Goal: Task Accomplishment & Management: Manage account settings

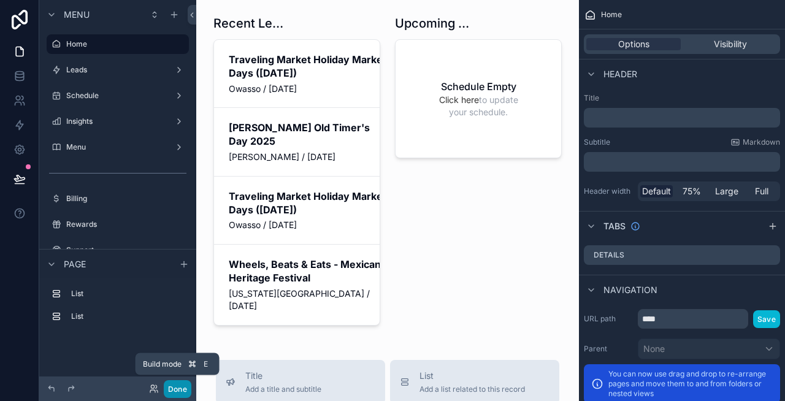
click at [184, 384] on button "Done" at bounding box center [178, 389] width 28 height 18
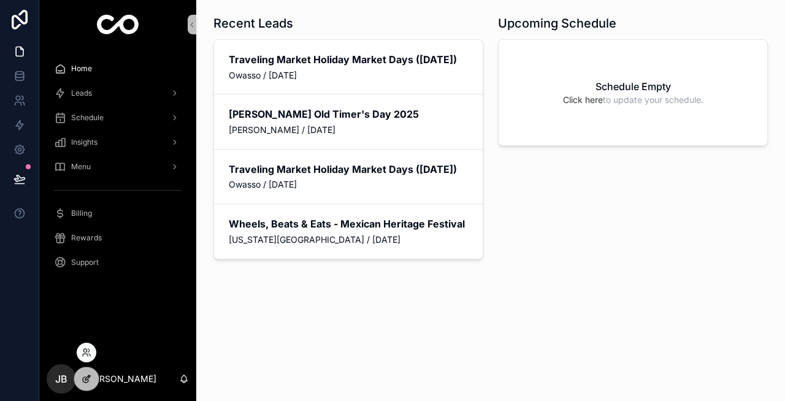
click at [86, 376] on icon at bounding box center [87, 379] width 10 height 10
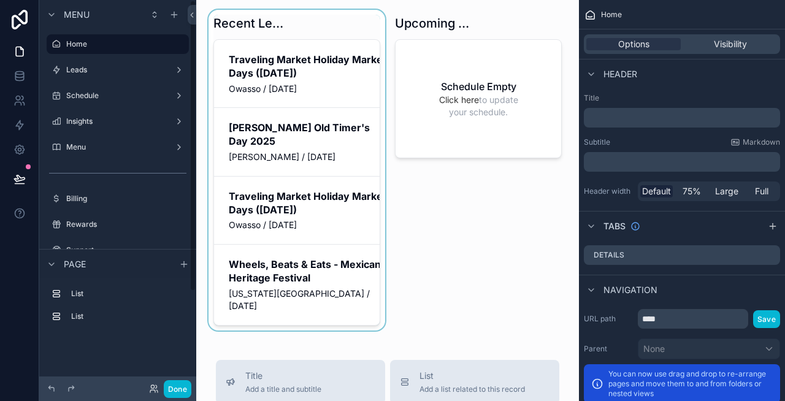
click at [276, 157] on div "scrollable content" at bounding box center [296, 170] width 181 height 321
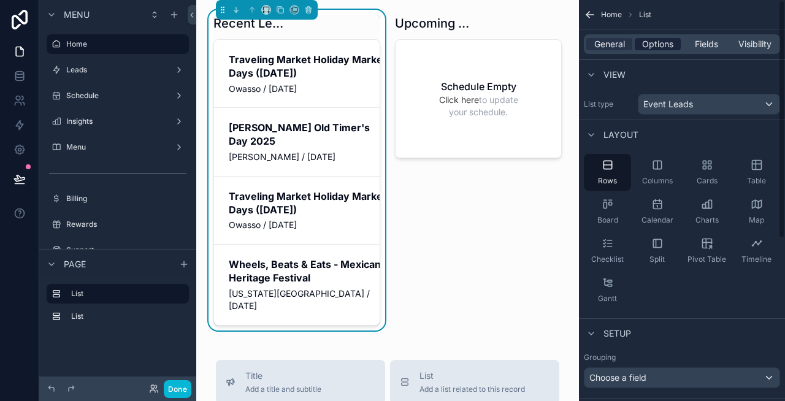
click at [669, 38] on span "Options" at bounding box center [657, 44] width 31 height 12
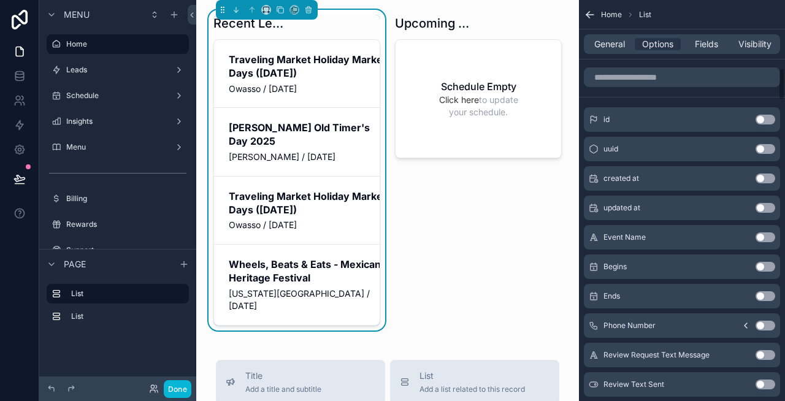
scroll to position [841, 0]
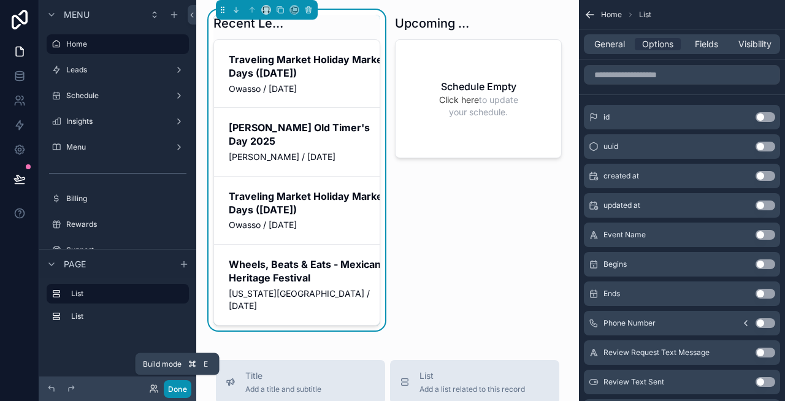
click at [175, 391] on button "Done" at bounding box center [178, 389] width 28 height 18
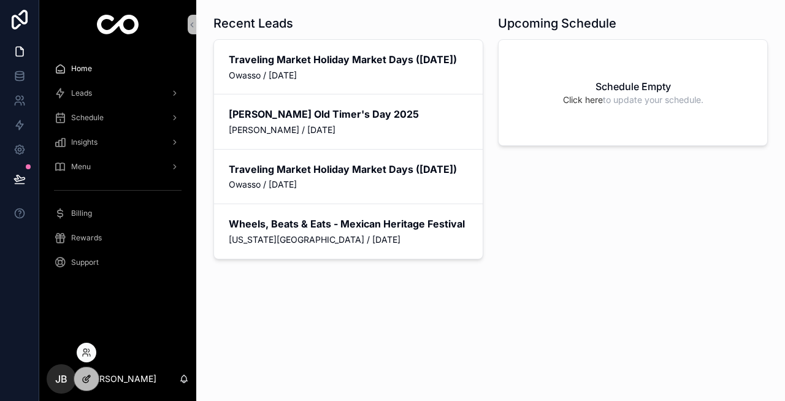
click at [86, 371] on div at bounding box center [86, 378] width 25 height 23
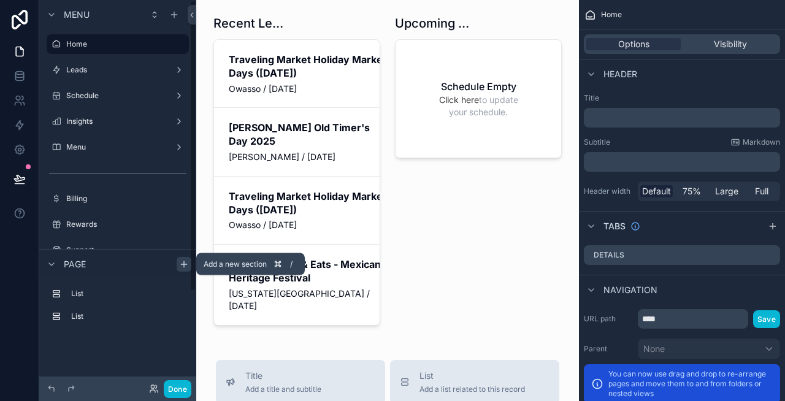
click at [182, 264] on icon "scrollable content" at bounding box center [184, 264] width 6 height 0
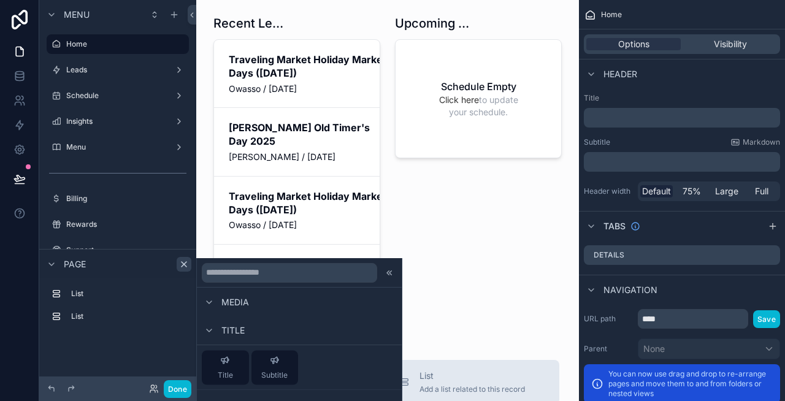
scroll to position [619, 0]
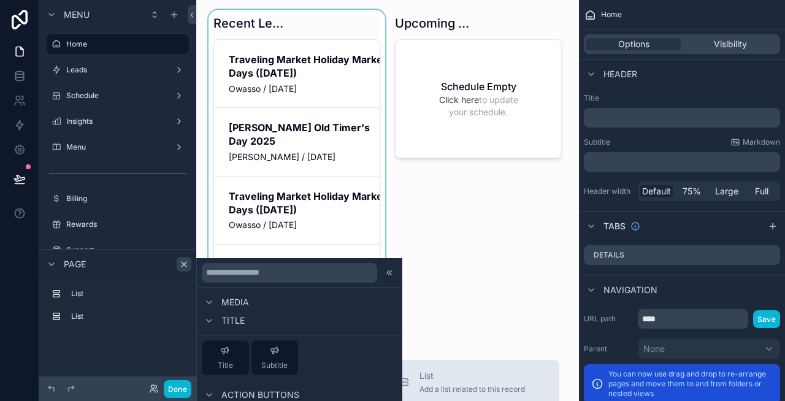
click at [289, 170] on div "scrollable content" at bounding box center [296, 170] width 181 height 321
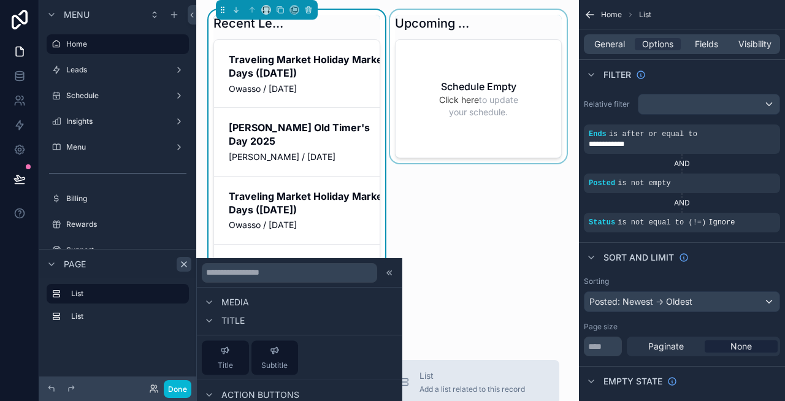
click at [456, 242] on div "scrollable content" at bounding box center [478, 170] width 181 height 321
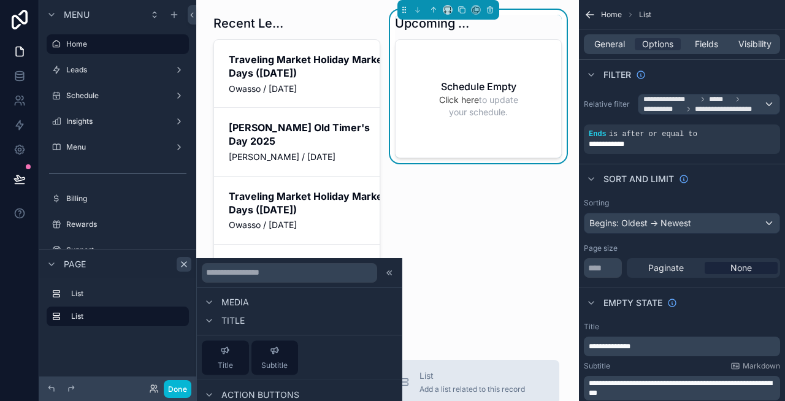
click at [456, 242] on div "Upcoming Schedule Schedule Empty Click here to update your schedule." at bounding box center [478, 170] width 181 height 321
click at [391, 272] on icon at bounding box center [389, 272] width 10 height 10
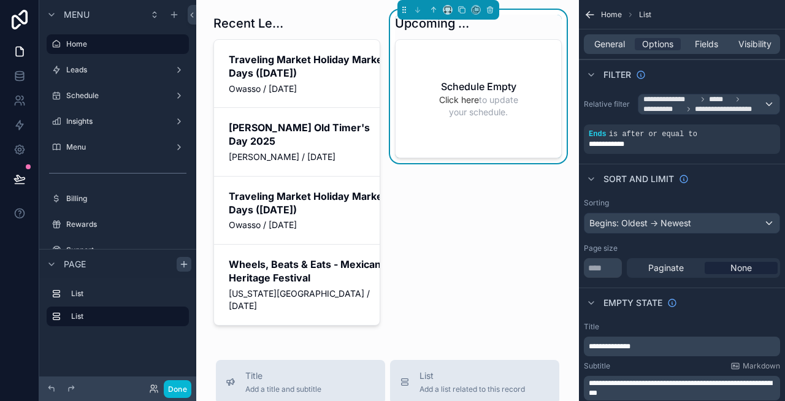
click at [419, 268] on div "Upcoming Schedule Schedule Empty Click here to update your schedule." at bounding box center [478, 170] width 181 height 321
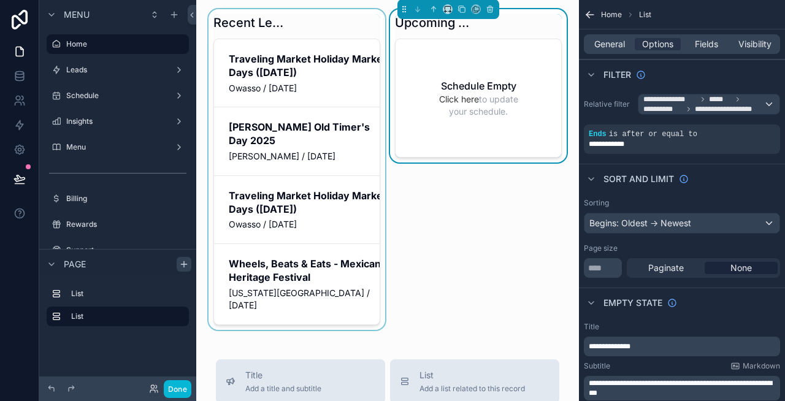
scroll to position [0, 0]
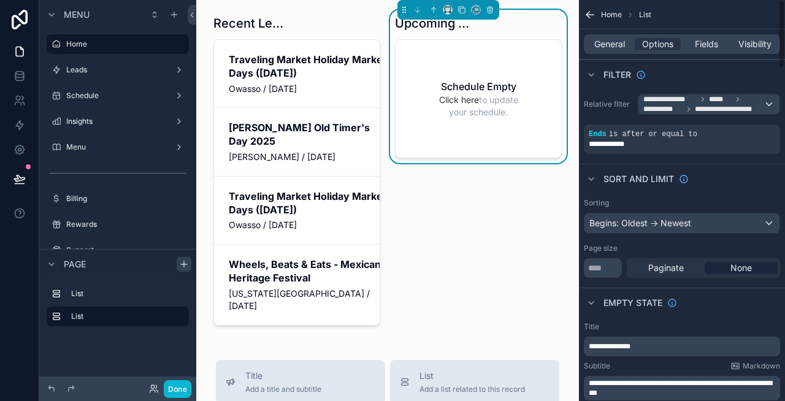
click at [601, 10] on span "Home" at bounding box center [611, 15] width 21 height 10
click at [590, 13] on icon "scrollable content" at bounding box center [590, 15] width 12 height 12
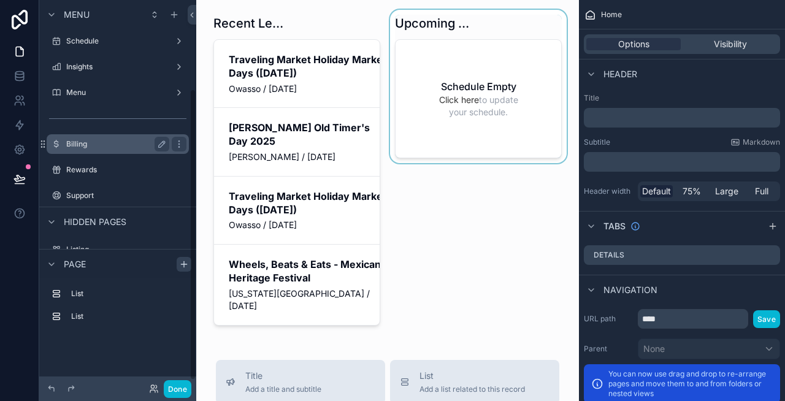
scroll to position [125, 0]
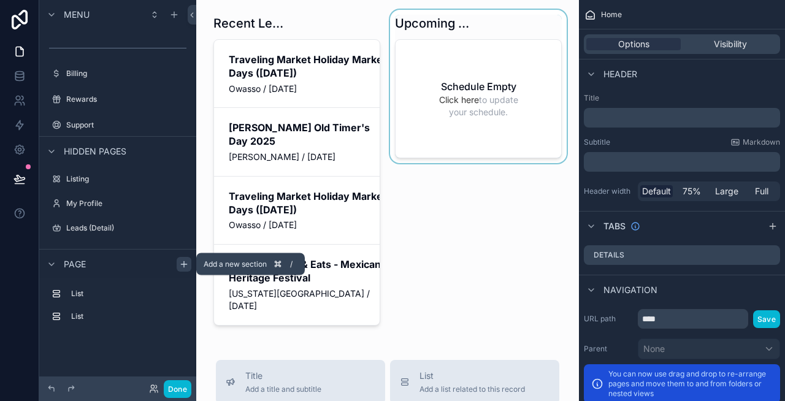
click at [185, 265] on icon "scrollable content" at bounding box center [184, 264] width 10 height 10
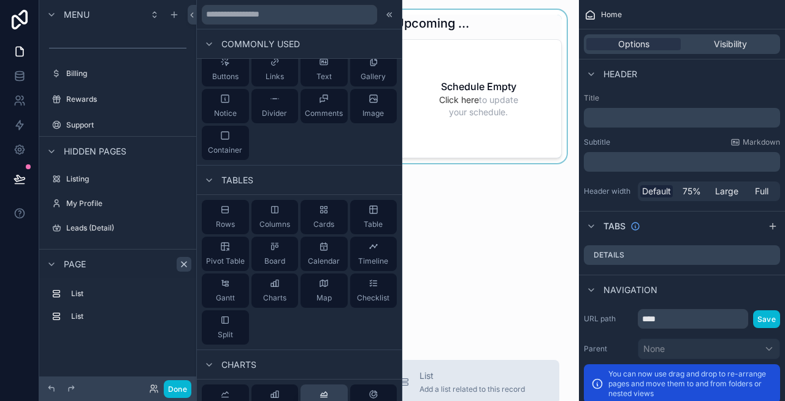
scroll to position [63, 0]
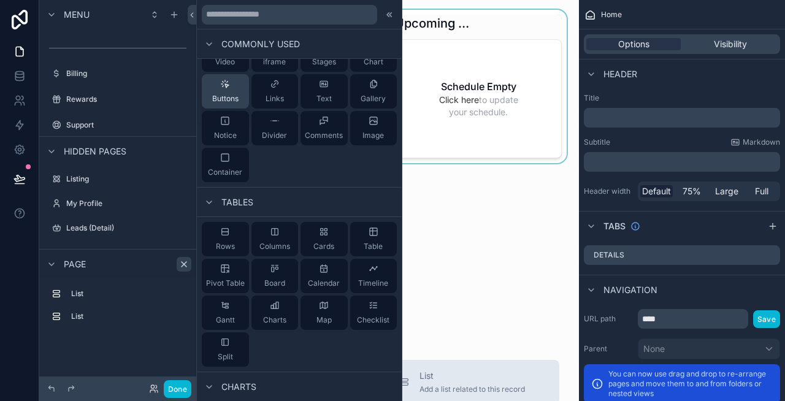
click at [224, 85] on icon at bounding box center [225, 84] width 10 height 10
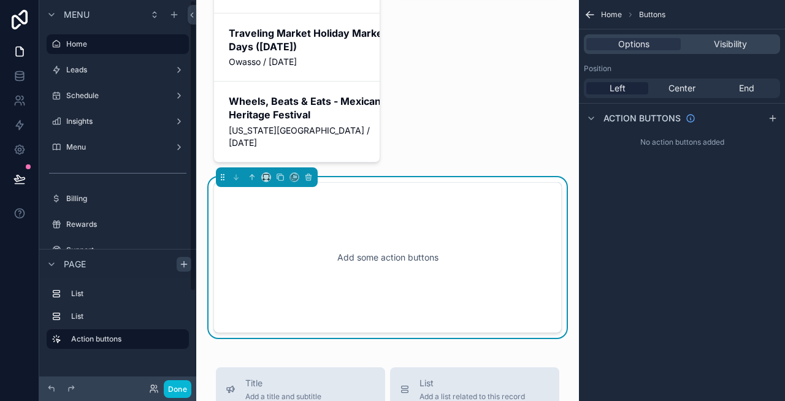
scroll to position [206, 0]
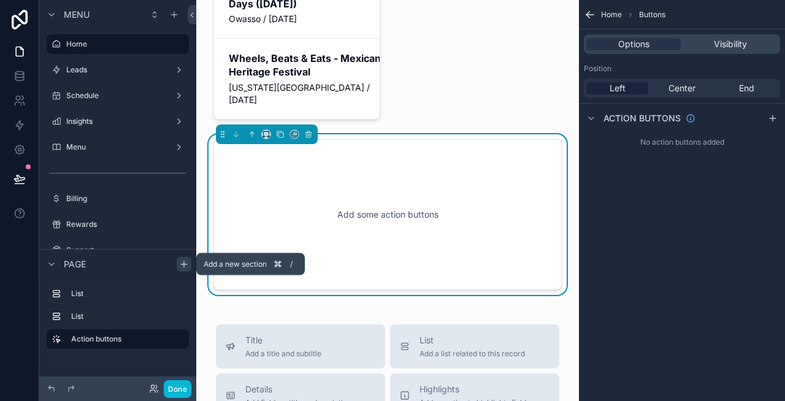
click at [180, 261] on icon "scrollable content" at bounding box center [184, 264] width 10 height 10
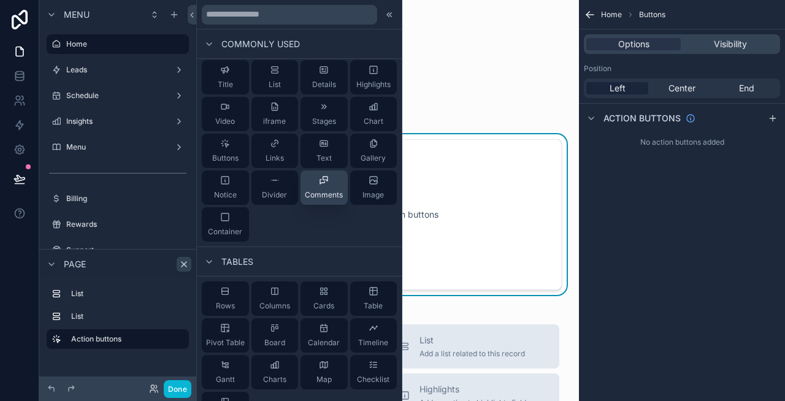
scroll to position [0, 0]
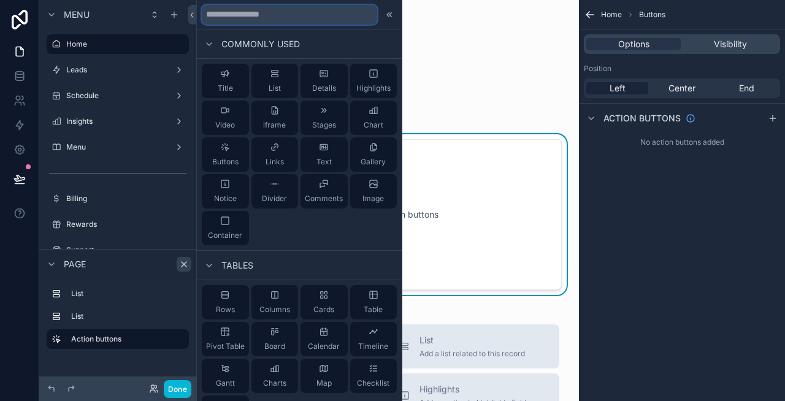
click at [283, 15] on input "text" at bounding box center [289, 15] width 175 height 20
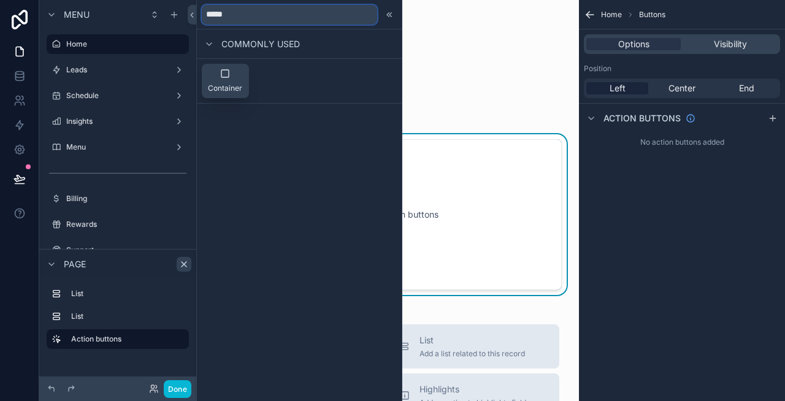
type input "*****"
click at [215, 83] on span "Container" at bounding box center [225, 88] width 34 height 10
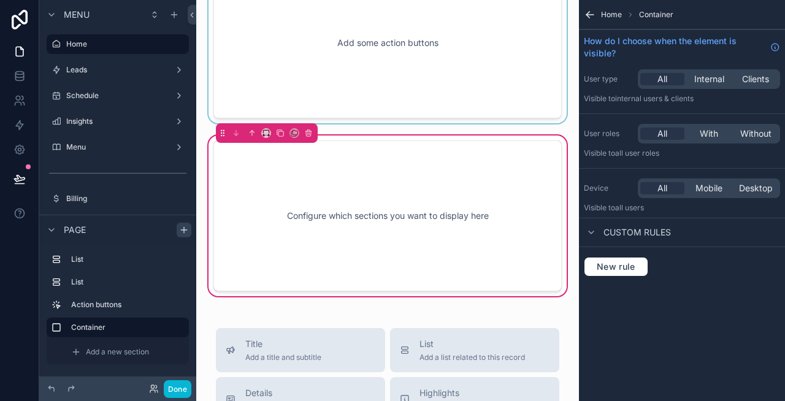
scroll to position [379, 0]
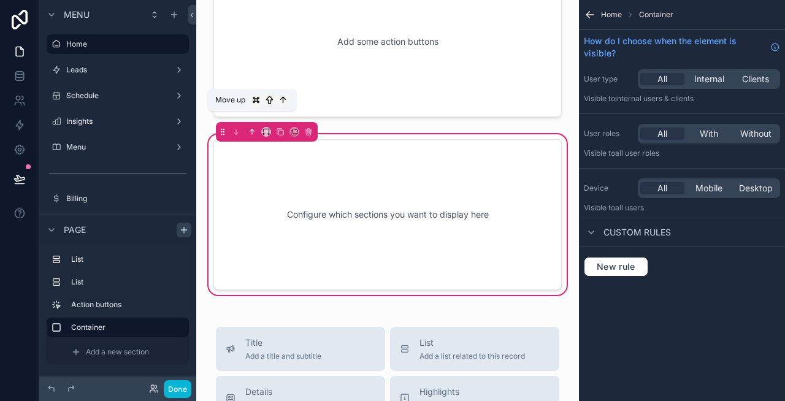
click at [250, 128] on icon "scrollable content" at bounding box center [252, 132] width 9 height 9
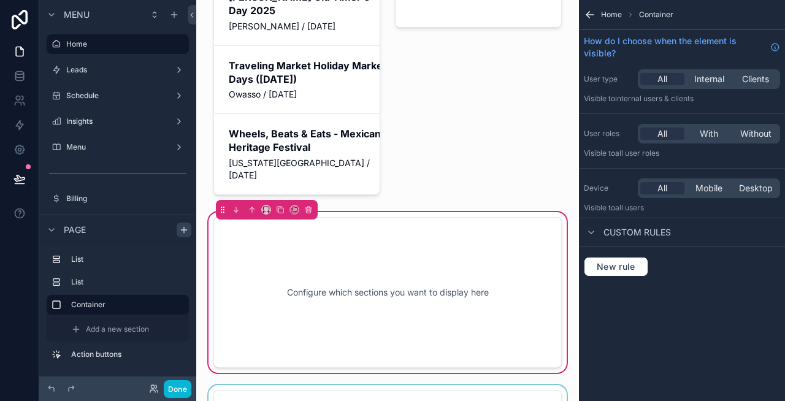
scroll to position [0, 0]
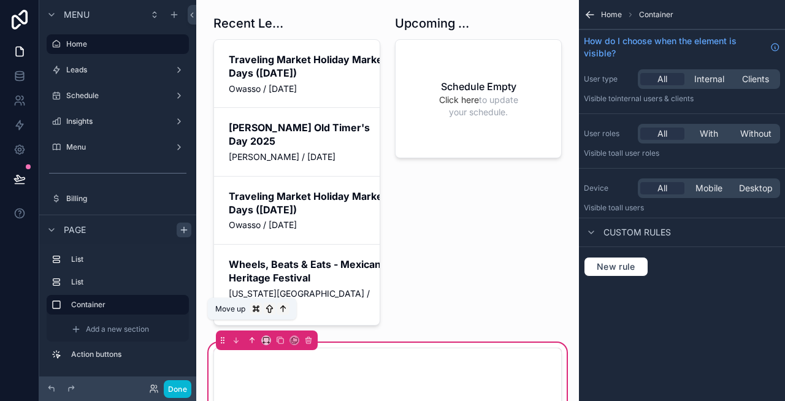
click at [253, 336] on icon "scrollable content" at bounding box center [252, 340] width 9 height 9
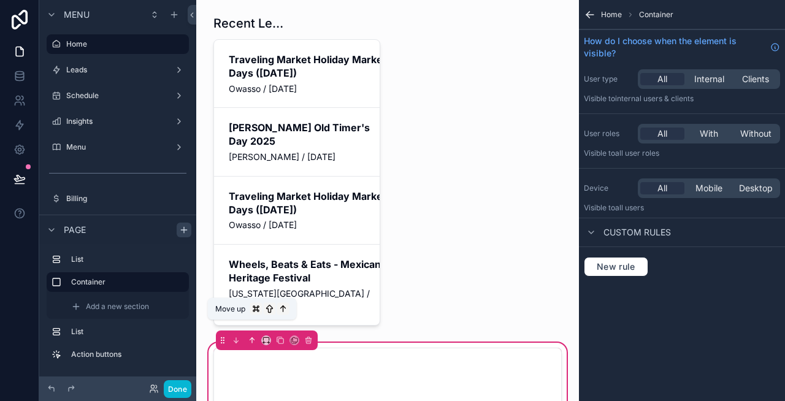
click at [249, 336] on icon "scrollable content" at bounding box center [252, 340] width 9 height 9
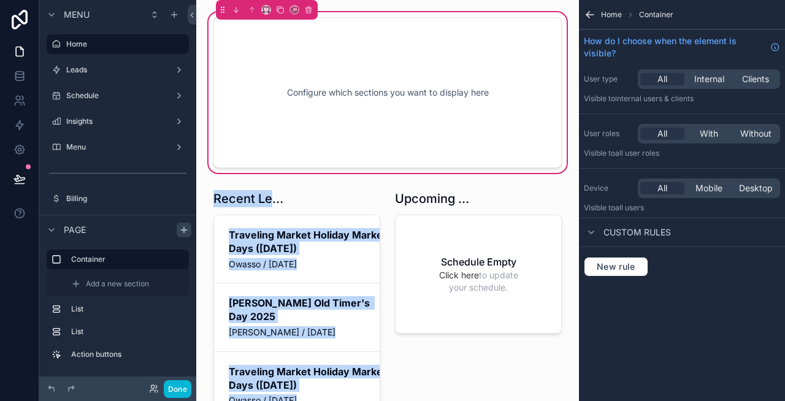
drag, startPoint x: 265, startPoint y: 231, endPoint x: 289, endPoint y: 159, distance: 74.8
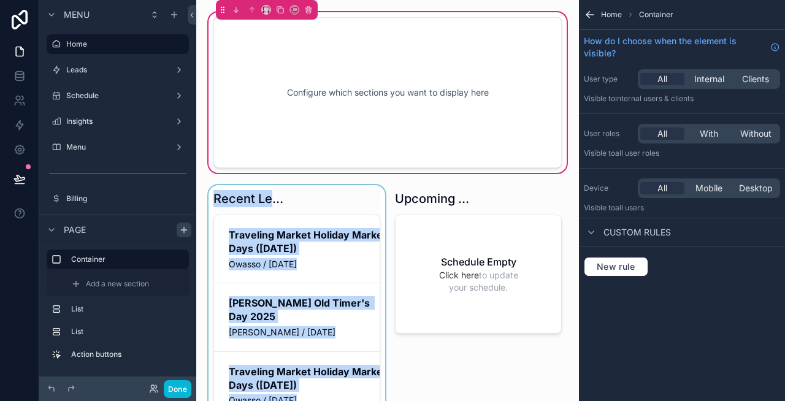
click at [282, 220] on div "scrollable content" at bounding box center [296, 345] width 181 height 321
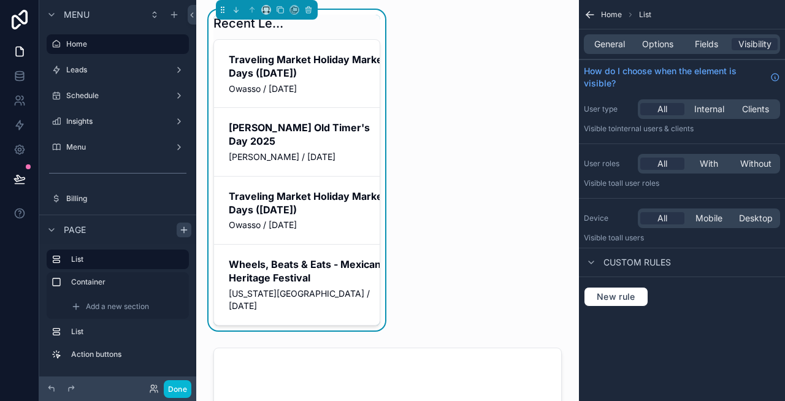
click at [336, 24] on div "Recent Leads" at bounding box center [296, 23] width 167 height 17
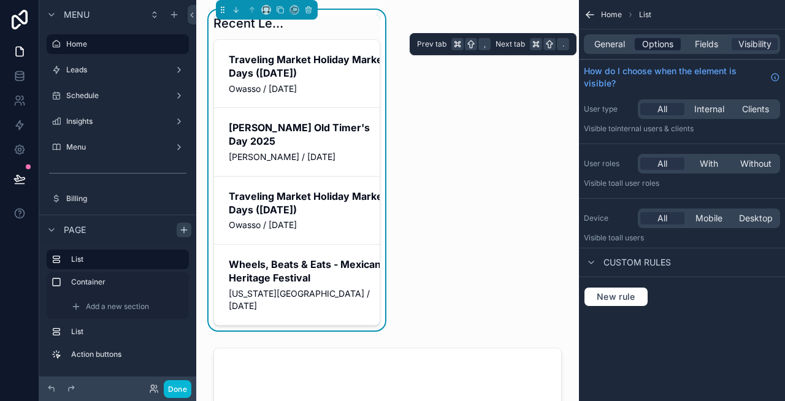
click at [653, 45] on span "Options" at bounding box center [657, 44] width 31 height 12
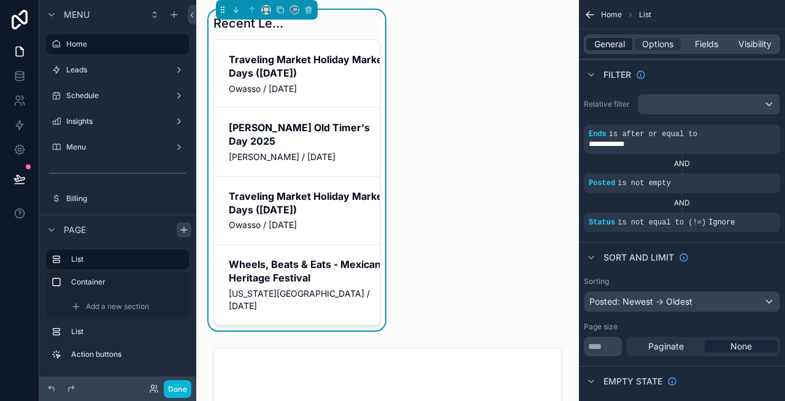
click at [601, 45] on span "General" at bounding box center [609, 44] width 31 height 12
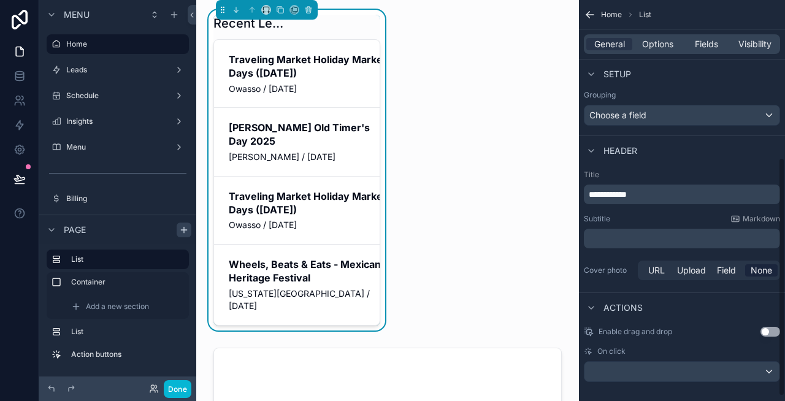
scroll to position [265, 0]
click at [641, 237] on p "﻿" at bounding box center [683, 236] width 189 height 12
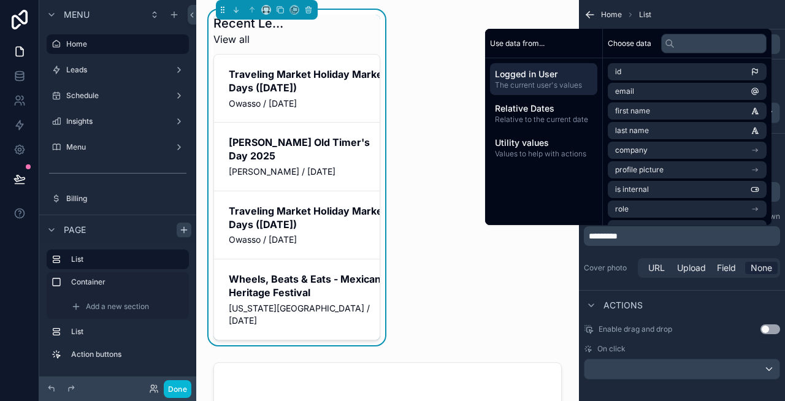
click at [636, 251] on div "**********" at bounding box center [682, 223] width 206 height 123
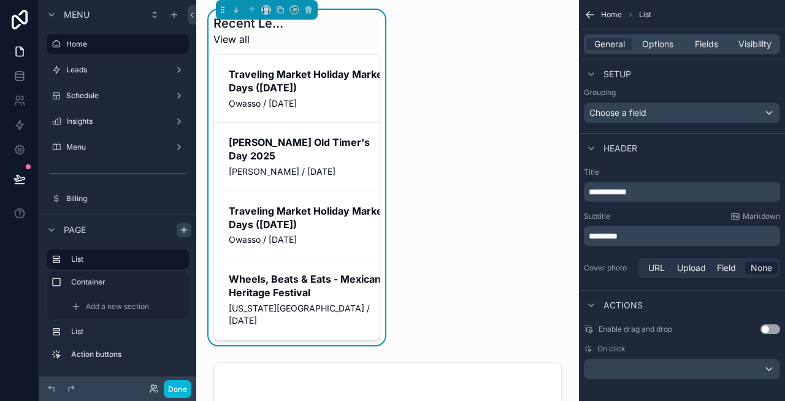
click at [635, 235] on p "********" at bounding box center [683, 236] width 189 height 12
click at [775, 216] on span "Markdown" at bounding box center [761, 217] width 37 height 10
click at [624, 239] on p "********" at bounding box center [683, 236] width 189 height 12
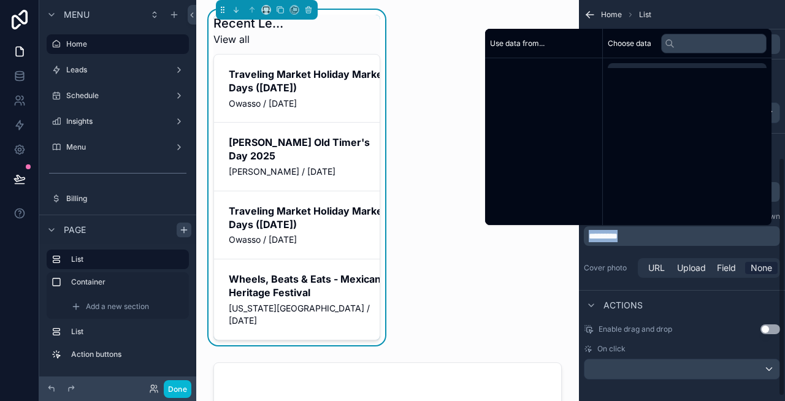
click at [624, 239] on p "********" at bounding box center [683, 236] width 189 height 12
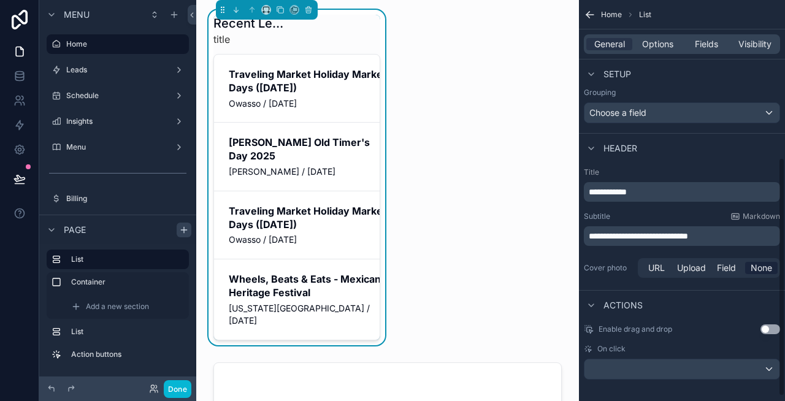
click at [603, 235] on span "**********" at bounding box center [638, 236] width 99 height 9
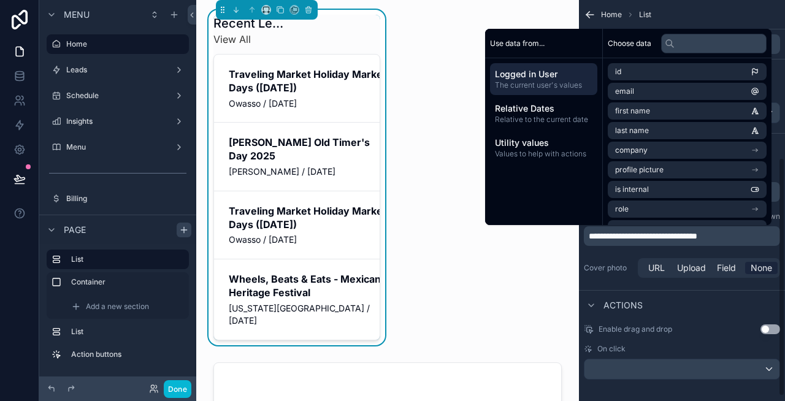
click at [697, 236] on span "**********" at bounding box center [643, 236] width 109 height 9
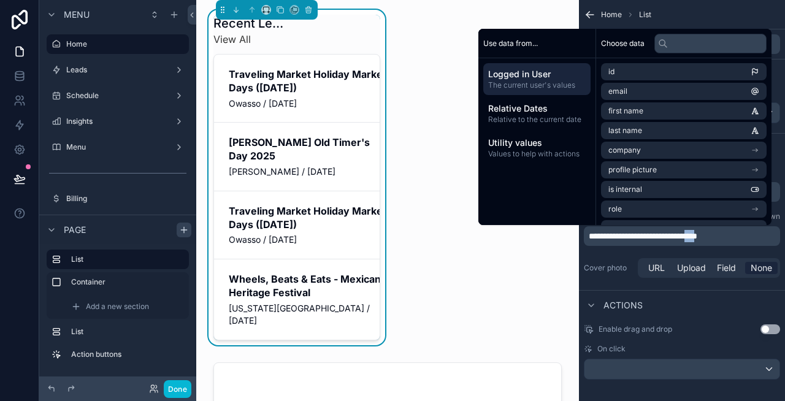
click at [697, 236] on span "**********" at bounding box center [643, 236] width 109 height 9
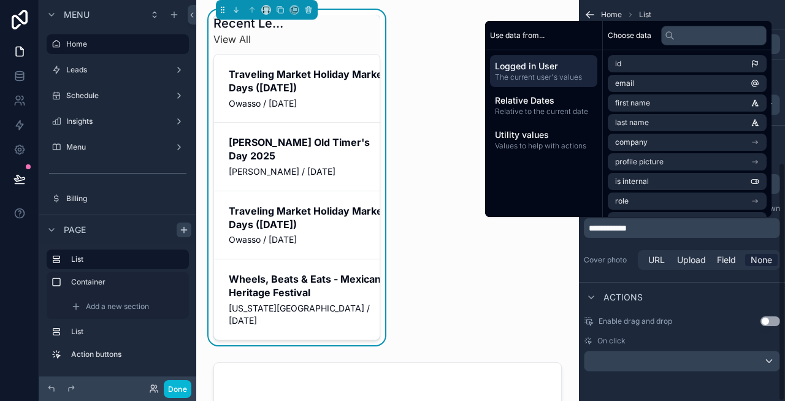
scroll to position [273, 0]
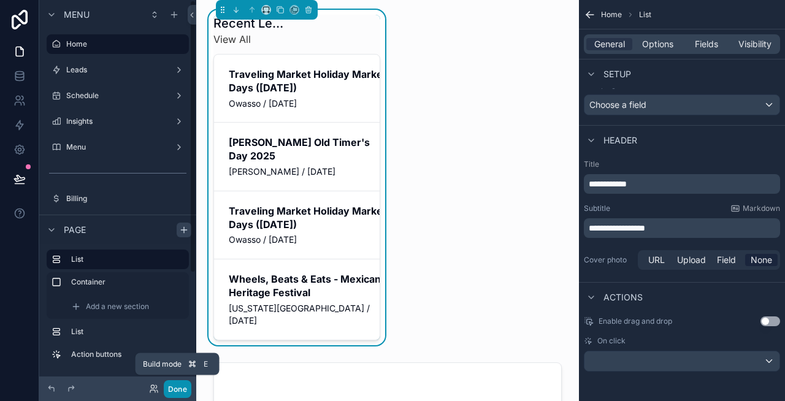
click at [181, 388] on button "Done" at bounding box center [178, 389] width 28 height 18
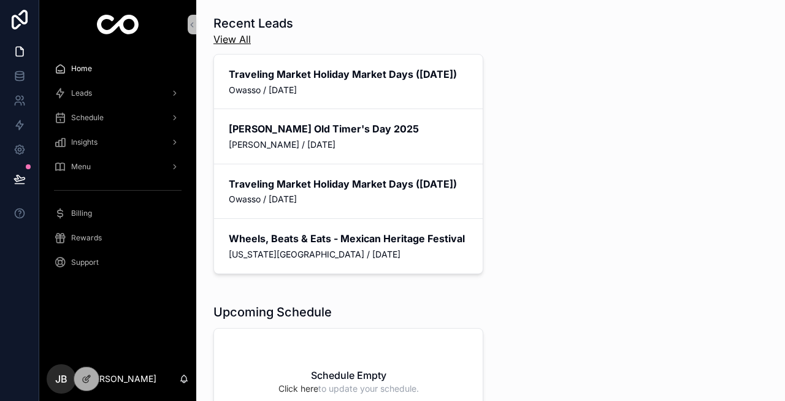
click at [243, 40] on link "View All" at bounding box center [253, 39] width 80 height 15
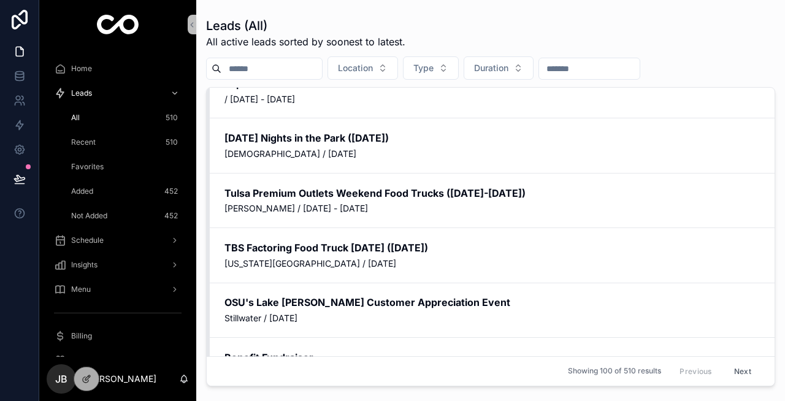
scroll to position [327, 0]
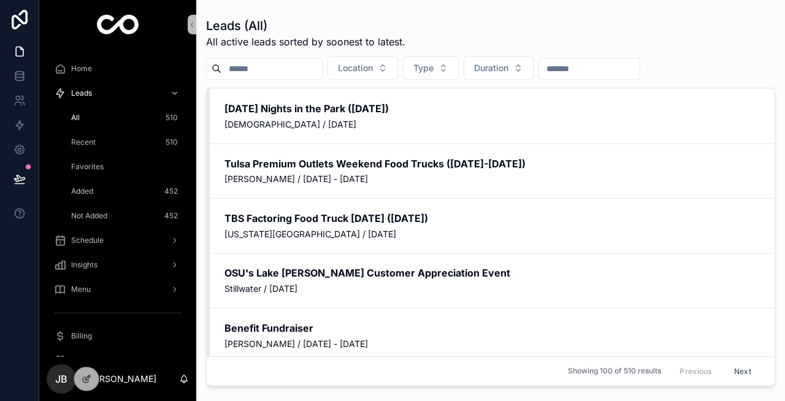
click at [113, 72] on div "Home" at bounding box center [118, 69] width 128 height 20
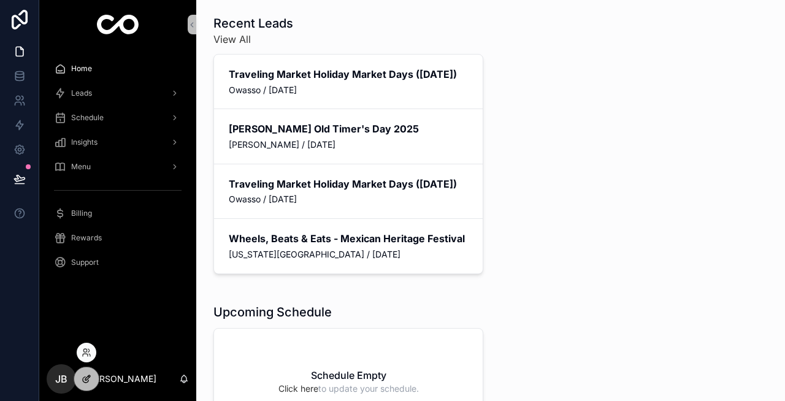
click at [85, 378] on icon at bounding box center [87, 379] width 10 height 10
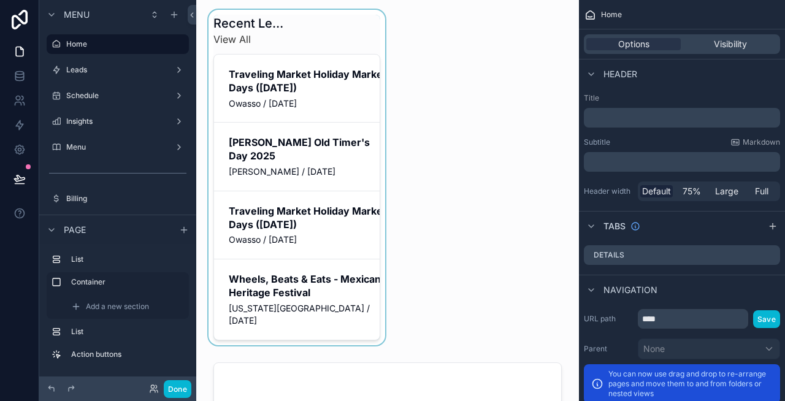
click at [310, 56] on div "scrollable content" at bounding box center [296, 177] width 181 height 335
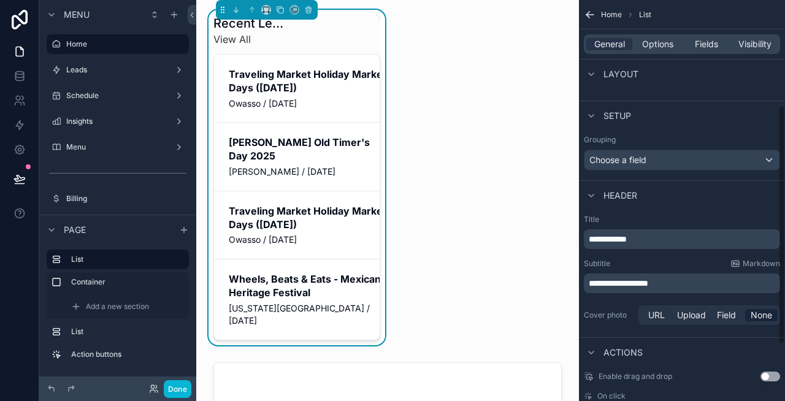
scroll to position [230, 0]
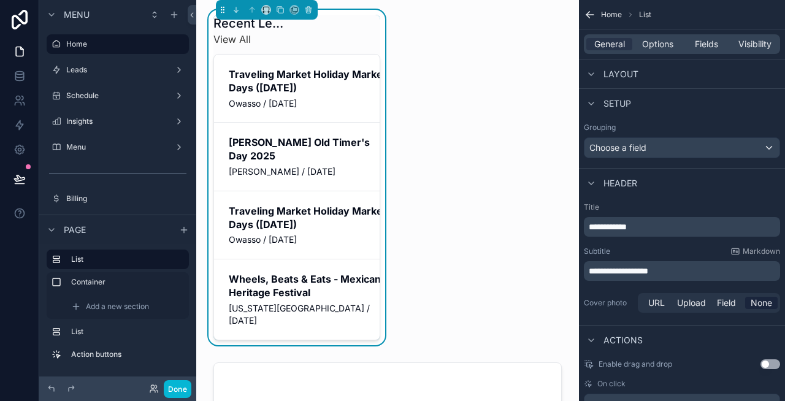
click at [589, 267] on span "**********" at bounding box center [618, 271] width 59 height 9
click at [706, 273] on p "**********" at bounding box center [683, 271] width 189 height 12
drag, startPoint x: 619, startPoint y: 268, endPoint x: 570, endPoint y: 269, distance: 49.1
click at [570, 269] on div "Home Leads Schedule Insights Menu Billing Rewards Support Listing My Profile Le…" at bounding box center [490, 200] width 589 height 401
click at [594, 270] on span "**********" at bounding box center [622, 271] width 66 height 9
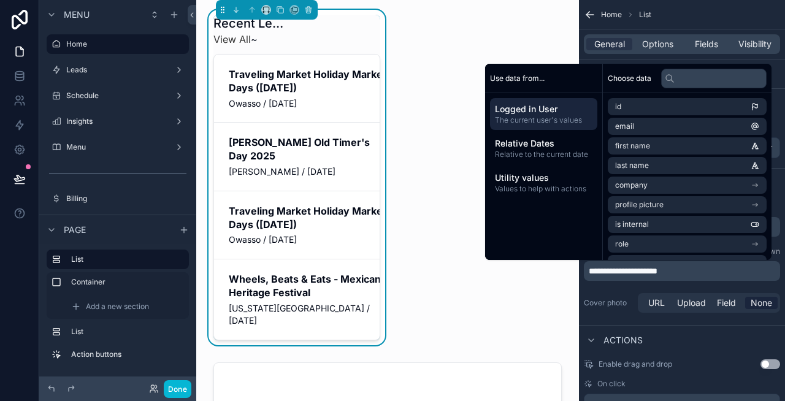
click at [703, 267] on p "**********" at bounding box center [683, 271] width 189 height 12
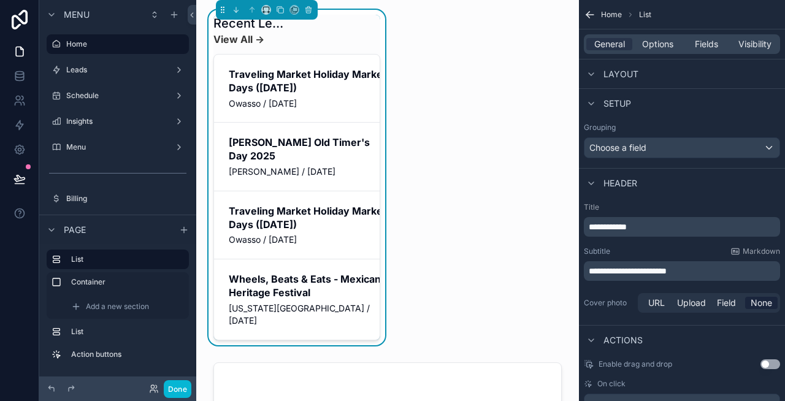
click at [177, 380] on button "Done" at bounding box center [178, 389] width 28 height 18
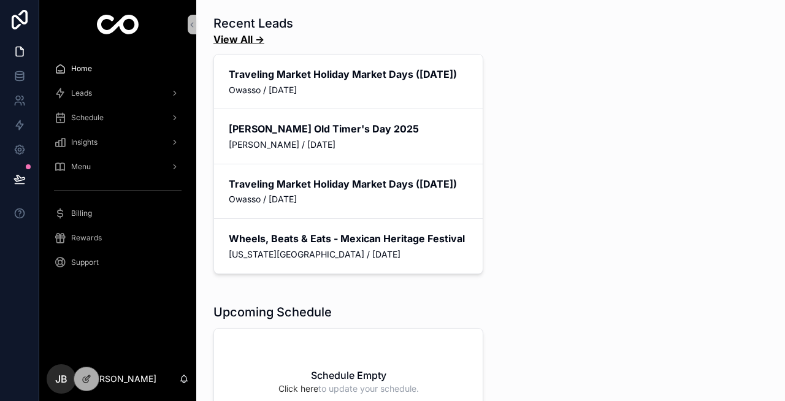
click at [247, 39] on link "View All →" at bounding box center [238, 39] width 51 height 12
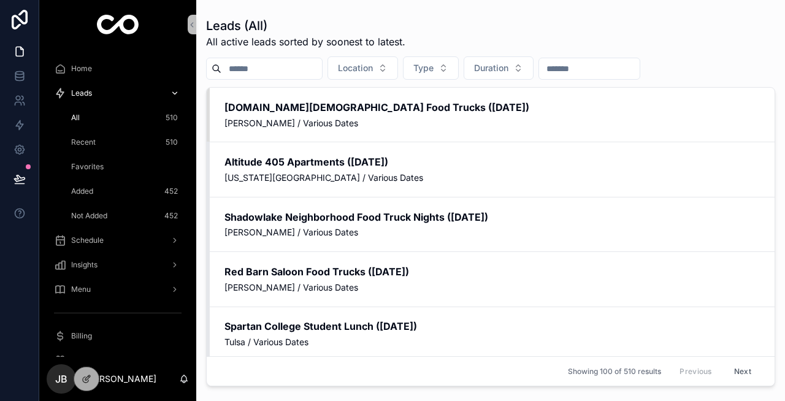
click at [123, 92] on div "Leads" at bounding box center [118, 93] width 128 height 20
click at [96, 72] on div "Home" at bounding box center [118, 69] width 128 height 20
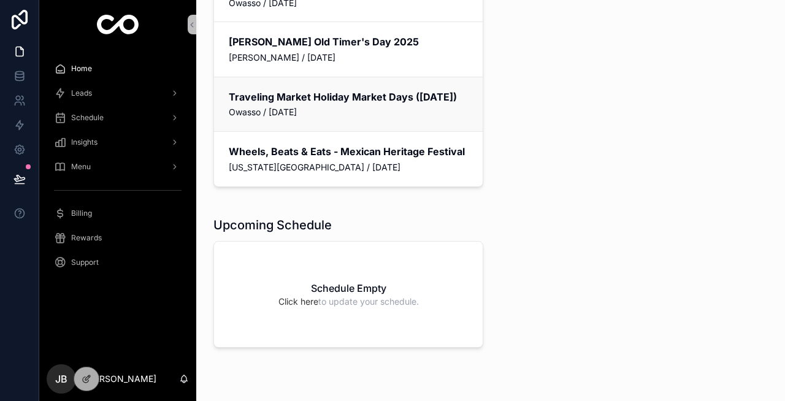
scroll to position [183, 0]
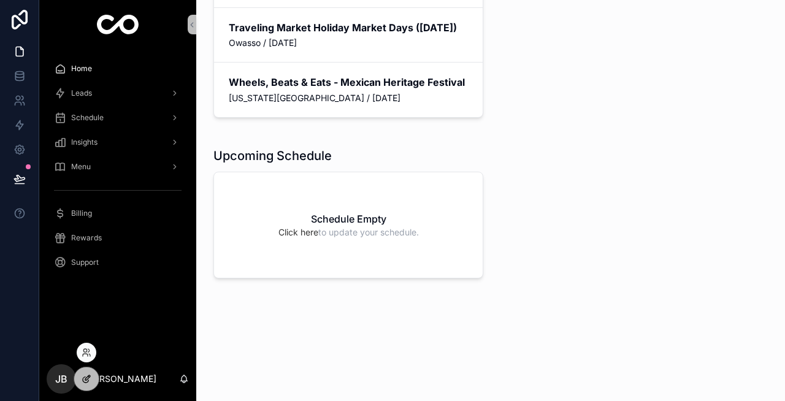
click at [91, 243] on icon at bounding box center [87, 379] width 10 height 10
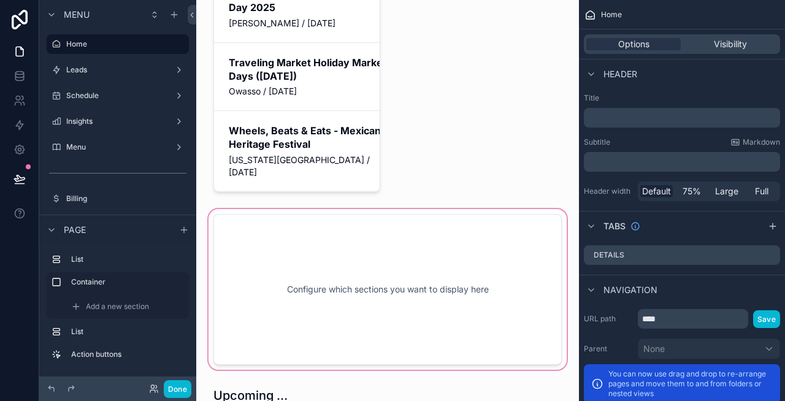
scroll to position [170, 0]
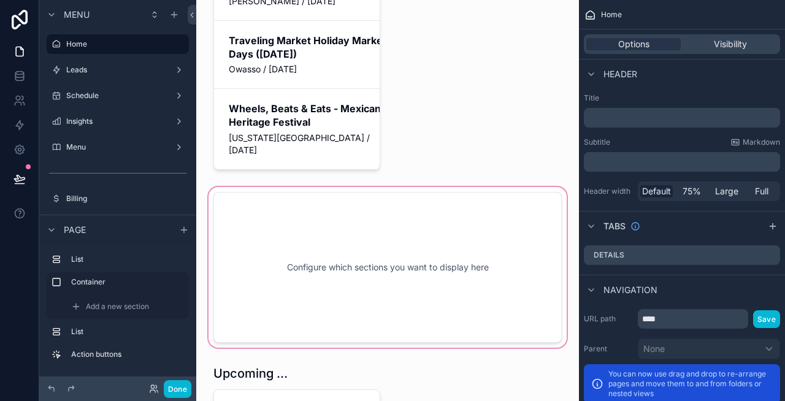
click at [403, 223] on div "scrollable content" at bounding box center [387, 268] width 363 height 166
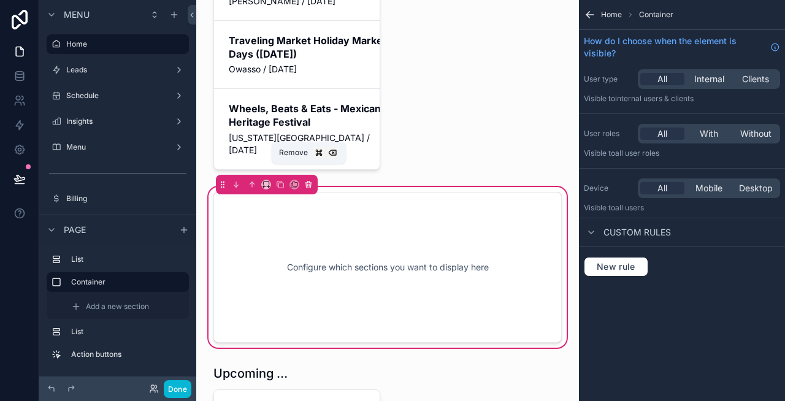
click at [310, 183] on icon "scrollable content" at bounding box center [308, 183] width 6 height 0
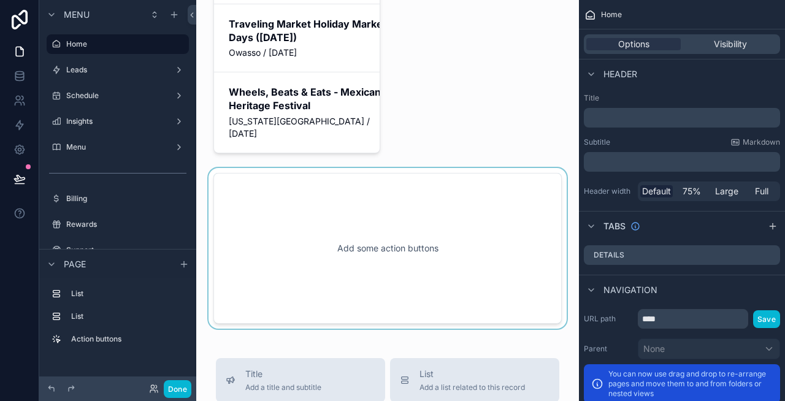
scroll to position [320, 0]
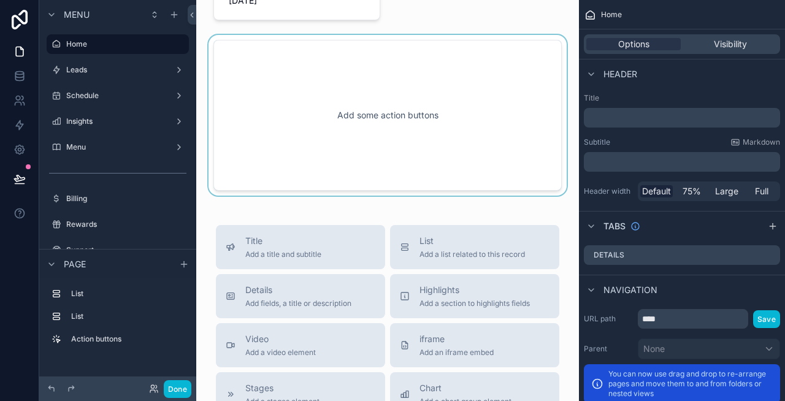
click at [357, 131] on div "scrollable content" at bounding box center [387, 115] width 363 height 161
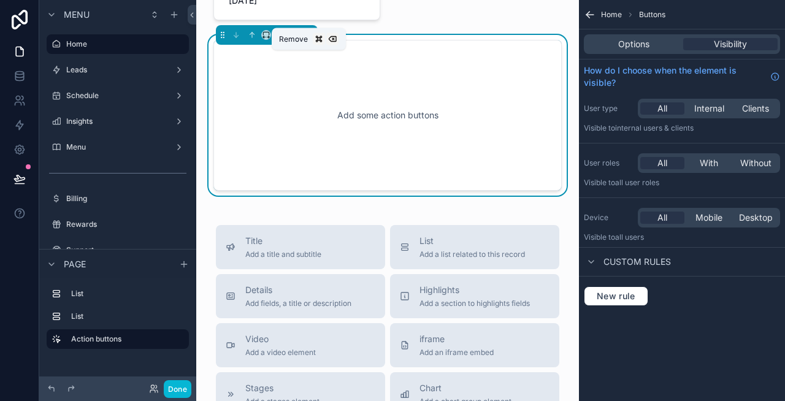
click at [310, 31] on icon "scrollable content" at bounding box center [308, 35] width 9 height 9
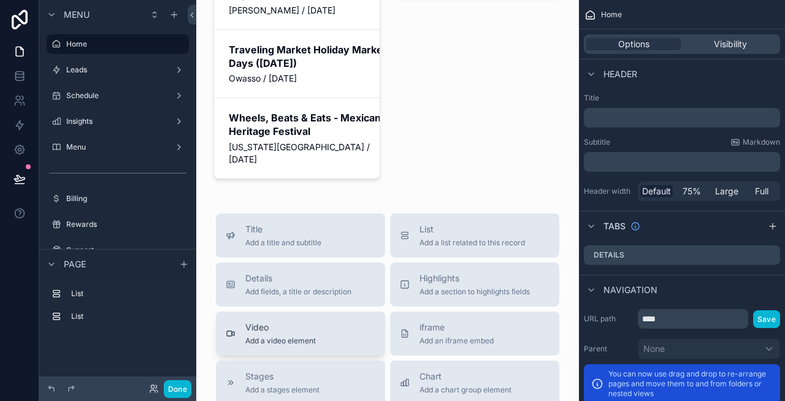
scroll to position [0, 0]
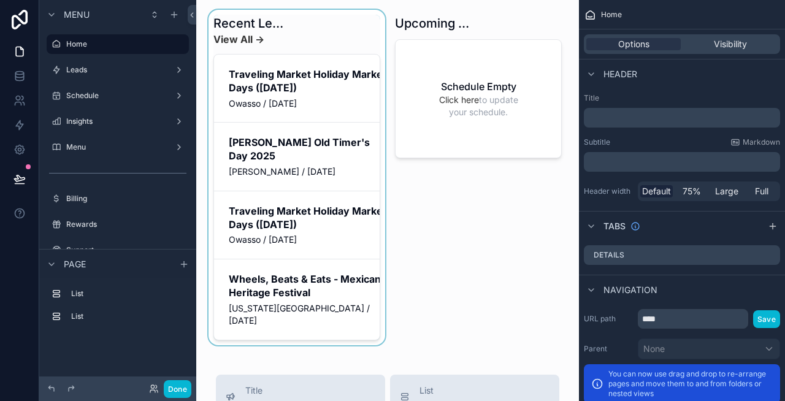
click at [355, 153] on div "scrollable content" at bounding box center [296, 177] width 181 height 335
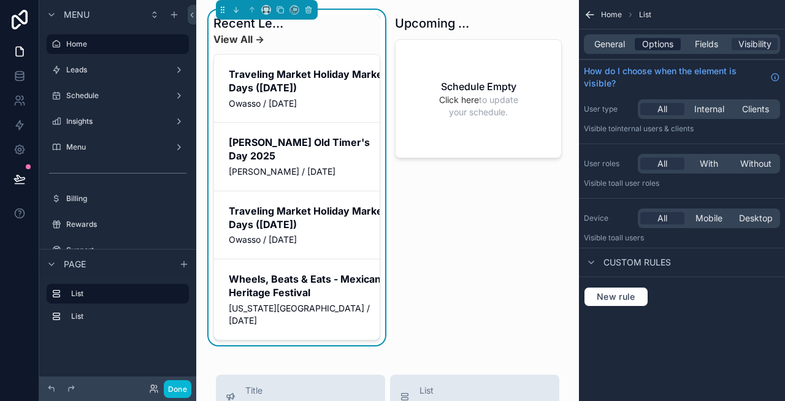
click at [653, 43] on span "Options" at bounding box center [657, 44] width 31 height 12
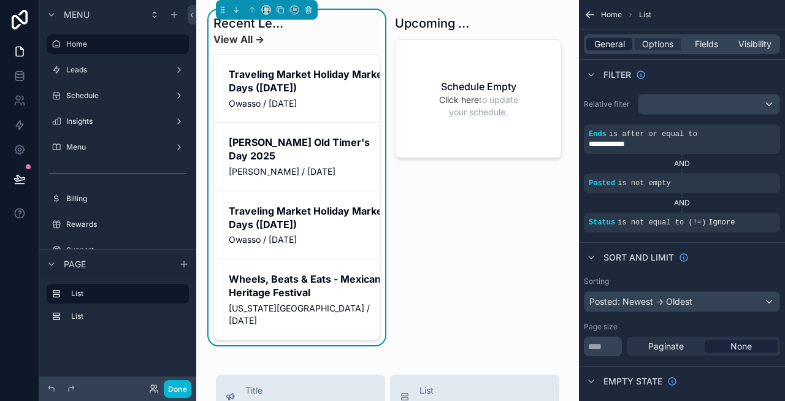
click at [605, 44] on span "General" at bounding box center [609, 44] width 31 height 12
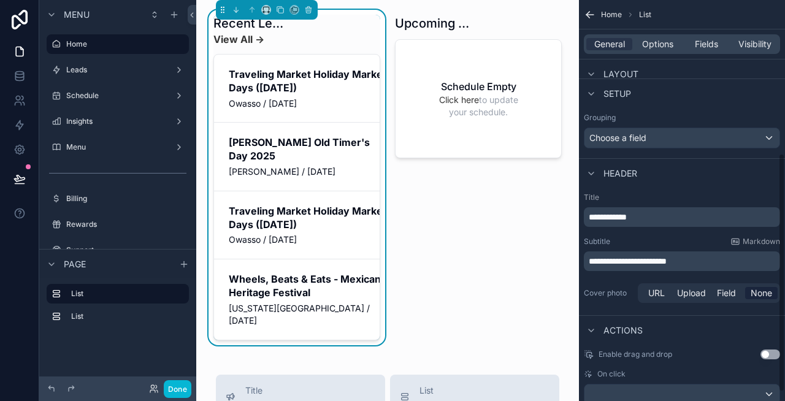
scroll to position [258, 0]
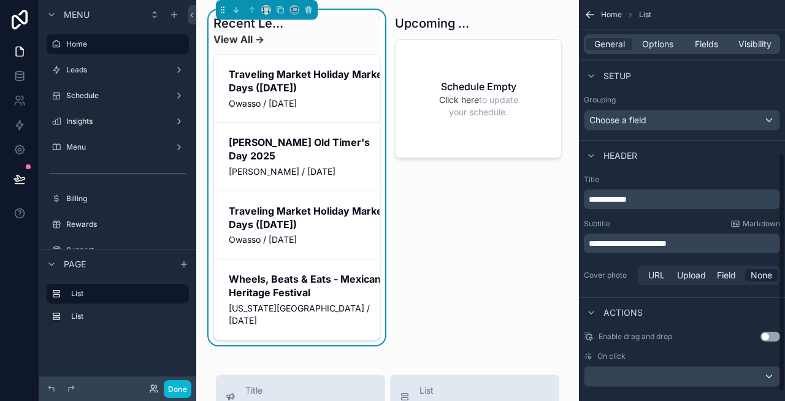
click at [717, 243] on p "**********" at bounding box center [683, 243] width 189 height 12
click at [600, 239] on span "**********" at bounding box center [628, 243] width 78 height 9
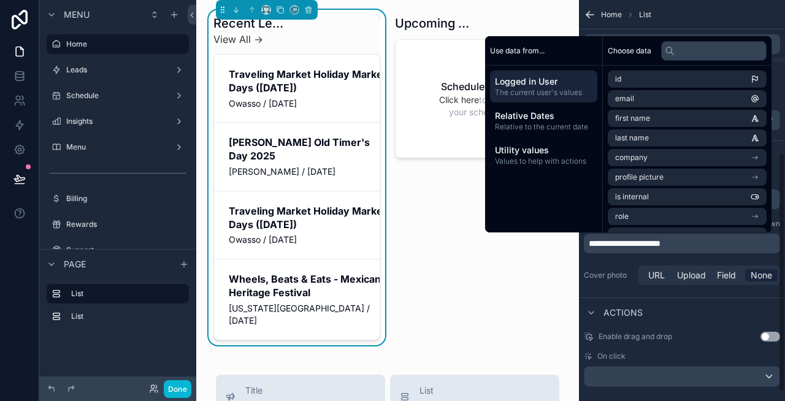
click at [699, 243] on p "**********" at bounding box center [683, 243] width 189 height 12
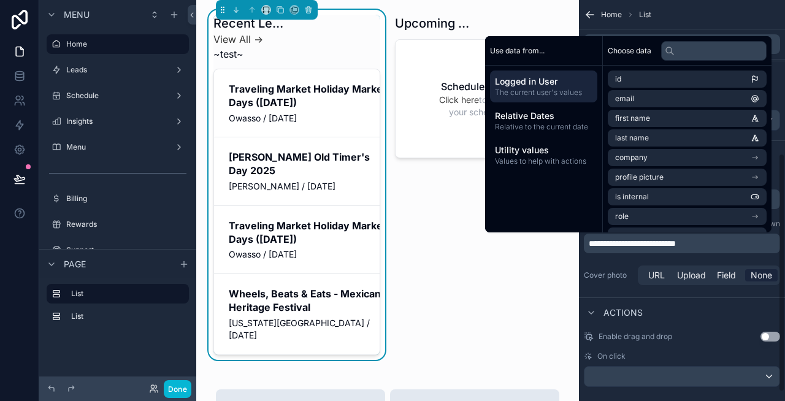
click at [719, 243] on p "**********" at bounding box center [683, 243] width 189 height 12
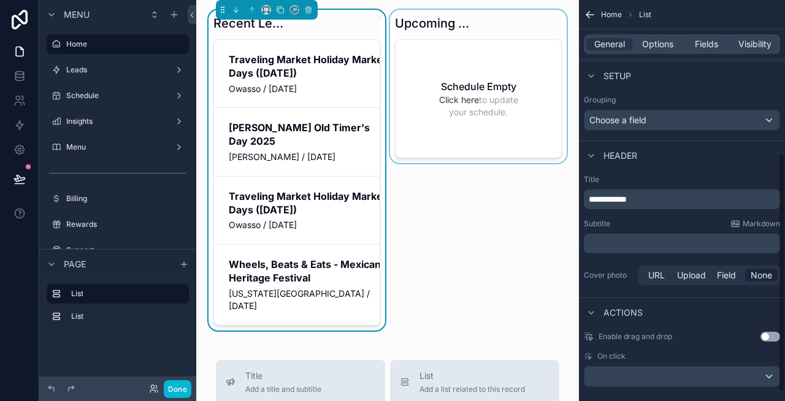
click at [460, 243] on div "scrollable content" at bounding box center [478, 170] width 181 height 321
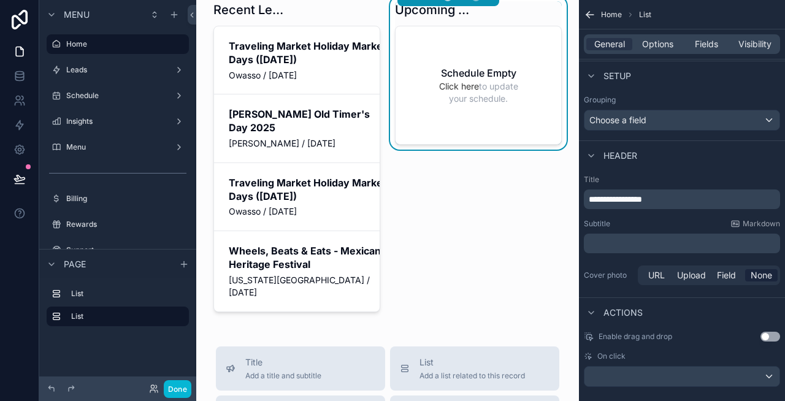
scroll to position [0, 0]
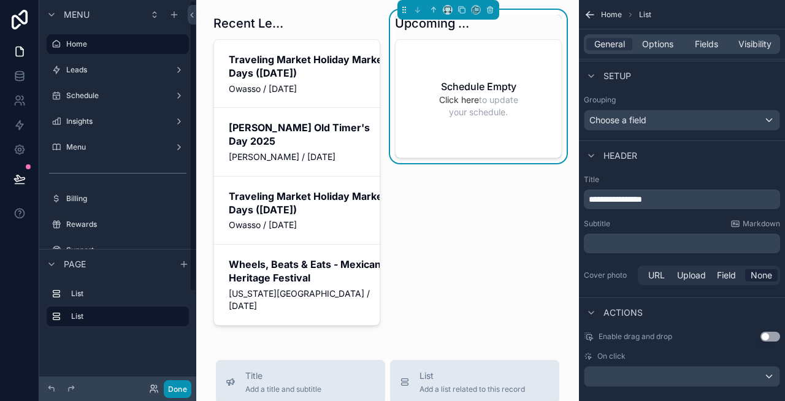
click at [175, 243] on button "Done" at bounding box center [178, 389] width 28 height 18
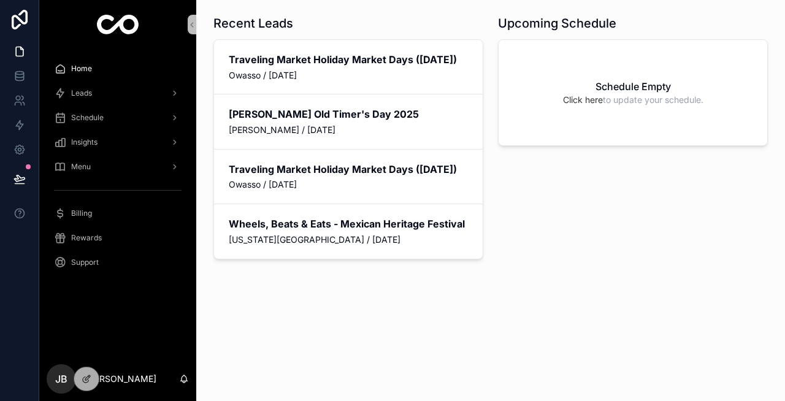
click at [262, 243] on div "Recent Leads Traveling Market Holiday Market Days (December 6, 2025) Owasso / S…" at bounding box center [490, 171] width 589 height 343
click at [87, 243] on icon at bounding box center [87, 379] width 10 height 10
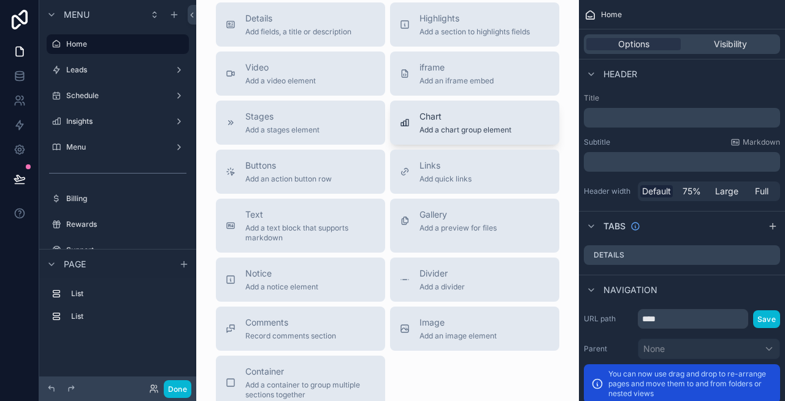
scroll to position [410, 0]
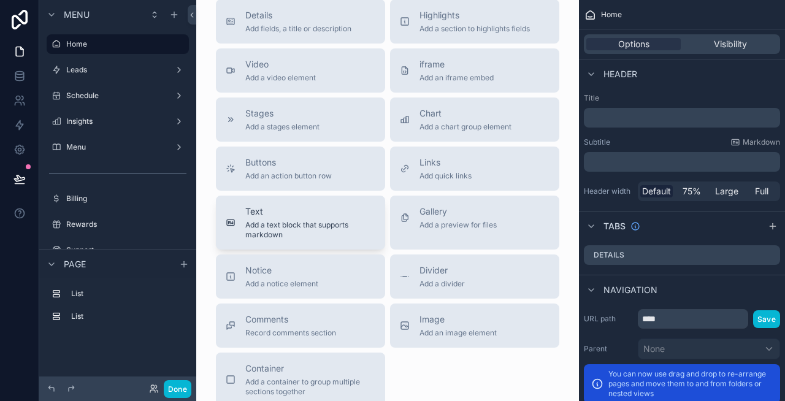
click at [302, 222] on span "Add a text block that supports markdown" at bounding box center [310, 230] width 130 height 20
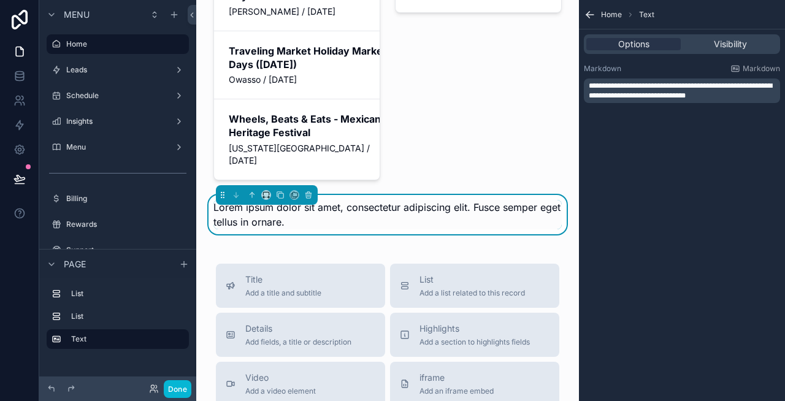
scroll to position [0, 0]
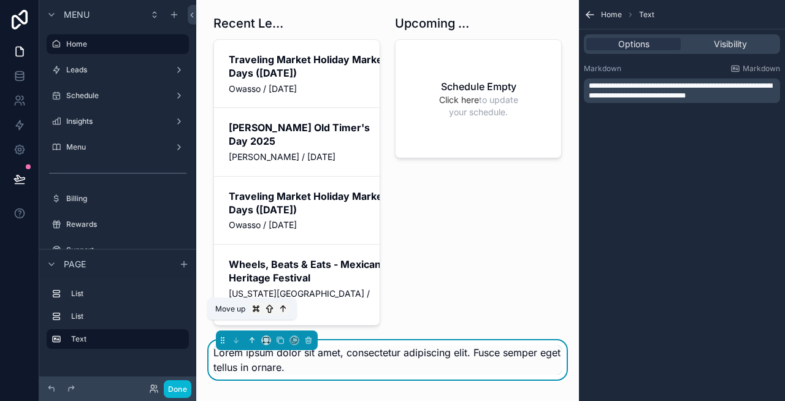
click at [250, 243] on button "scrollable content" at bounding box center [251, 340] width 13 height 13
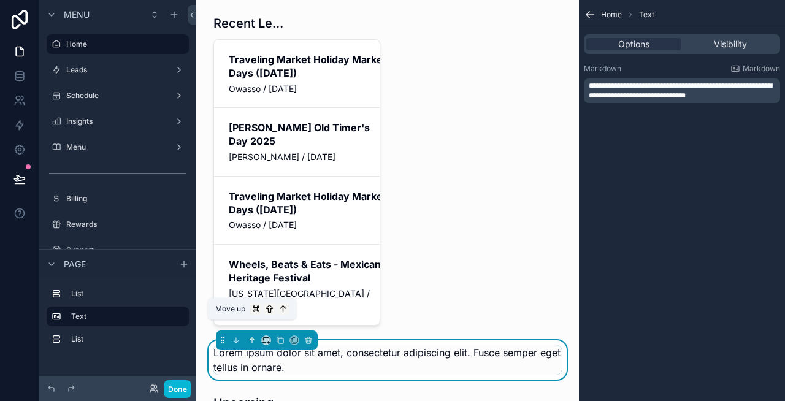
click at [251, 243] on icon "scrollable content" at bounding box center [252, 340] width 9 height 9
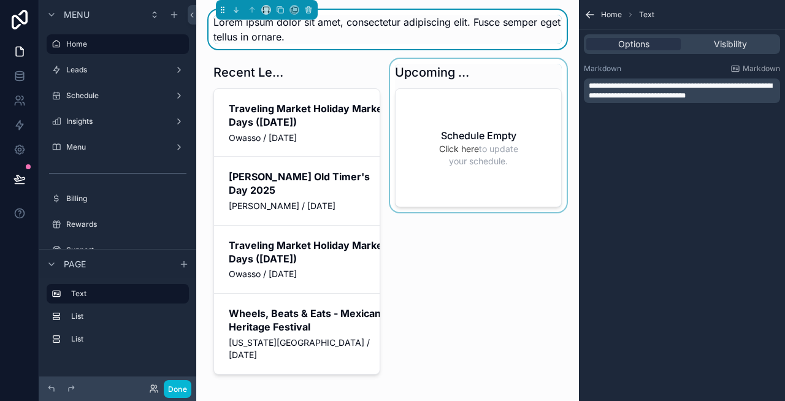
click at [495, 243] on div "scrollable content" at bounding box center [478, 219] width 181 height 321
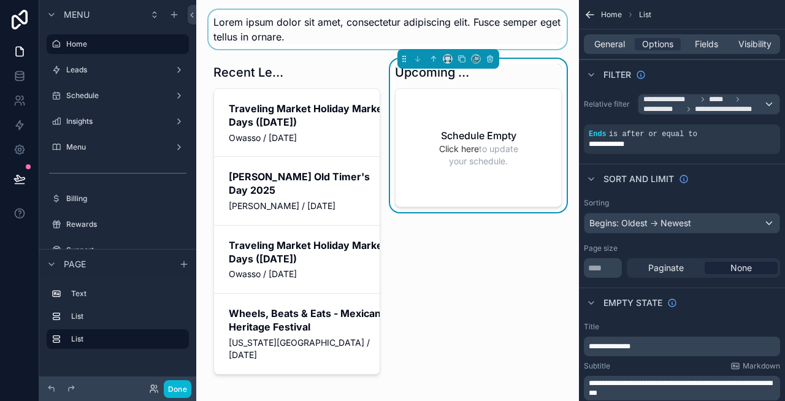
click at [310, 39] on div "scrollable content" at bounding box center [387, 29] width 363 height 39
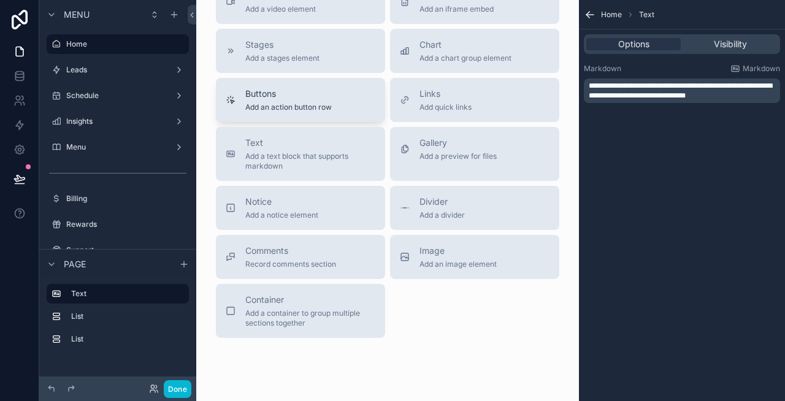
scroll to position [530, 0]
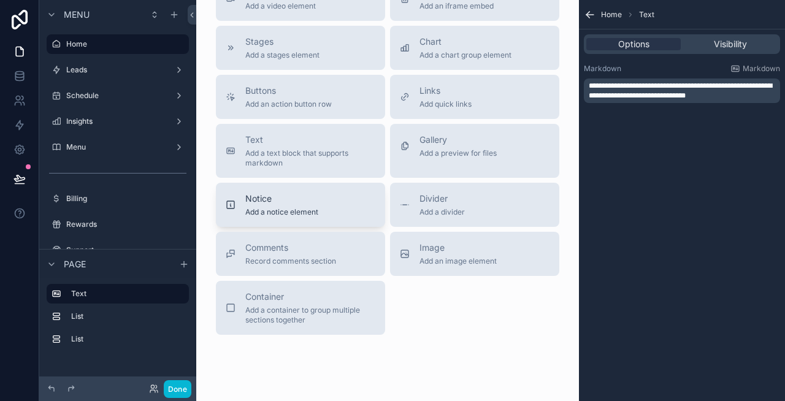
click at [318, 193] on div "Notice Add a notice element" at bounding box center [281, 205] width 73 height 25
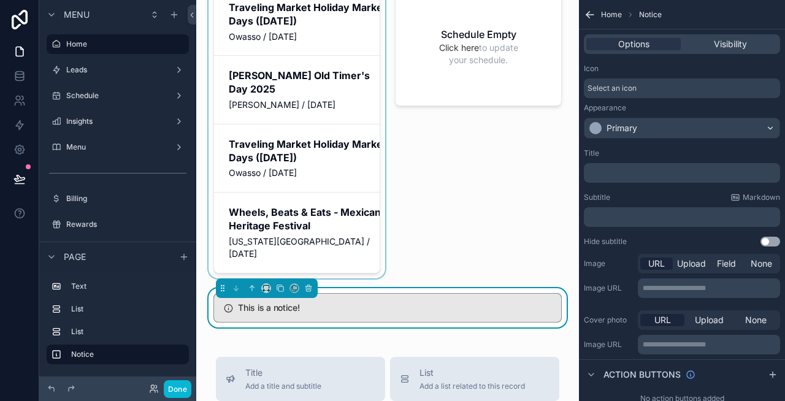
scroll to position [171, 0]
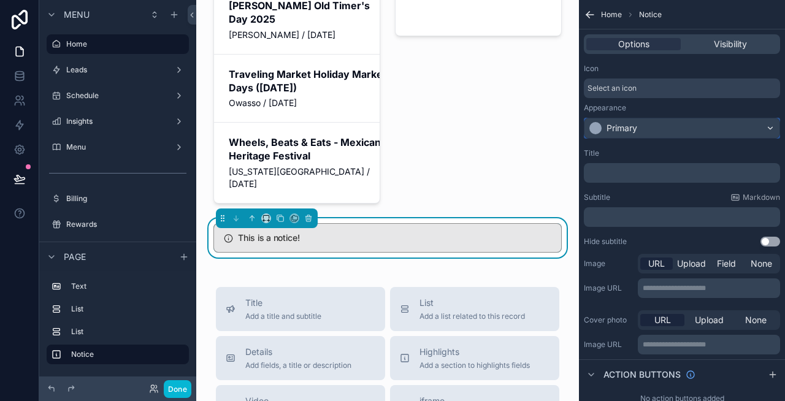
click at [664, 124] on div "Primary" at bounding box center [681, 128] width 195 height 20
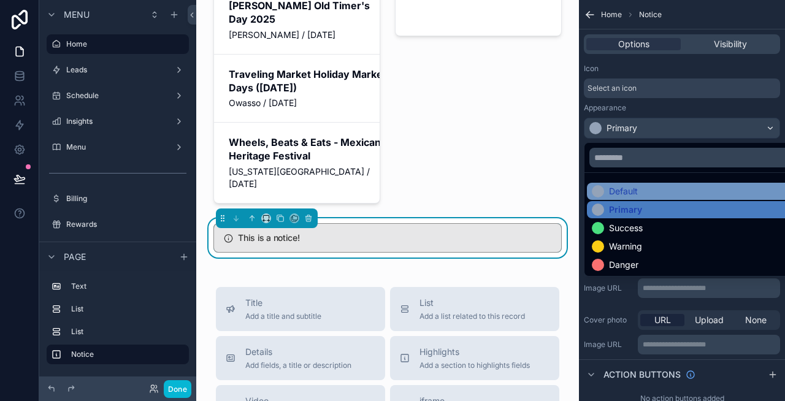
click at [649, 190] on div "Default" at bounding box center [696, 191] width 208 height 12
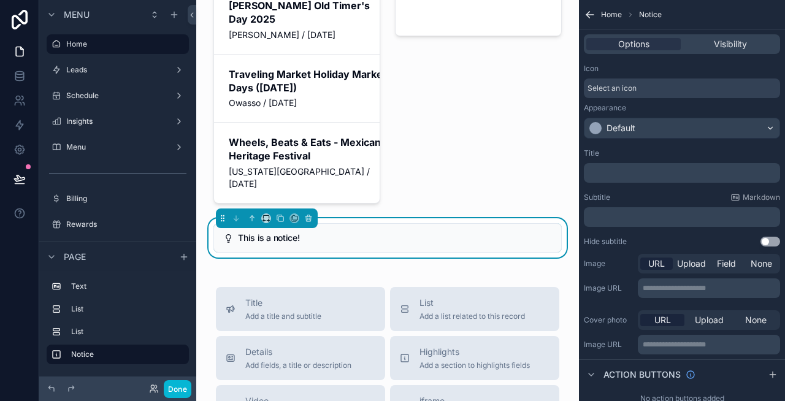
click at [636, 87] on div "Select an icon" at bounding box center [682, 88] width 196 height 20
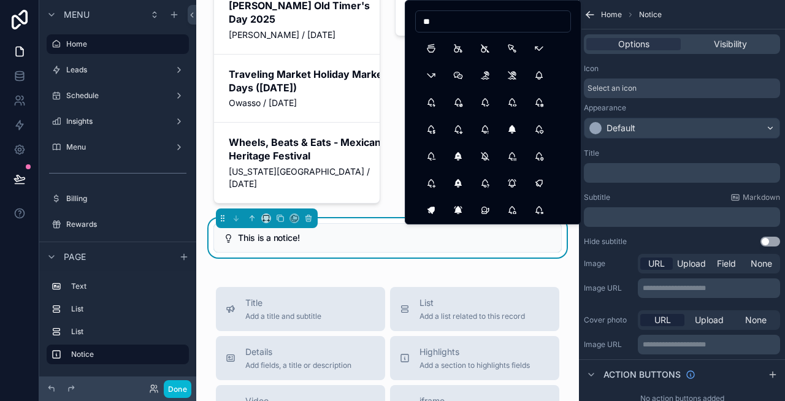
type input "*"
click at [308, 237] on div "This is a notice!" at bounding box center [387, 237] width 348 height 29
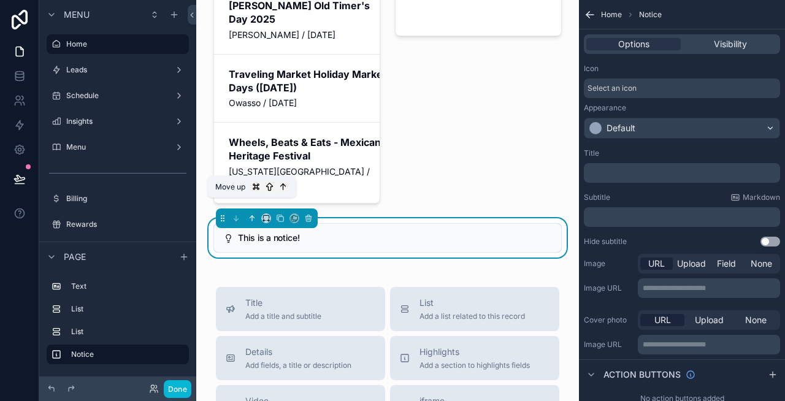
click at [250, 214] on icon "scrollable content" at bounding box center [252, 218] width 9 height 9
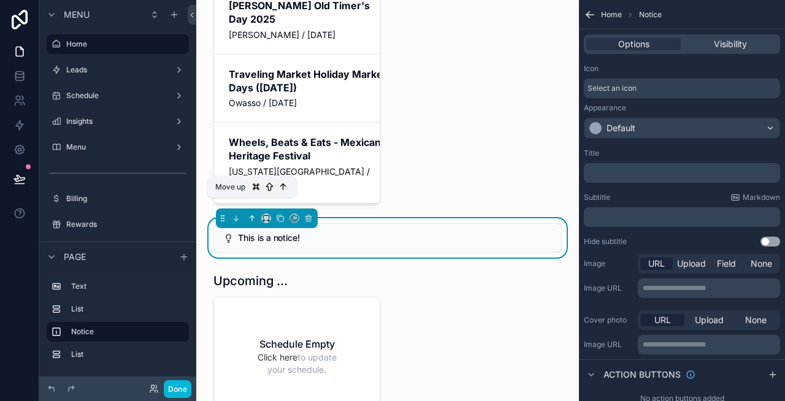
click at [252, 215] on icon "scrollable content" at bounding box center [252, 217] width 0 height 5
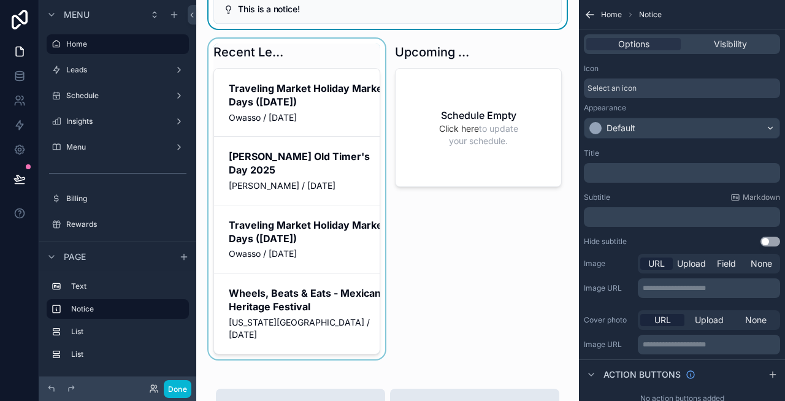
scroll to position [0, 0]
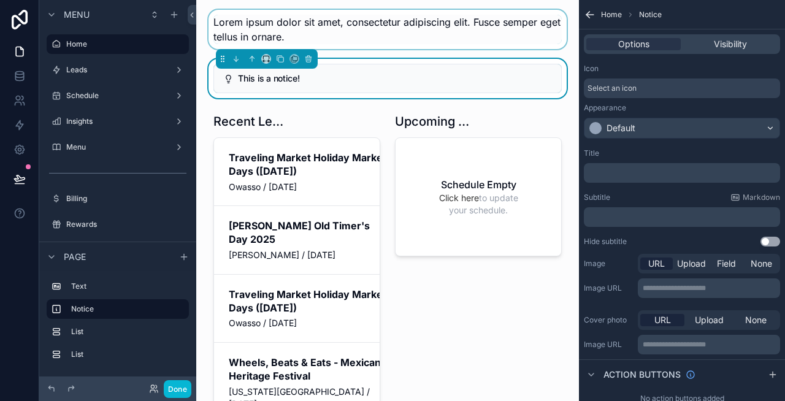
click at [349, 29] on div "scrollable content" at bounding box center [387, 29] width 363 height 39
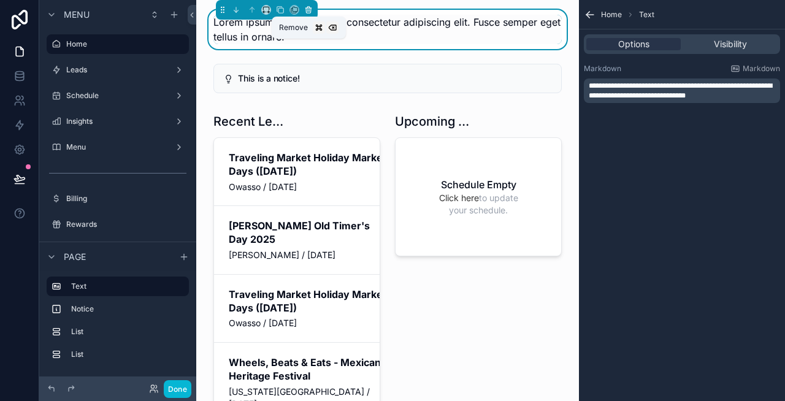
click at [310, 10] on icon "scrollable content" at bounding box center [308, 10] width 9 height 9
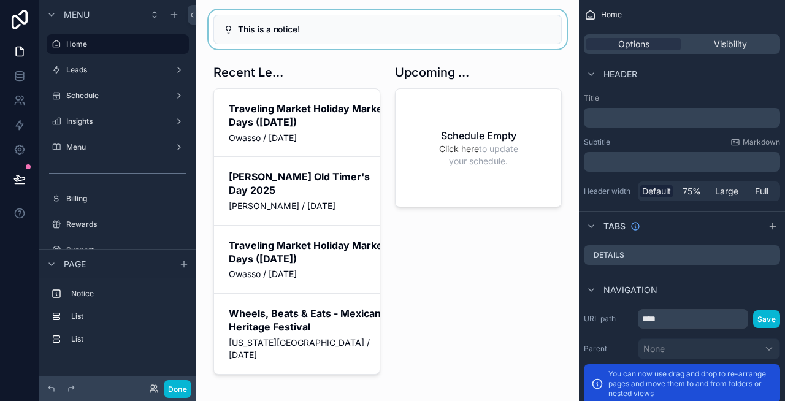
click at [319, 29] on div "scrollable content" at bounding box center [387, 29] width 363 height 39
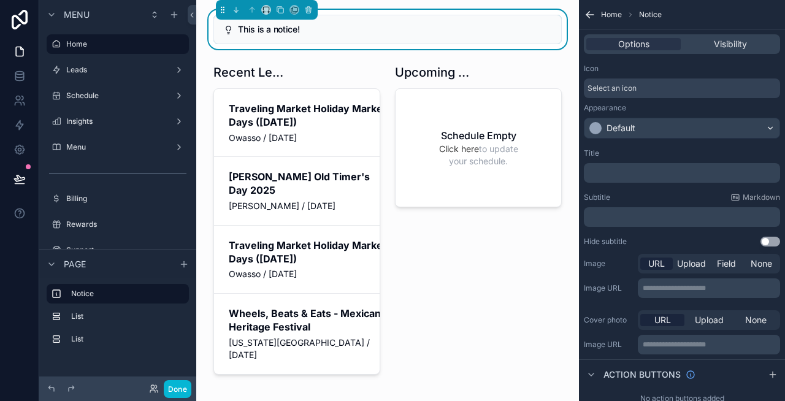
click at [646, 175] on p "﻿" at bounding box center [683, 173] width 189 height 10
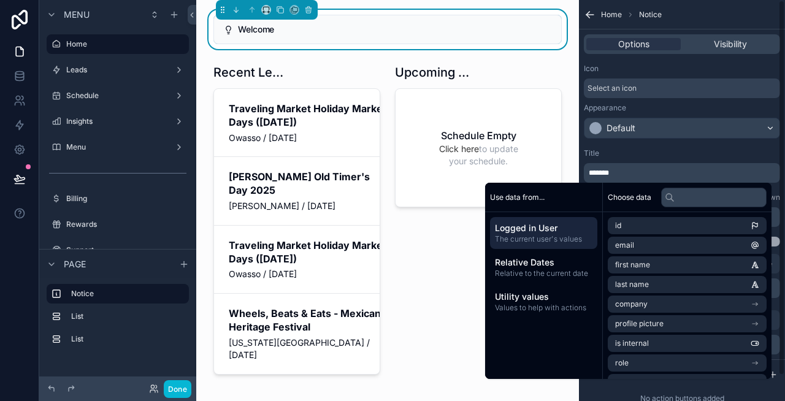
click at [690, 151] on div "Title" at bounding box center [682, 153] width 196 height 10
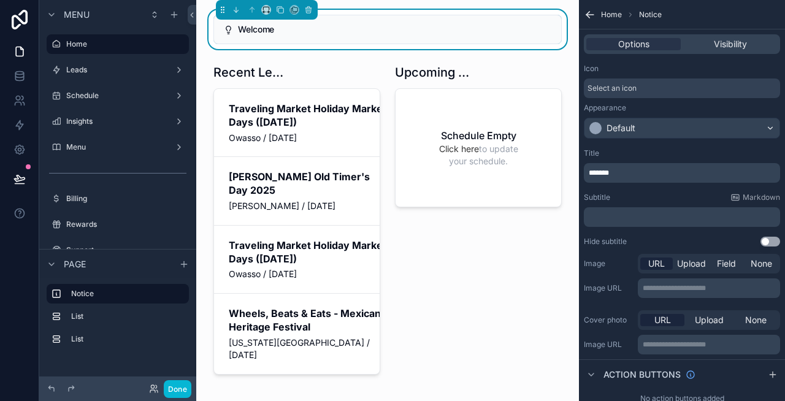
click at [662, 220] on p "﻿" at bounding box center [683, 217] width 189 height 10
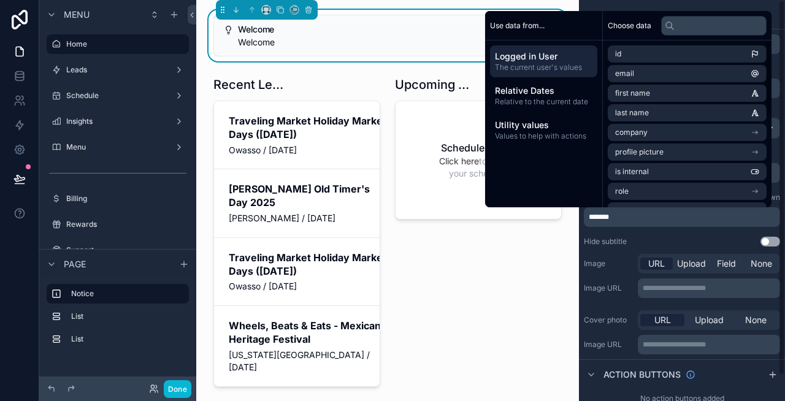
click at [674, 231] on div "Title ******* Subtitle Markdown ******* Hide subtitle Use setting" at bounding box center [682, 197] width 206 height 108
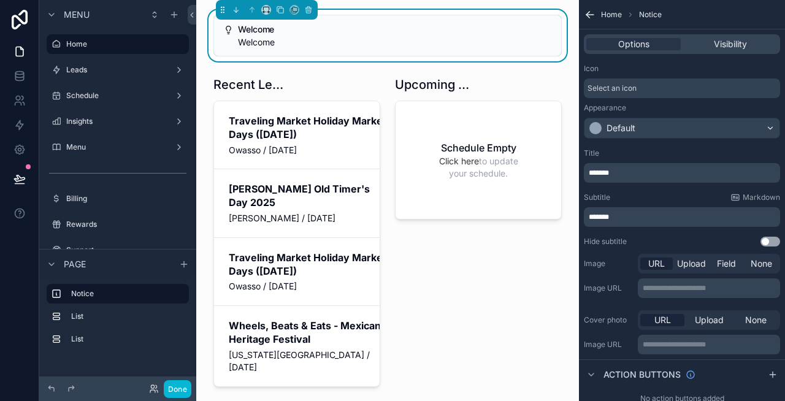
click at [641, 172] on p "*******" at bounding box center [683, 173] width 189 height 10
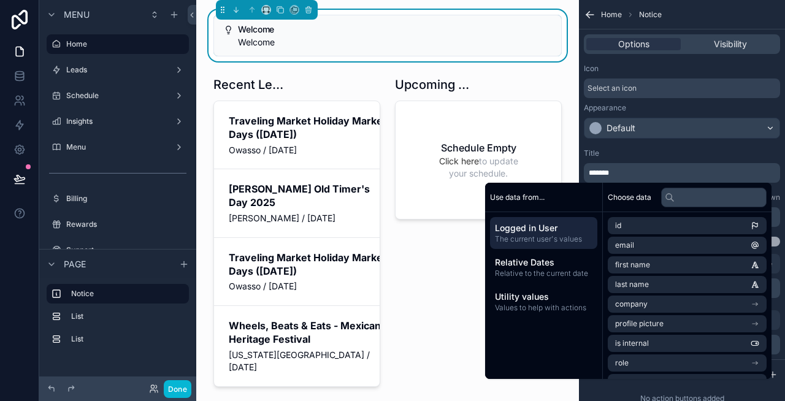
click at [641, 172] on p "*******" at bounding box center [683, 173] width 189 height 10
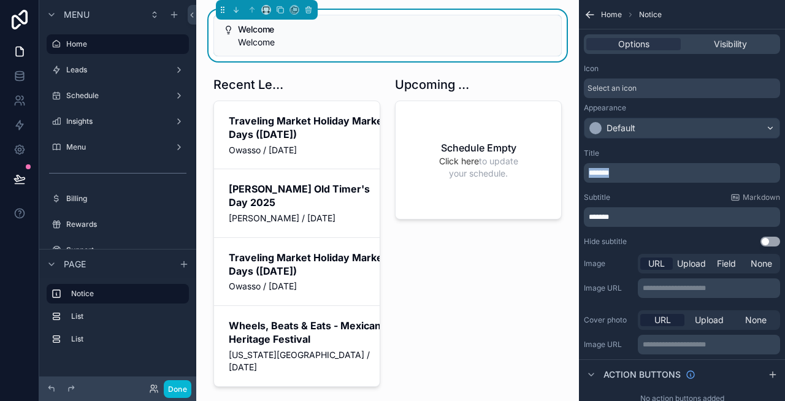
click at [641, 172] on p "*******" at bounding box center [683, 173] width 189 height 10
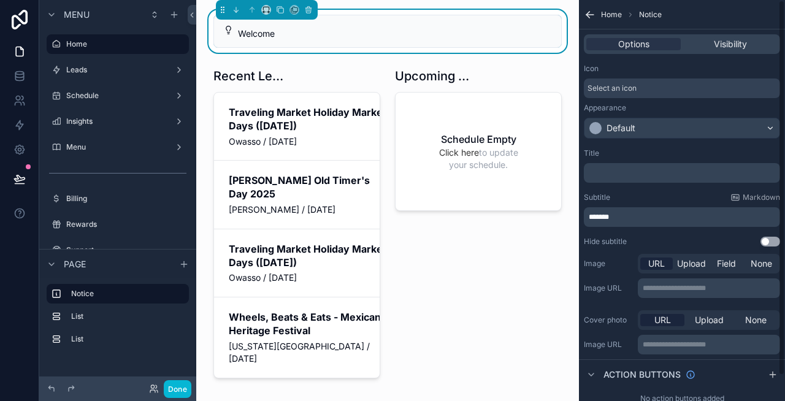
click at [671, 155] on div "Title" at bounding box center [682, 153] width 196 height 10
click at [638, 220] on p "*******" at bounding box center [683, 217] width 189 height 10
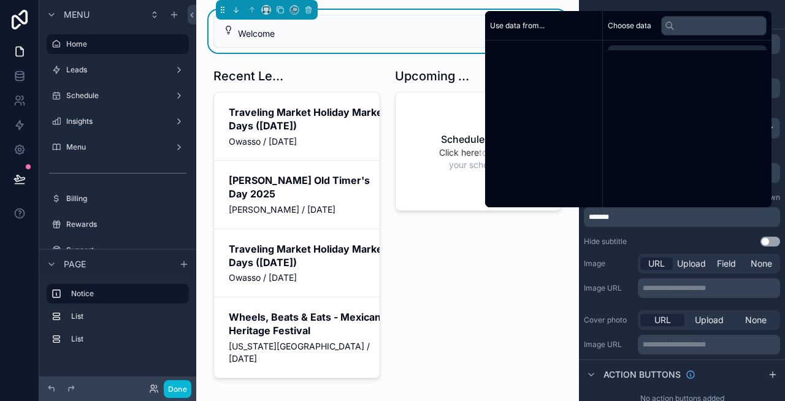
click at [638, 220] on p "*******" at bounding box center [683, 217] width 189 height 10
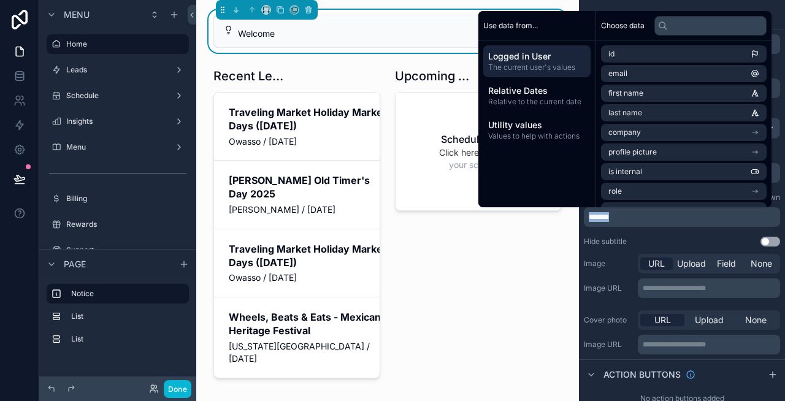
click at [638, 220] on p "*******" at bounding box center [683, 217] width 189 height 10
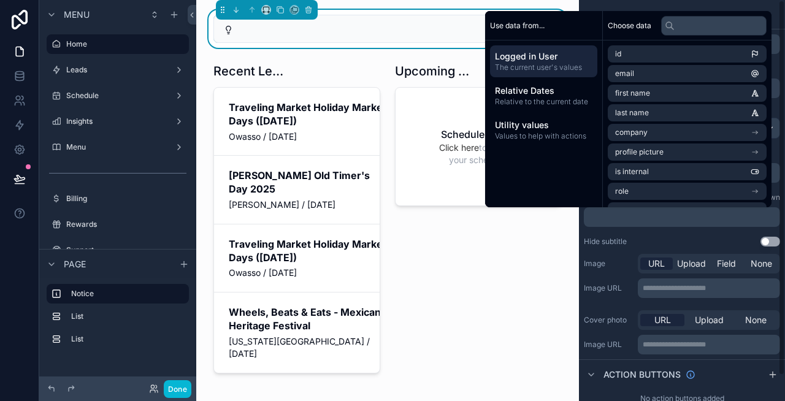
click at [626, 231] on div "Title ﻿ Subtitle Markdown ﻿ Hide subtitle Use setting" at bounding box center [682, 197] width 206 height 108
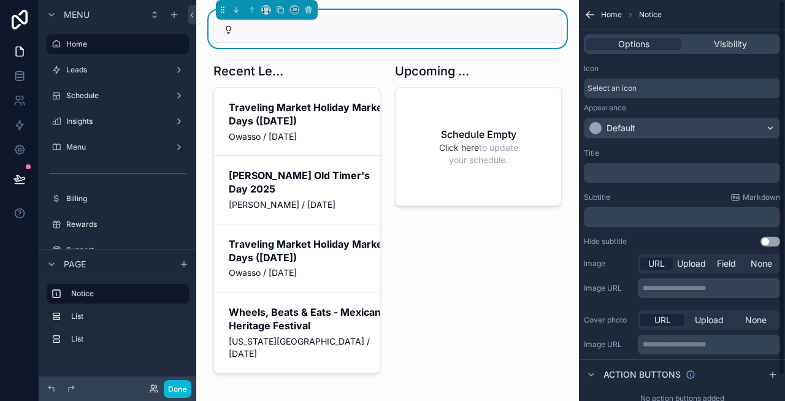
click at [624, 175] on p "﻿" at bounding box center [683, 173] width 189 height 10
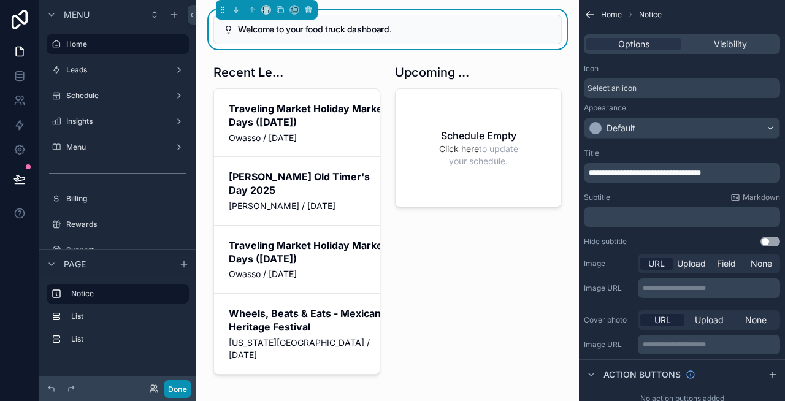
click at [177, 243] on button "Done" at bounding box center [178, 389] width 28 height 18
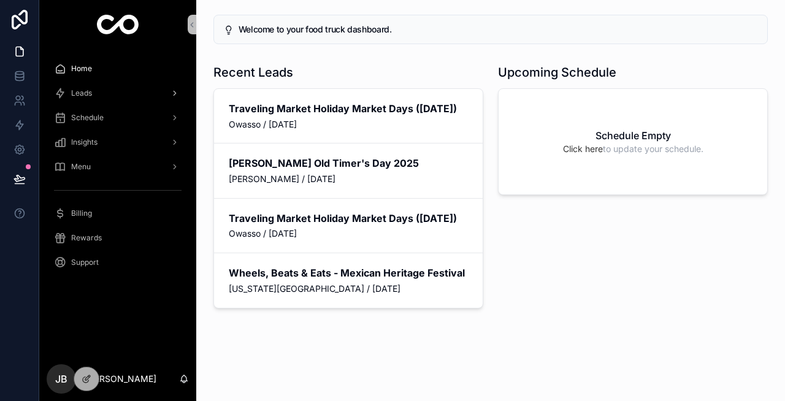
click at [108, 97] on div "Leads" at bounding box center [118, 93] width 128 height 20
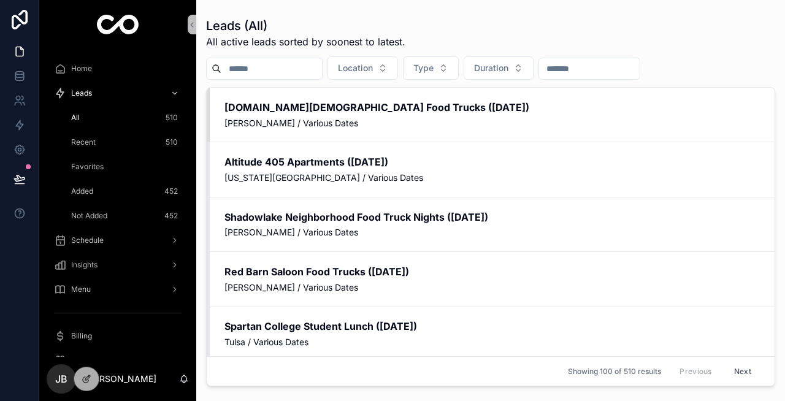
click at [105, 141] on div "Recent 510" at bounding box center [125, 142] width 113 height 20
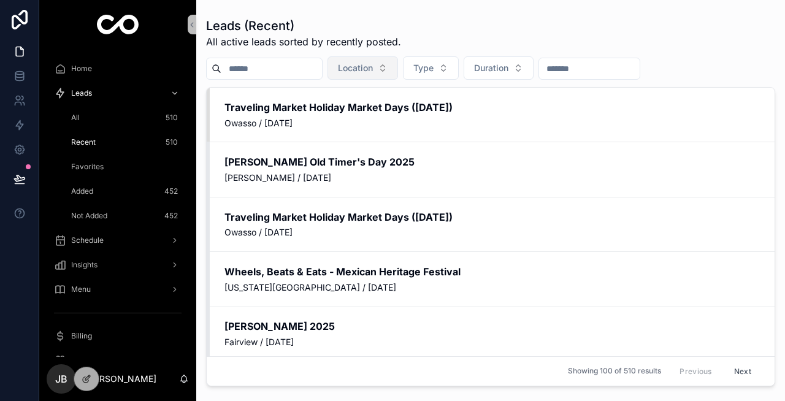
click at [364, 68] on span "Location" at bounding box center [355, 68] width 35 height 12
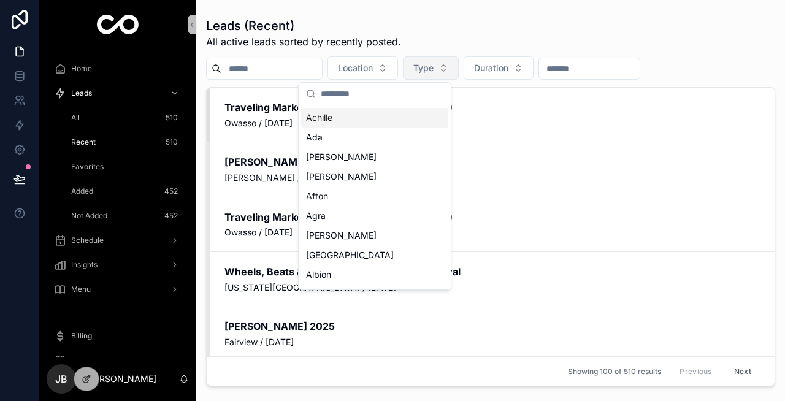
click at [432, 65] on span "Type" at bounding box center [423, 68] width 20 height 12
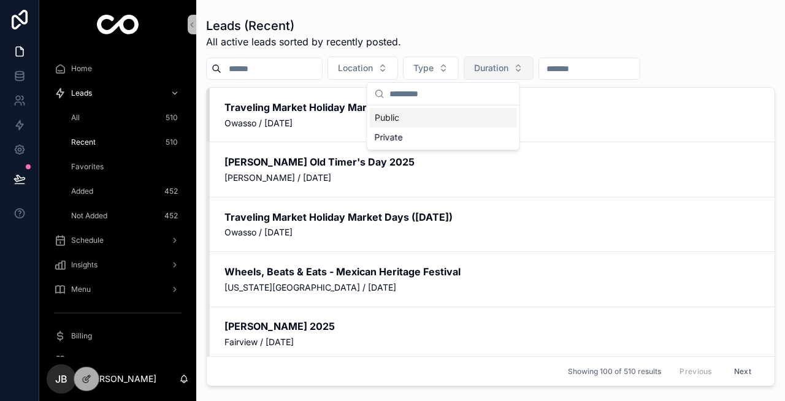
click at [498, 63] on span "Duration" at bounding box center [491, 68] width 34 height 12
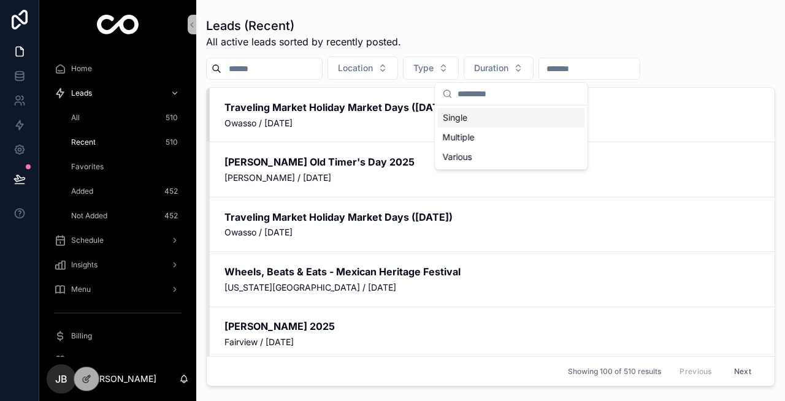
click at [584, 45] on div "Leads (Recent) All active leads sorted by recently posted." at bounding box center [490, 33] width 569 height 32
click at [576, 66] on input "scrollable content" at bounding box center [589, 68] width 101 height 17
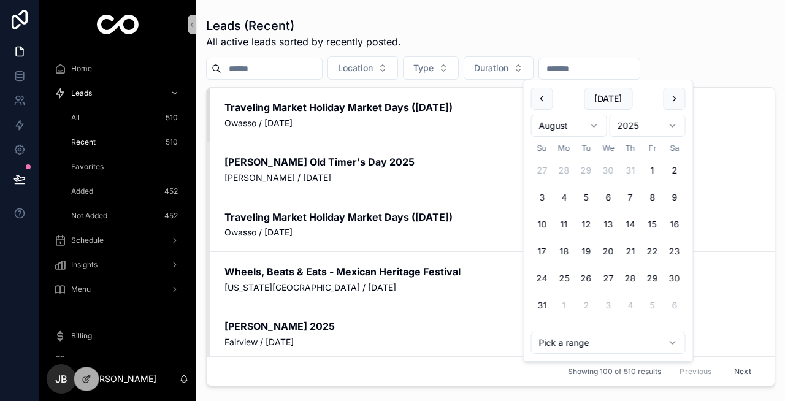
click at [696, 40] on div "Leads (Recent) All active leads sorted by recently posted." at bounding box center [490, 33] width 569 height 32
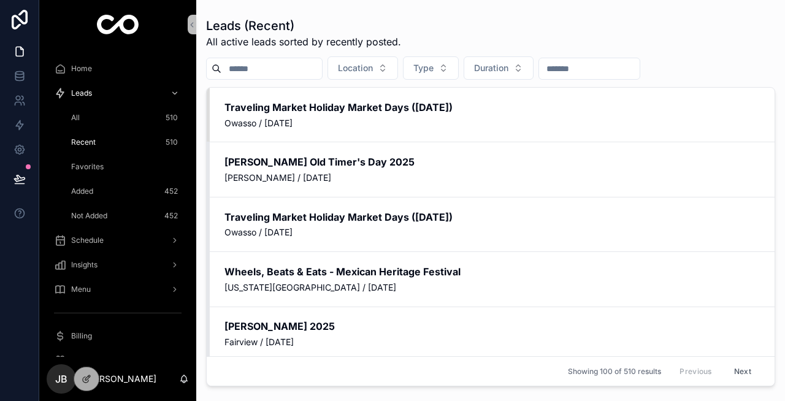
click at [129, 167] on div "Favorites" at bounding box center [125, 167] width 113 height 20
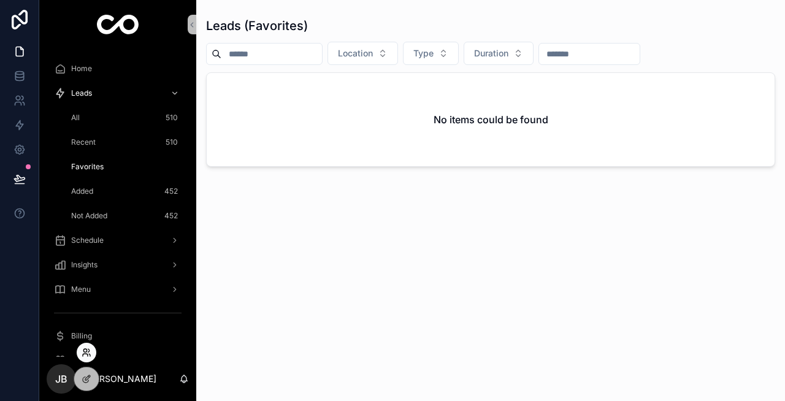
click at [88, 243] on icon at bounding box center [87, 353] width 10 height 10
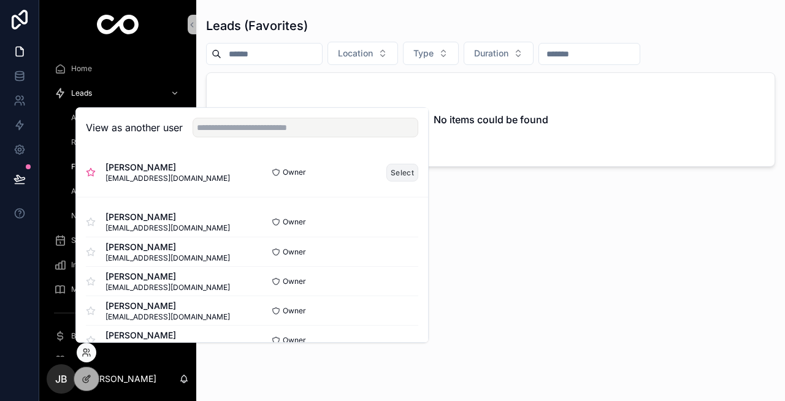
click at [391, 169] on button "Select" at bounding box center [402, 173] width 32 height 18
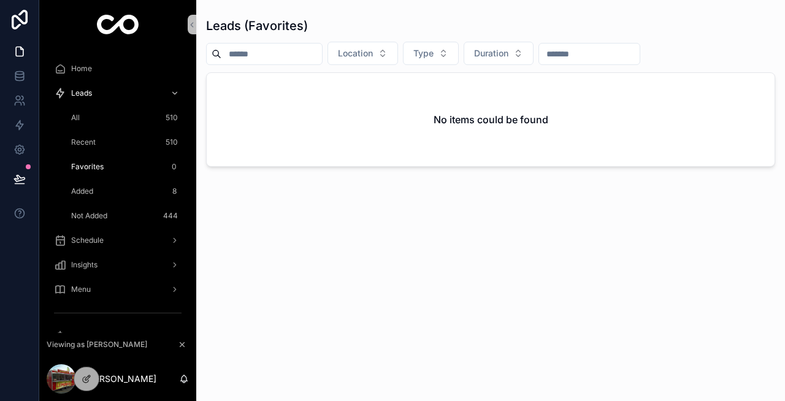
click at [100, 113] on div "All 510" at bounding box center [125, 118] width 113 height 20
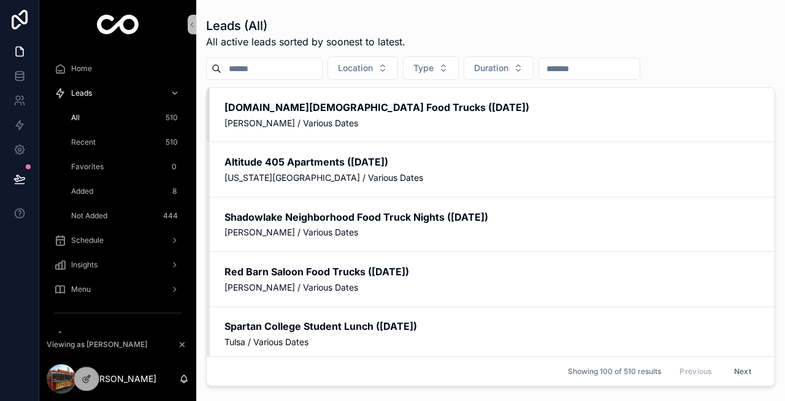
click at [90, 150] on div "Recent 510" at bounding box center [125, 142] width 113 height 20
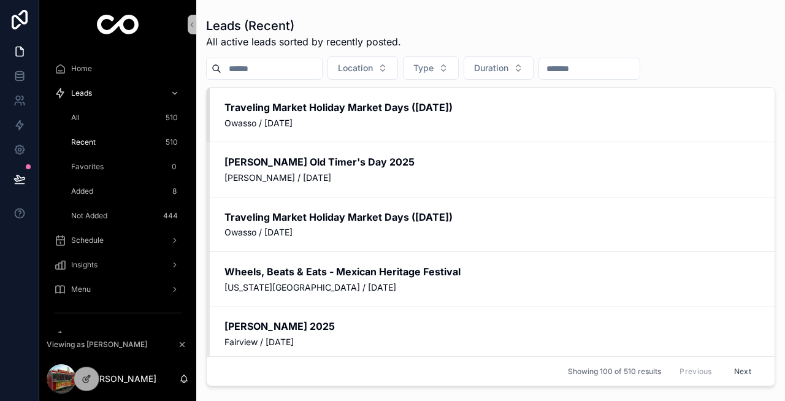
click at [96, 166] on span "Favorites" at bounding box center [87, 167] width 32 height 10
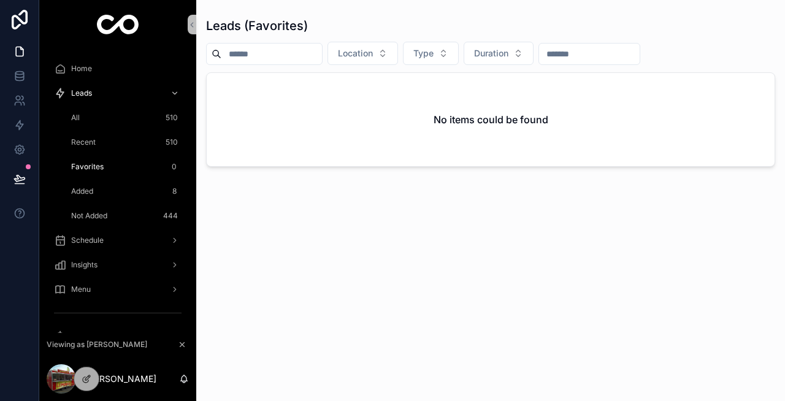
click at [99, 193] on div "Added 8" at bounding box center [125, 191] width 113 height 20
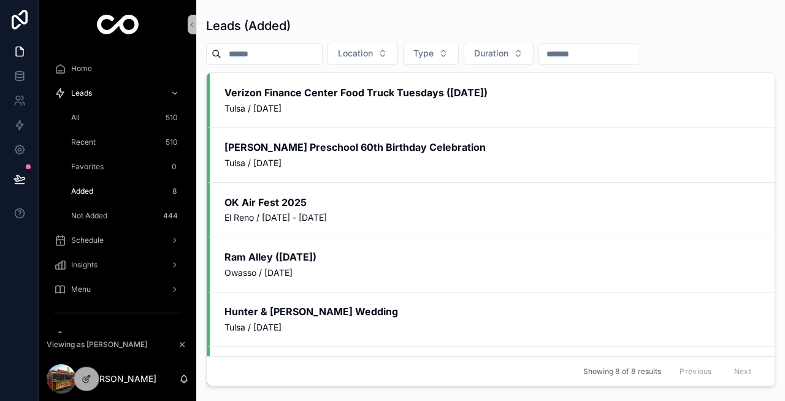
click at [107, 213] on span "Not Added" at bounding box center [89, 216] width 36 height 10
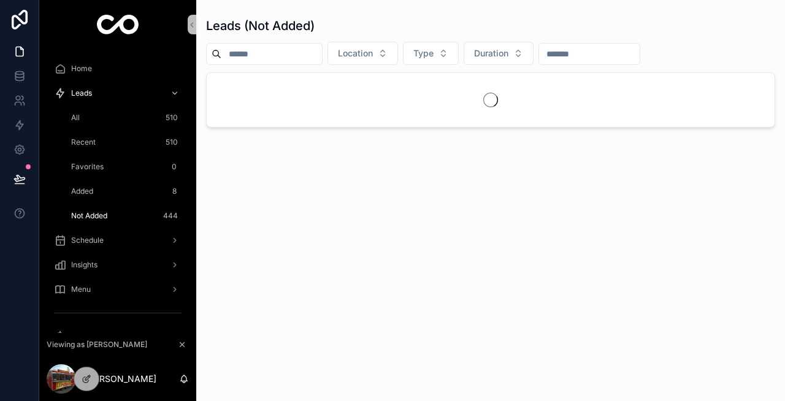
click at [101, 194] on div "Added 8" at bounding box center [125, 191] width 113 height 20
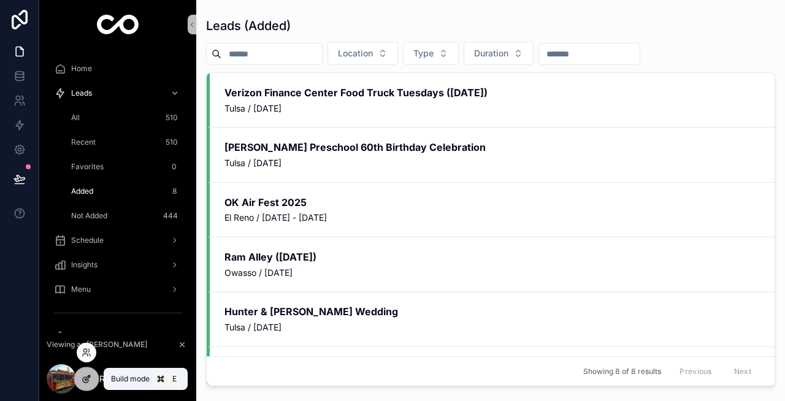
click at [91, 379] on icon at bounding box center [87, 379] width 10 height 10
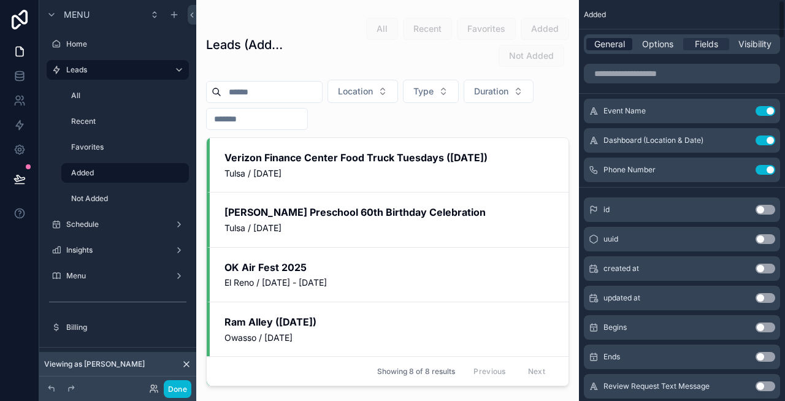
click at [600, 40] on span "General" at bounding box center [609, 44] width 31 height 12
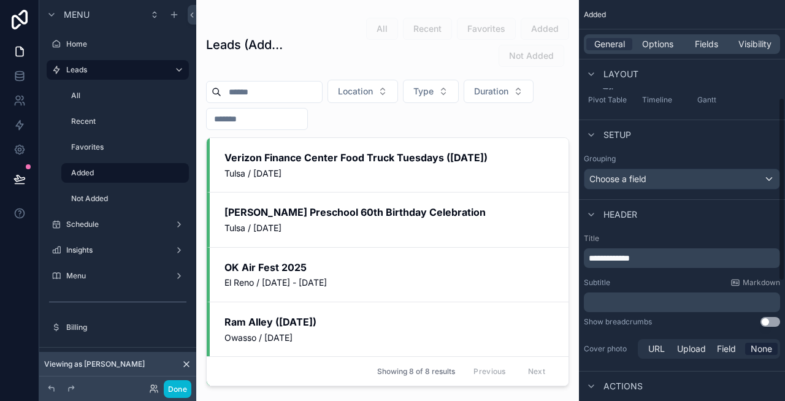
scroll to position [227, 0]
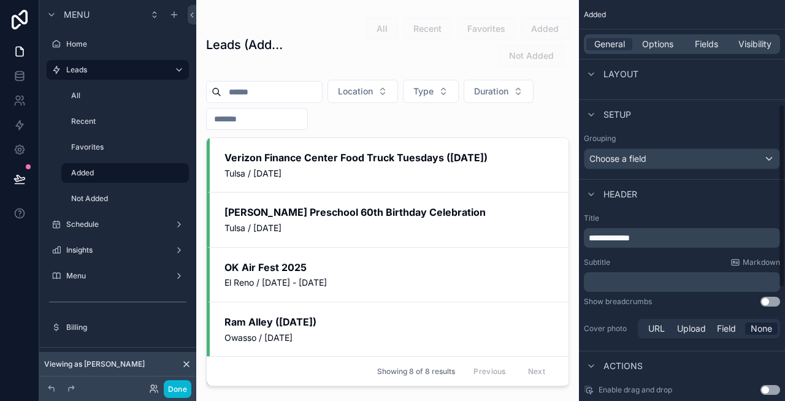
click at [636, 281] on p "﻿" at bounding box center [683, 282] width 189 height 12
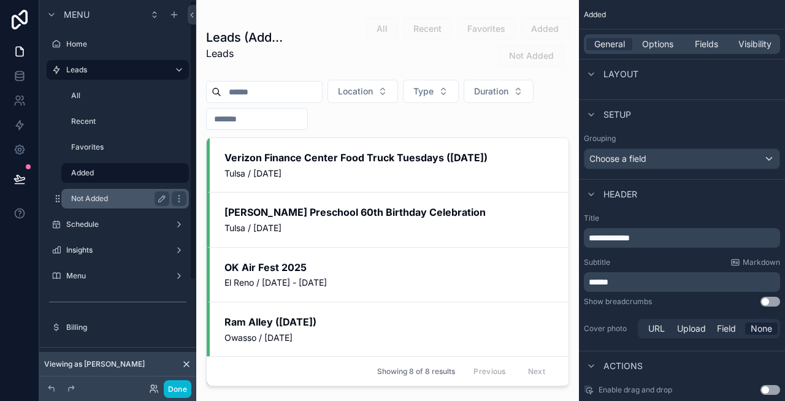
click at [121, 205] on div "Not Added" at bounding box center [120, 198] width 98 height 15
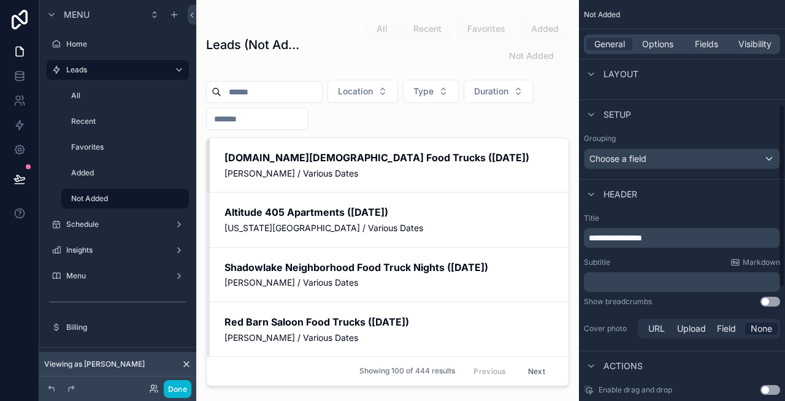
click at [618, 276] on p "﻿" at bounding box center [683, 282] width 189 height 12
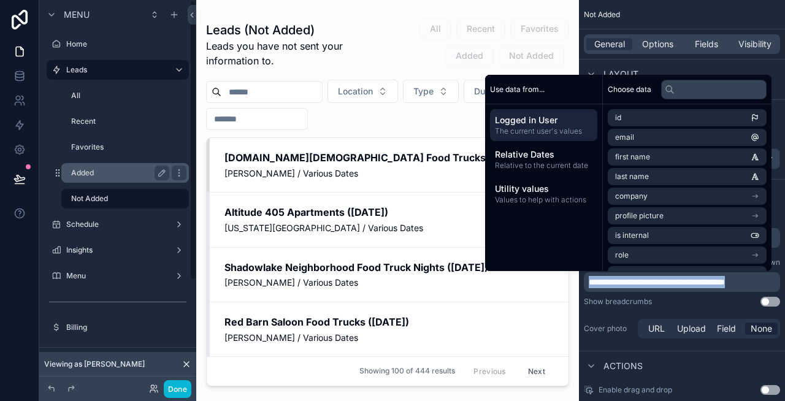
click at [111, 174] on label "Added" at bounding box center [117, 173] width 93 height 10
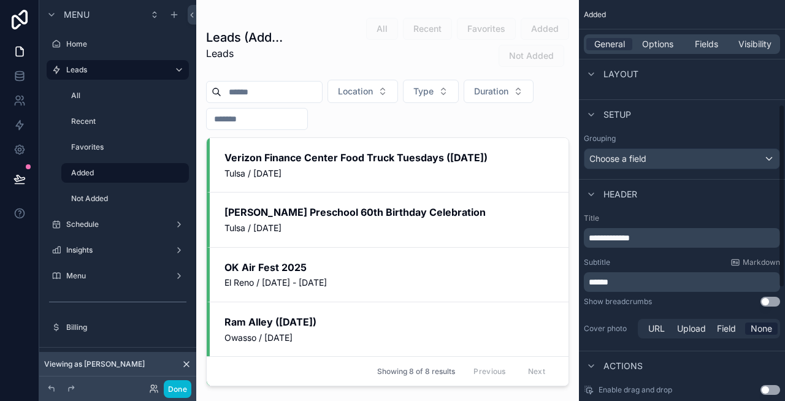
click at [621, 281] on p "*****" at bounding box center [683, 282] width 189 height 12
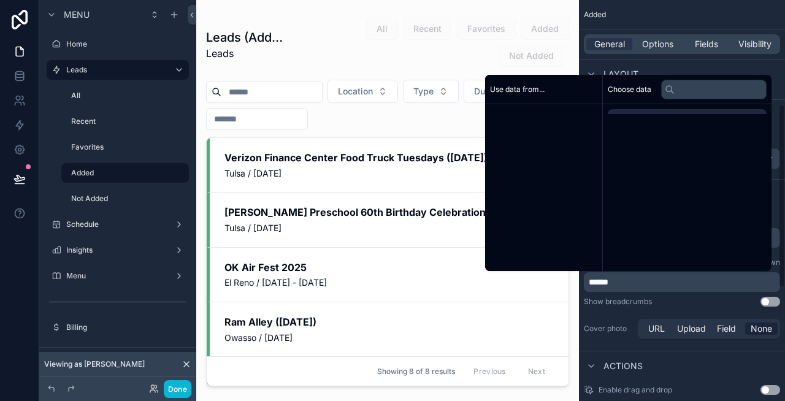
click at [621, 281] on p "*****" at bounding box center [683, 282] width 189 height 12
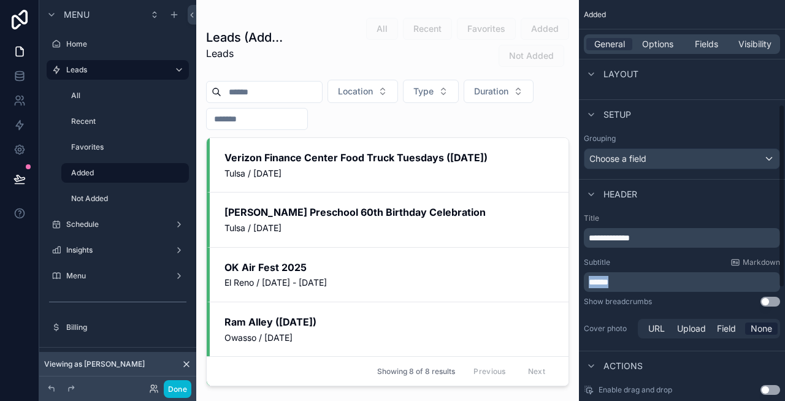
click at [621, 281] on p "*****" at bounding box center [683, 282] width 189 height 12
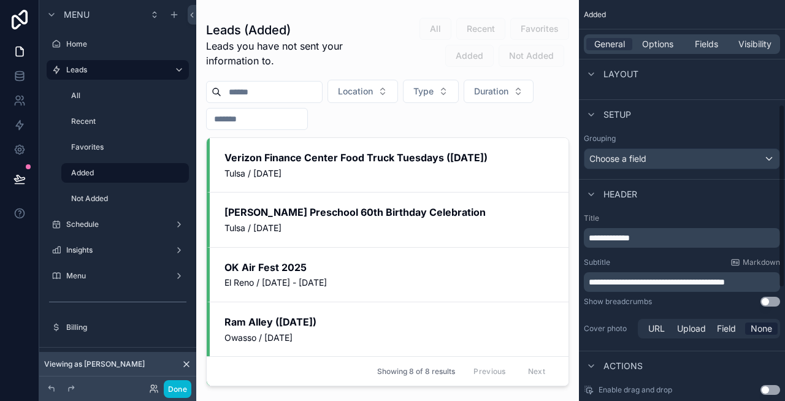
click at [663, 280] on span "**********" at bounding box center [657, 282] width 136 height 9
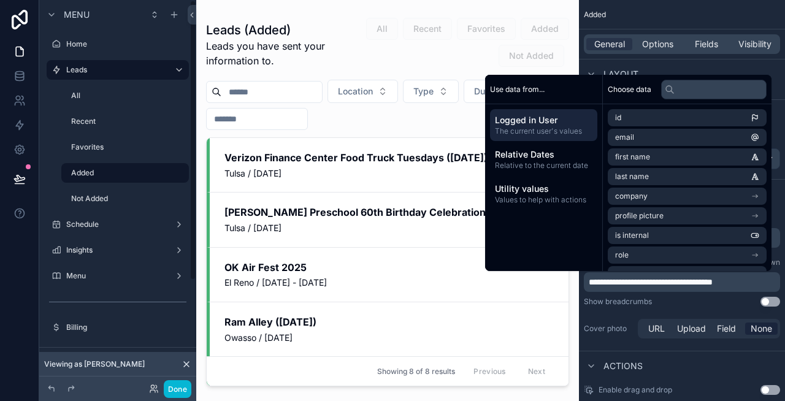
click at [174, 398] on div "Done" at bounding box center [117, 388] width 157 height 25
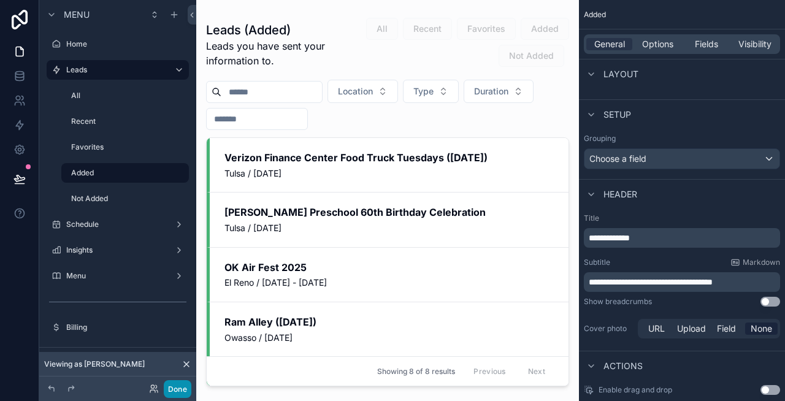
click at [174, 392] on button "Done" at bounding box center [178, 389] width 28 height 18
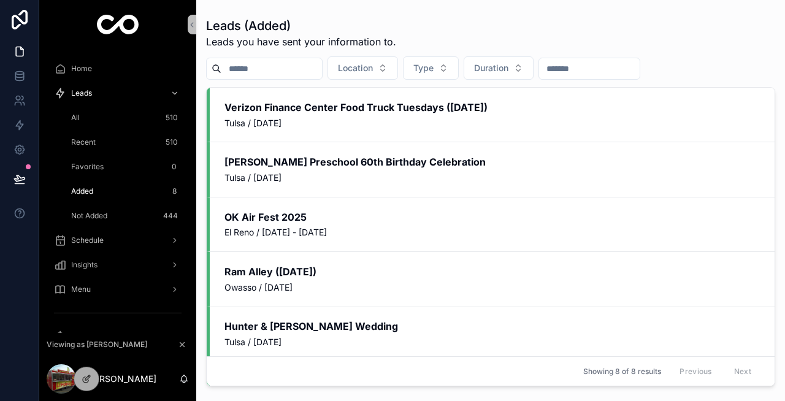
click at [114, 161] on div "Favorites 0" at bounding box center [125, 167] width 113 height 20
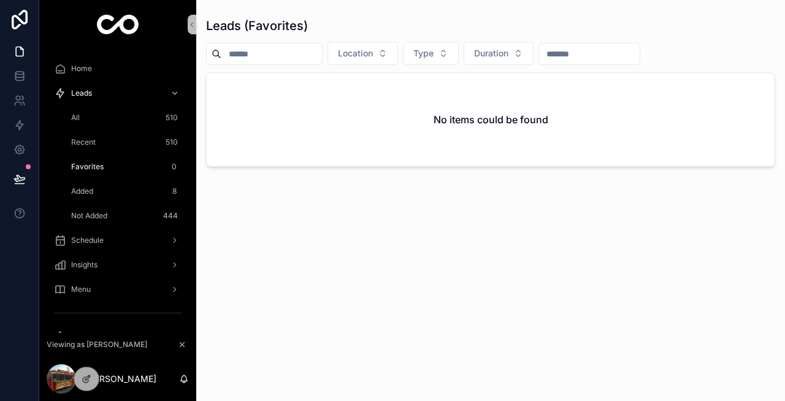
click at [97, 142] on div "Recent 510" at bounding box center [125, 142] width 113 height 20
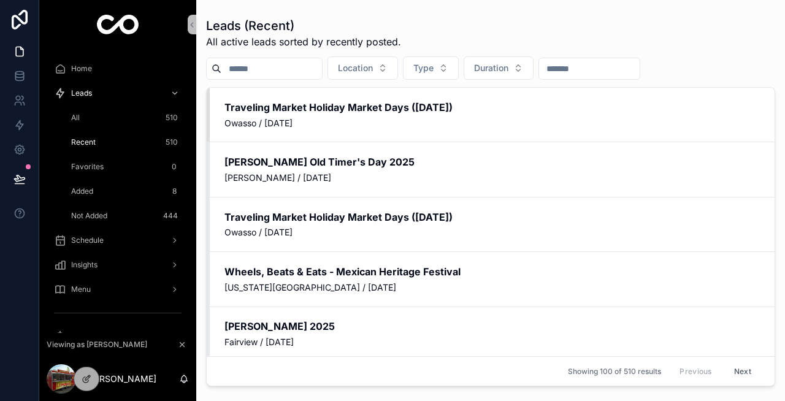
click at [80, 118] on div "All 510" at bounding box center [125, 118] width 113 height 20
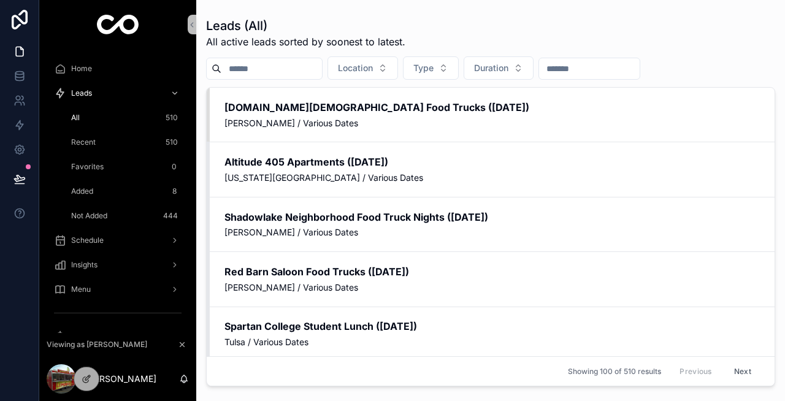
click at [82, 137] on span "Recent" at bounding box center [83, 142] width 25 height 10
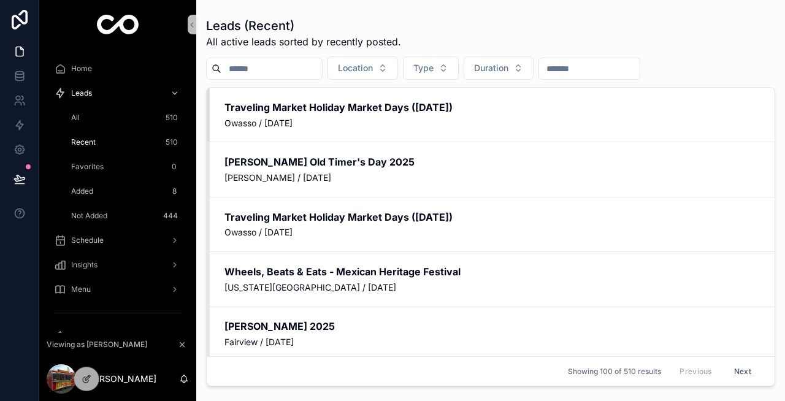
click at [98, 168] on span "Favorites" at bounding box center [87, 167] width 32 height 10
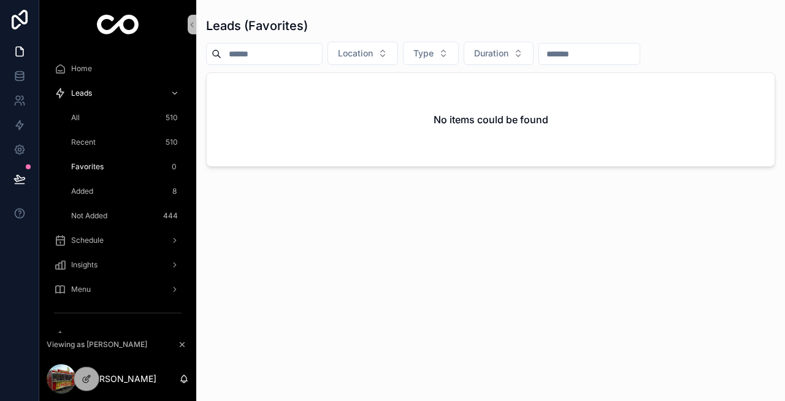
click at [96, 188] on div "Added 8" at bounding box center [125, 191] width 113 height 20
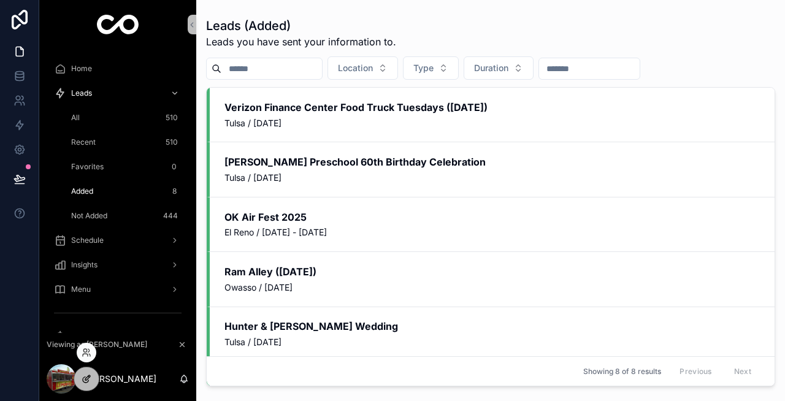
click at [86, 372] on div at bounding box center [86, 378] width 25 height 23
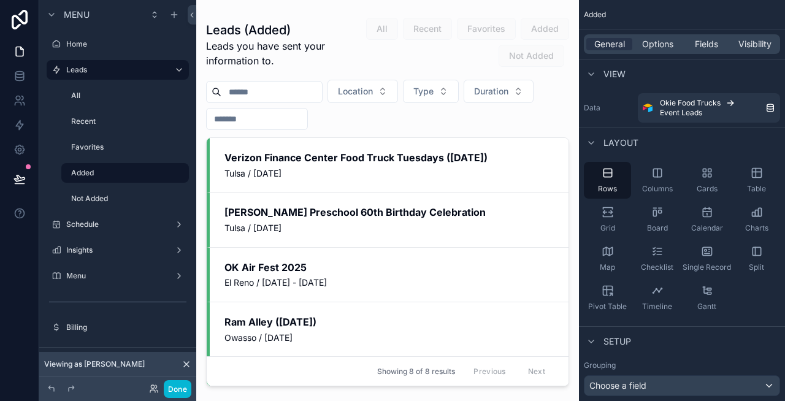
click at [424, 145] on div "scrollable content" at bounding box center [387, 193] width 383 height 386
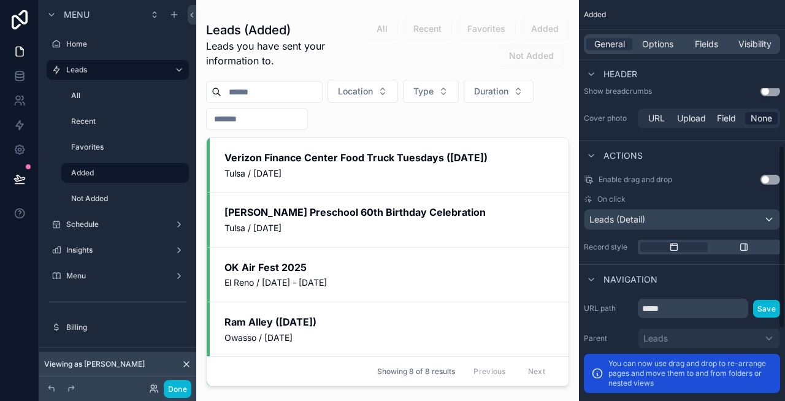
scroll to position [473, 0]
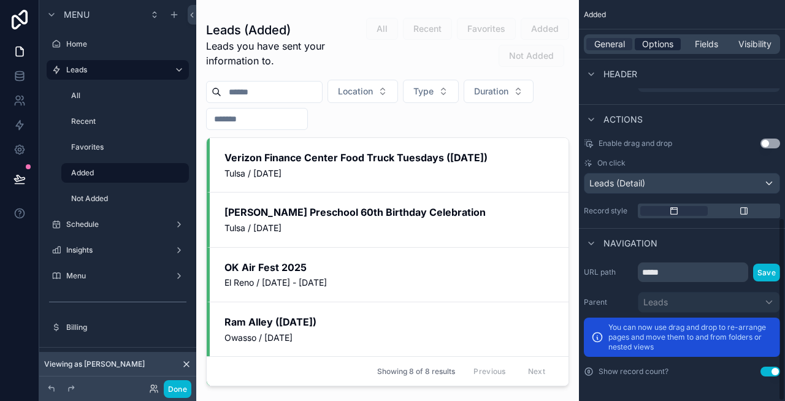
click at [649, 39] on span "Options" at bounding box center [657, 44] width 31 height 12
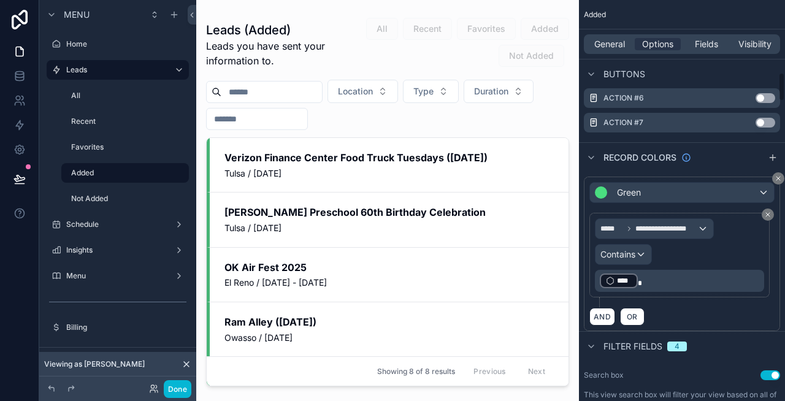
scroll to position [1003, 0]
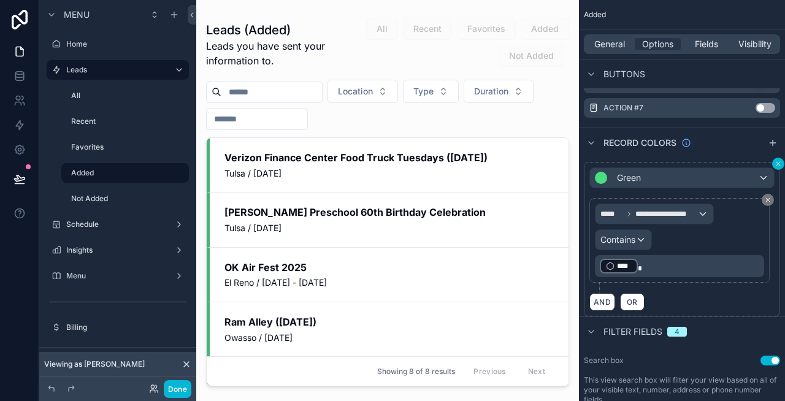
click at [776, 163] on icon "scrollable content" at bounding box center [777, 163] width 7 height 7
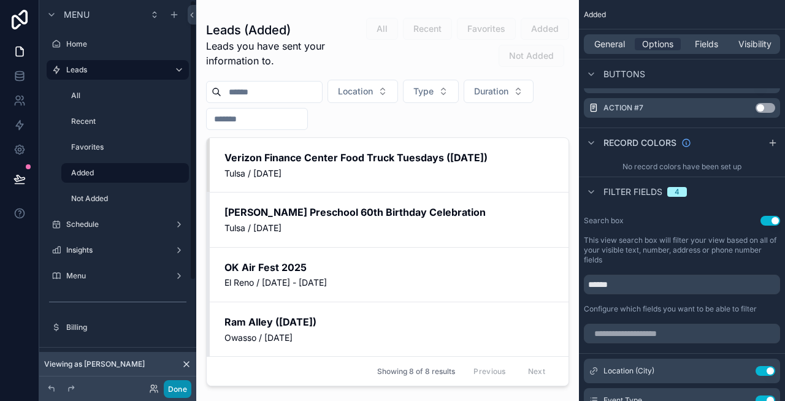
click at [176, 381] on button "Done" at bounding box center [178, 389] width 28 height 18
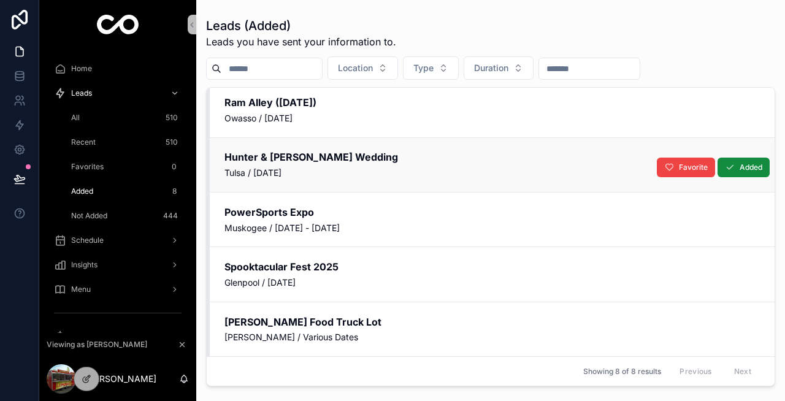
scroll to position [0, 0]
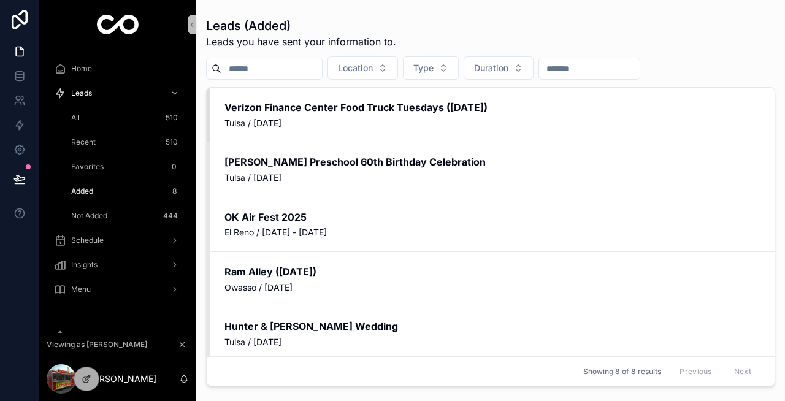
click at [84, 211] on span "Not Added" at bounding box center [89, 216] width 36 height 10
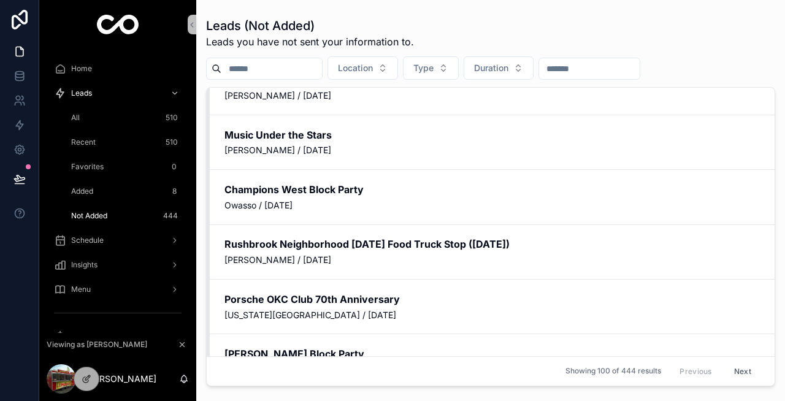
scroll to position [4895, 0]
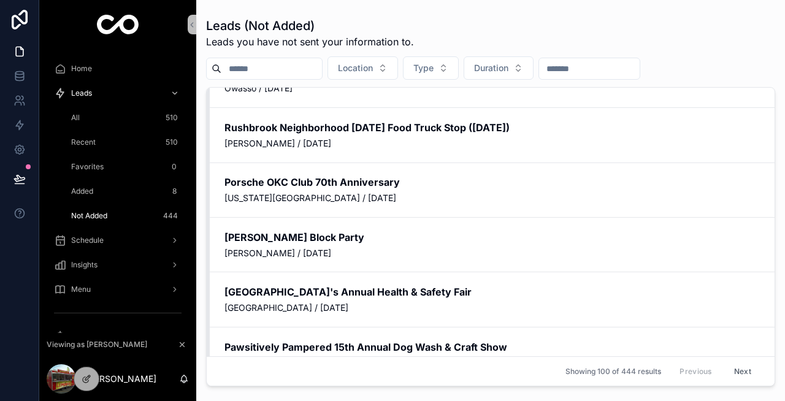
click at [738, 366] on button "Next" at bounding box center [742, 371] width 34 height 19
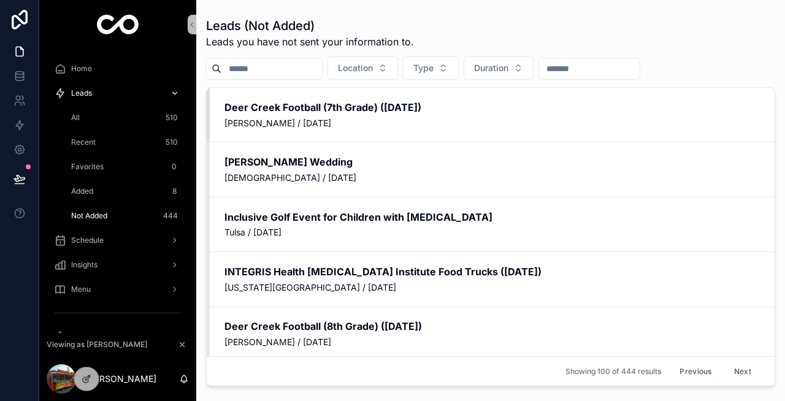
click at [86, 90] on span "Leads" at bounding box center [81, 93] width 21 height 10
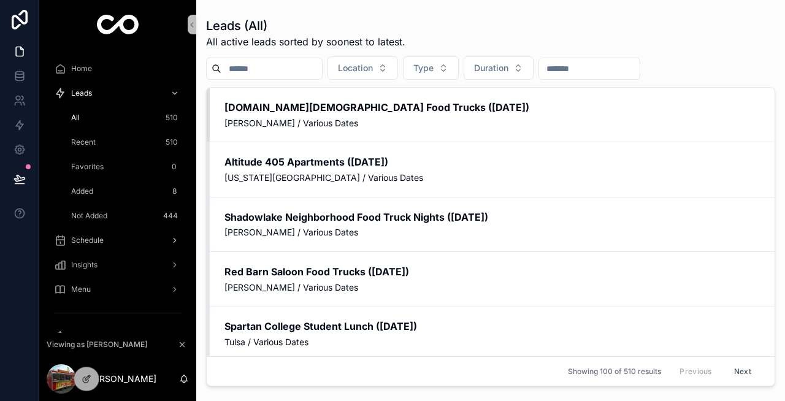
click at [92, 236] on span "Schedule" at bounding box center [87, 240] width 32 height 10
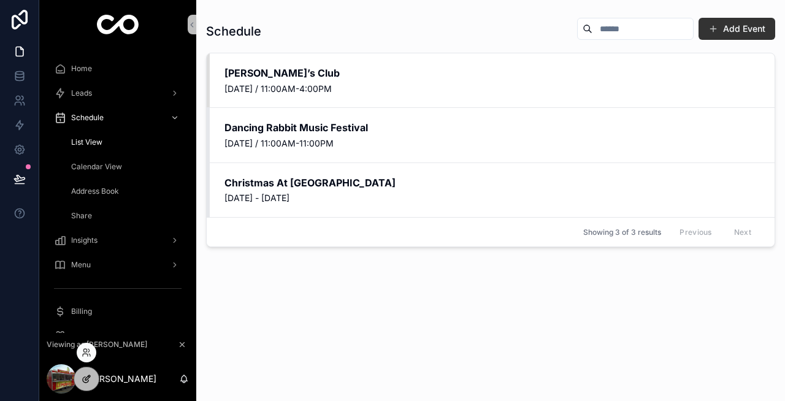
click at [91, 376] on div at bounding box center [86, 378] width 25 height 23
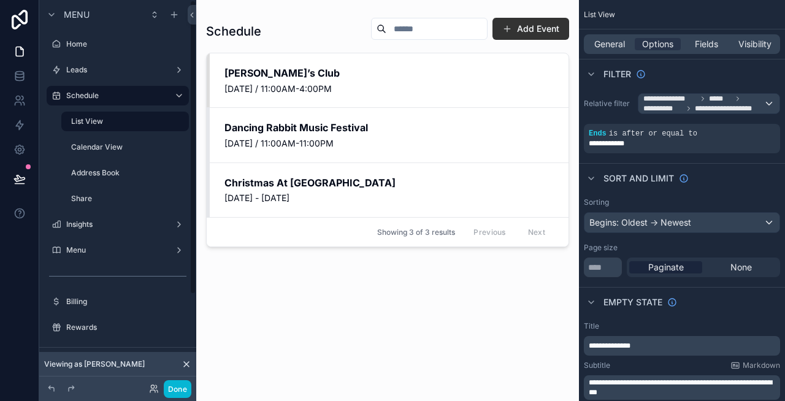
click at [329, 125] on div "scrollable content" at bounding box center [387, 193] width 383 height 386
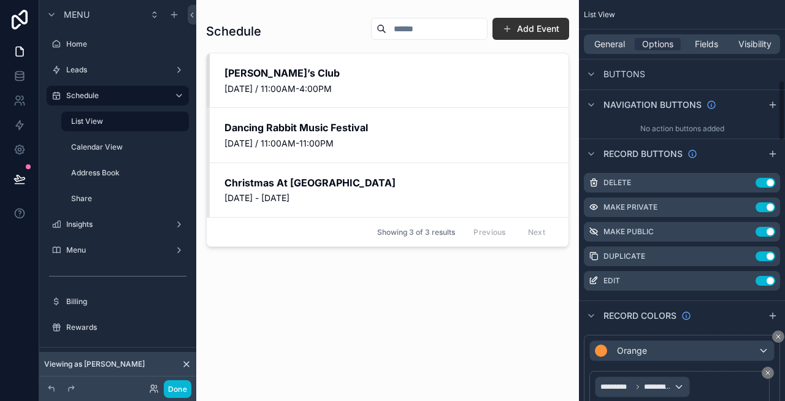
scroll to position [532, 0]
click at [747, 207] on icon "scrollable content" at bounding box center [746, 207] width 10 height 10
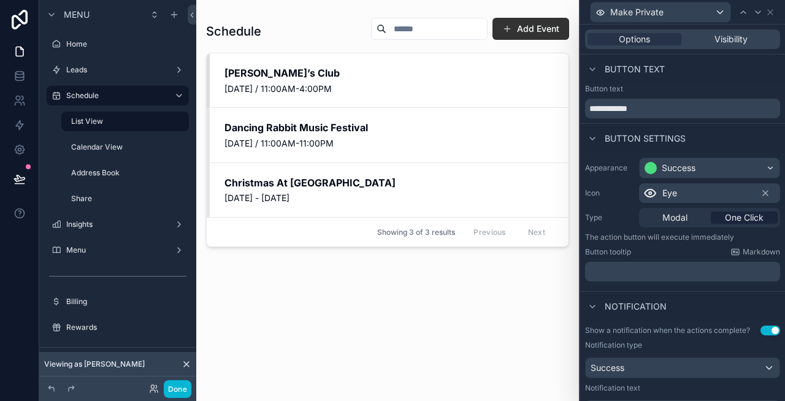
click at [649, 270] on p "﻿" at bounding box center [684, 271] width 188 height 12
click at [678, 294] on div "Notification" at bounding box center [682, 305] width 205 height 29
click at [648, 13] on span "Make Private" at bounding box center [636, 12] width 53 height 12
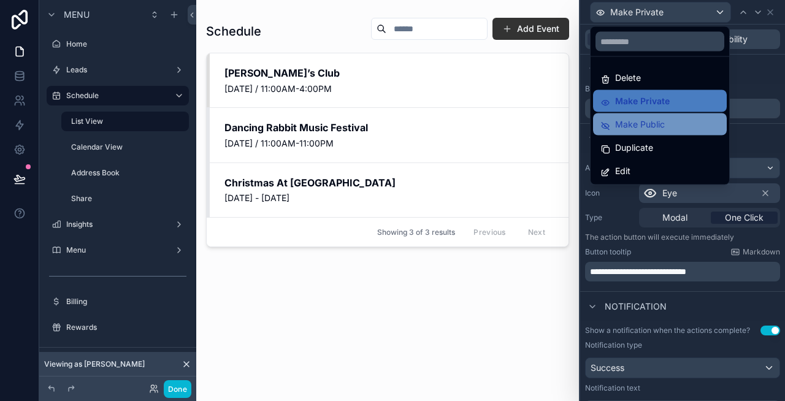
click at [632, 124] on span "Make Public" at bounding box center [640, 124] width 50 height 15
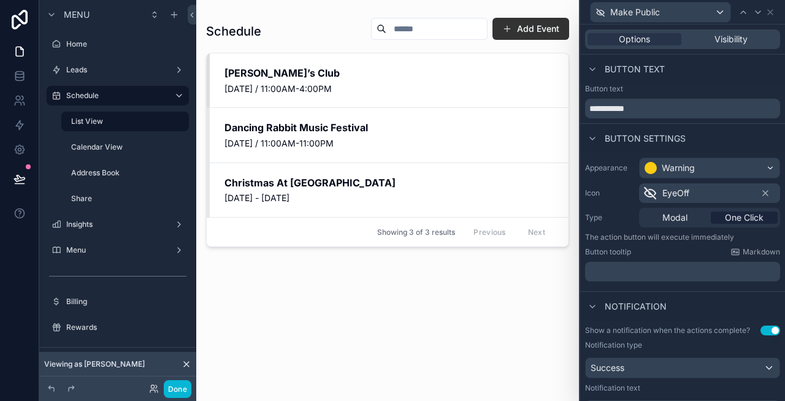
click at [628, 277] on p "﻿" at bounding box center [684, 271] width 188 height 12
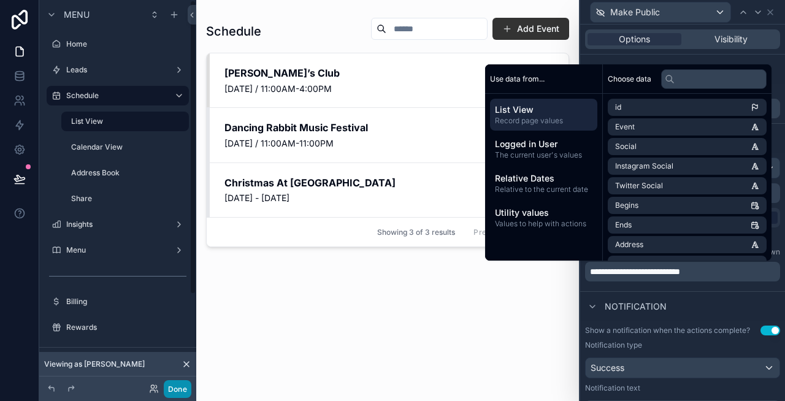
click at [180, 391] on button "Done" at bounding box center [178, 389] width 28 height 18
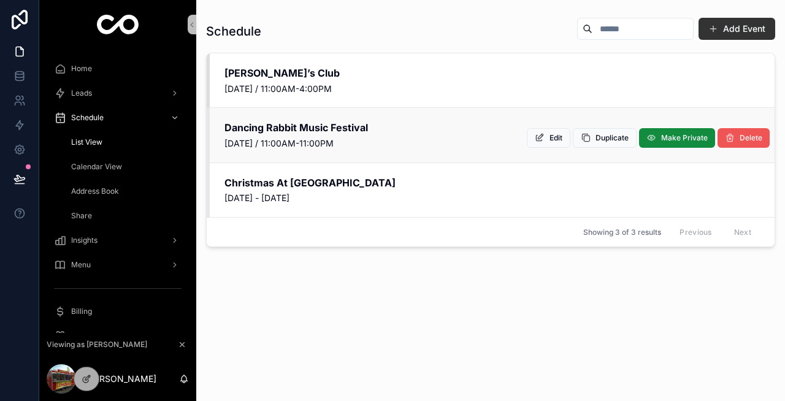
click at [757, 136] on span "Delete" at bounding box center [750, 138] width 23 height 10
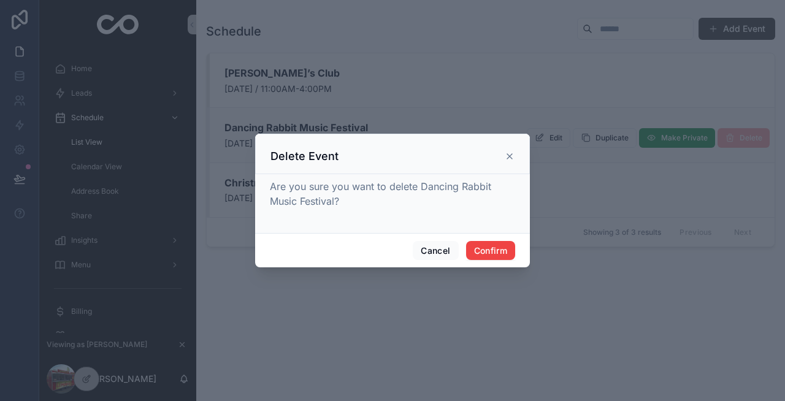
click at [512, 156] on icon at bounding box center [510, 156] width 10 height 10
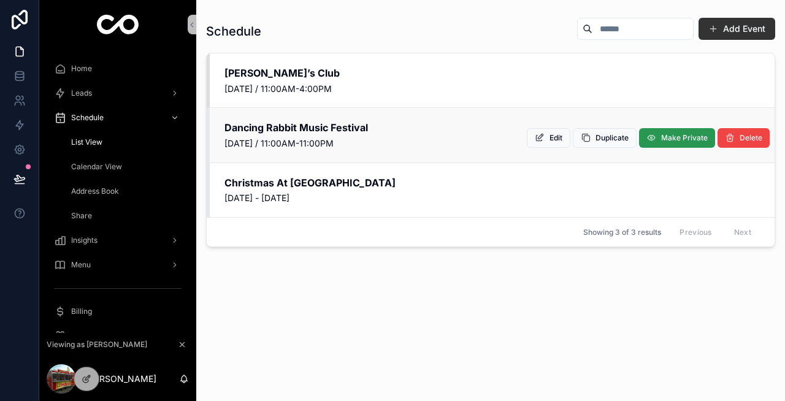
click at [674, 129] on button "Make Private" at bounding box center [677, 138] width 76 height 20
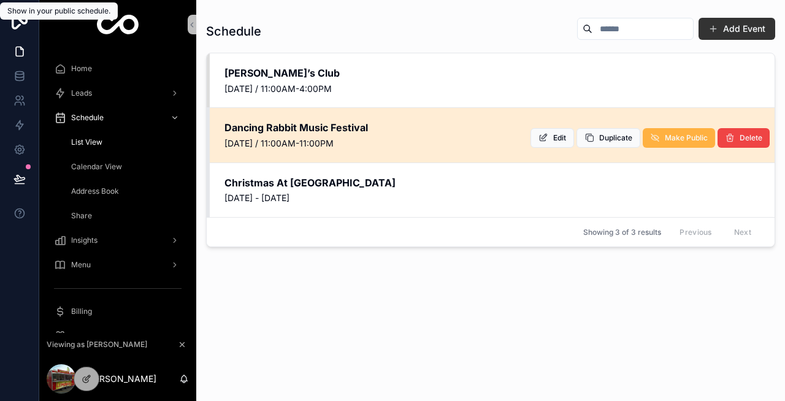
click at [683, 137] on span "Make Public" at bounding box center [686, 138] width 43 height 10
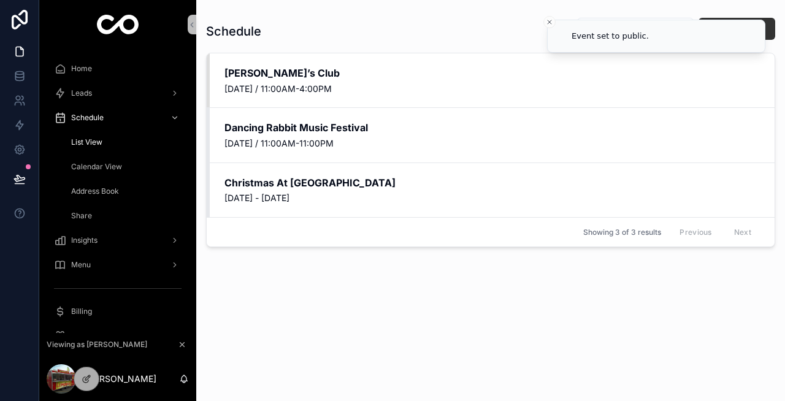
click at [107, 167] on span "Calendar View" at bounding box center [96, 167] width 51 height 10
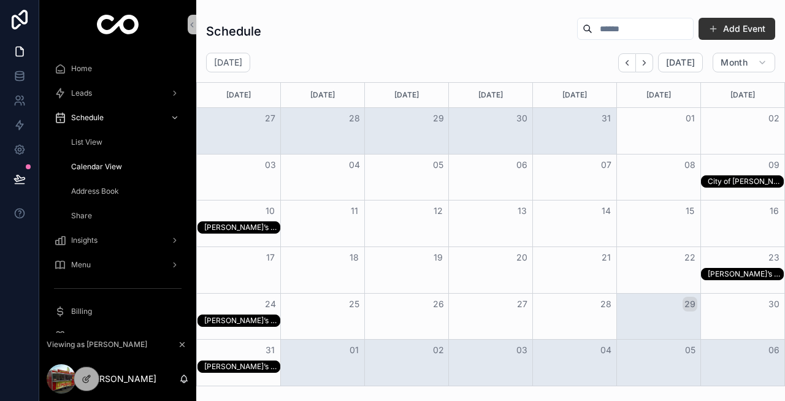
click at [110, 148] on div "List View" at bounding box center [125, 142] width 113 height 20
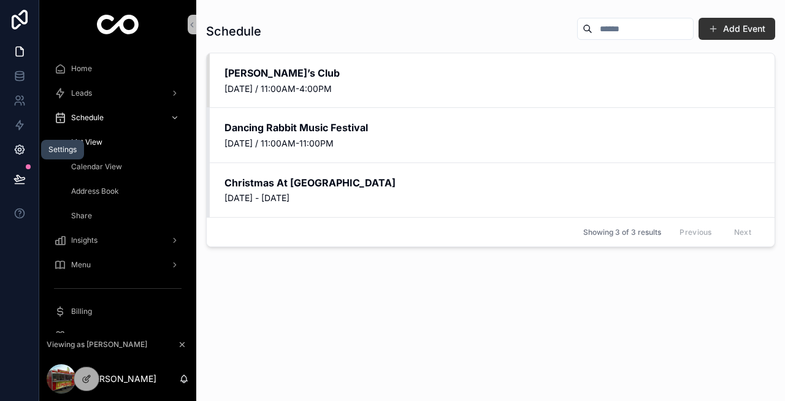
click at [15, 145] on icon at bounding box center [19, 149] width 12 height 12
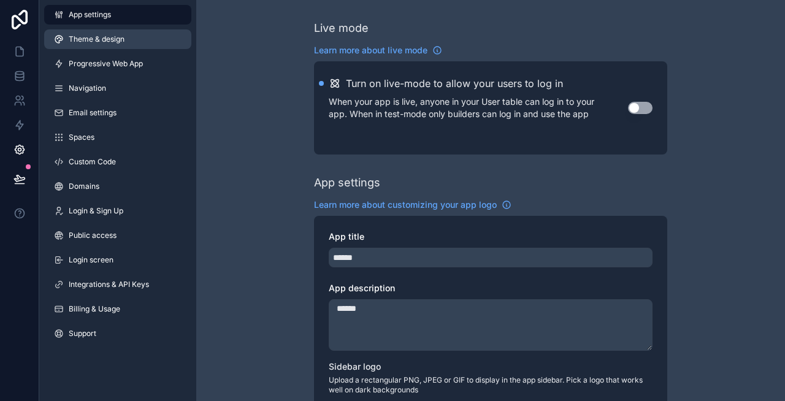
click at [94, 39] on span "Theme & design" at bounding box center [97, 39] width 56 height 10
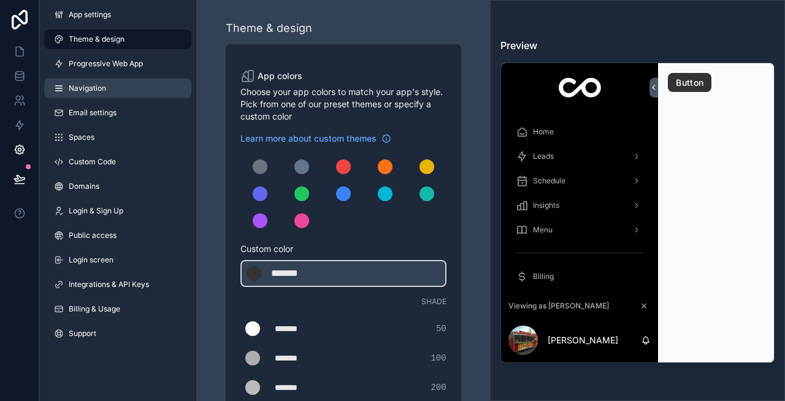
click at [103, 93] on span "Navigation" at bounding box center [87, 88] width 37 height 10
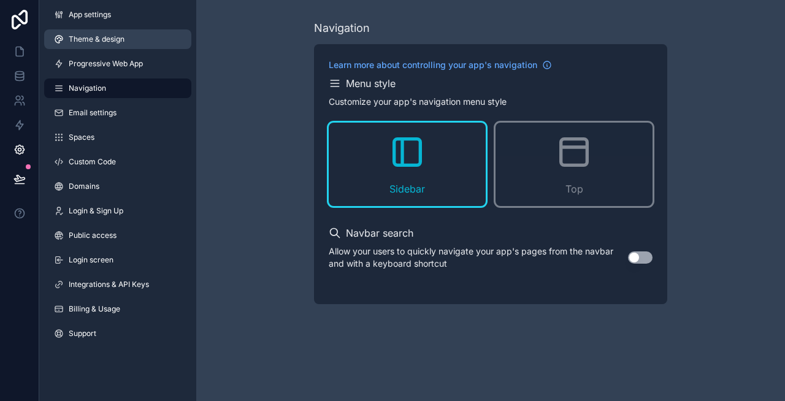
click at [104, 41] on span "Theme & design" at bounding box center [97, 39] width 56 height 10
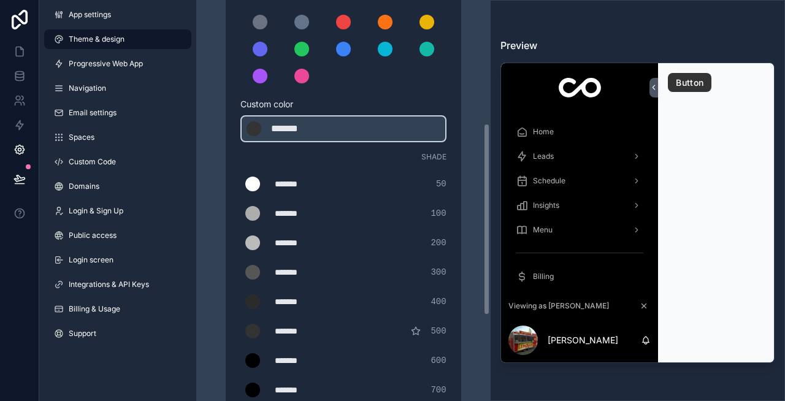
scroll to position [435, 0]
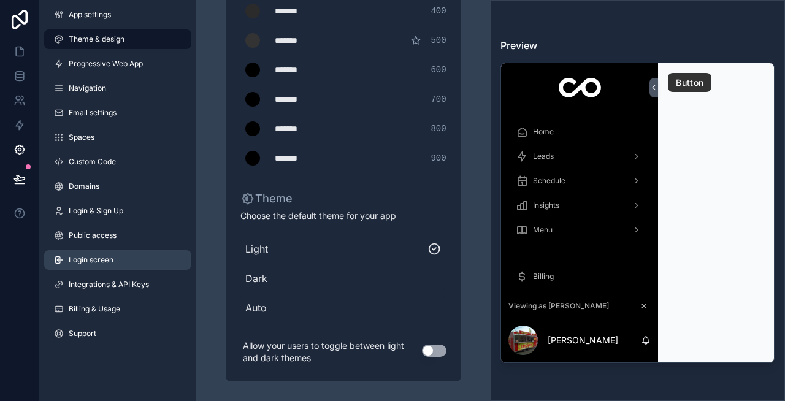
click at [96, 261] on span "Login screen" at bounding box center [91, 260] width 45 height 10
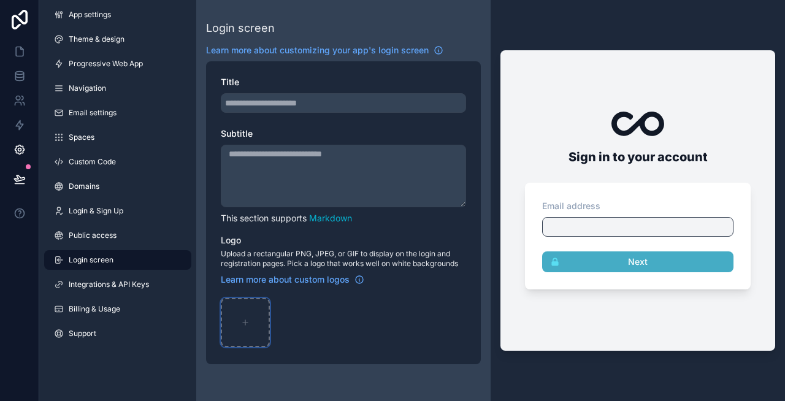
click at [232, 319] on div "scrollable content" at bounding box center [245, 322] width 49 height 49
click at [247, 313] on div "scrollable content" at bounding box center [245, 322] width 49 height 49
type input "**********"
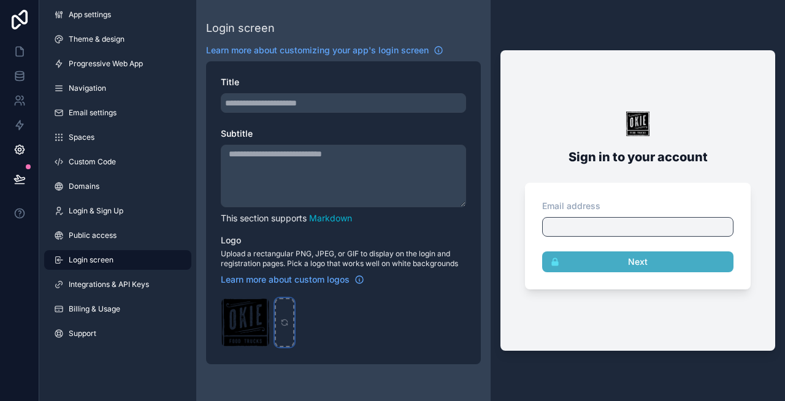
click at [281, 326] on icon "scrollable content" at bounding box center [284, 322] width 9 height 9
click at [104, 215] on span "Login & Sign Up" at bounding box center [96, 211] width 55 height 10
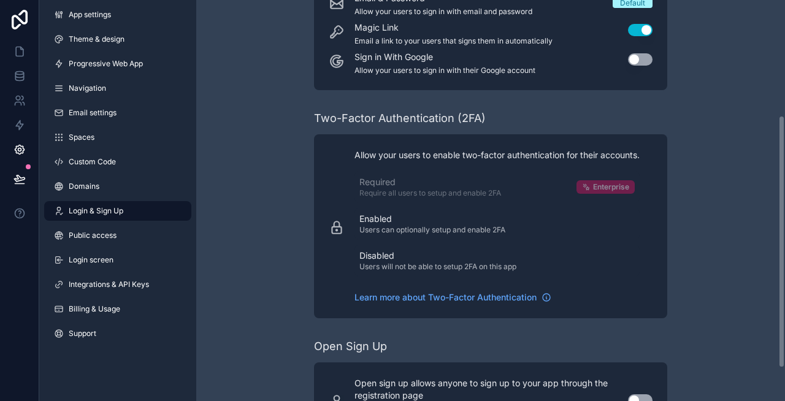
scroll to position [174, 0]
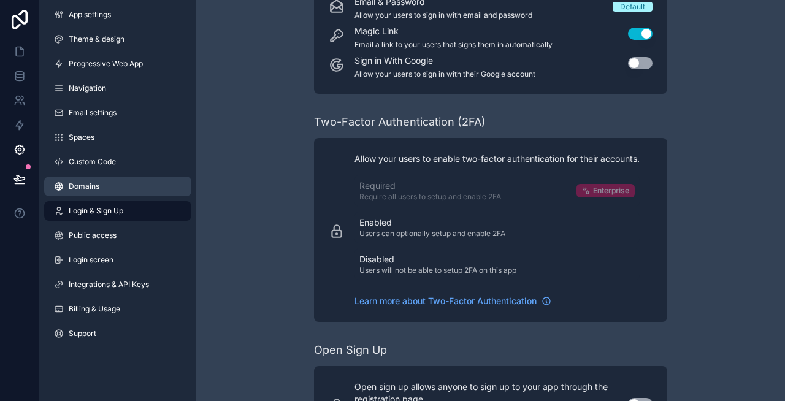
click at [104, 181] on link "Domains" at bounding box center [117, 187] width 147 height 20
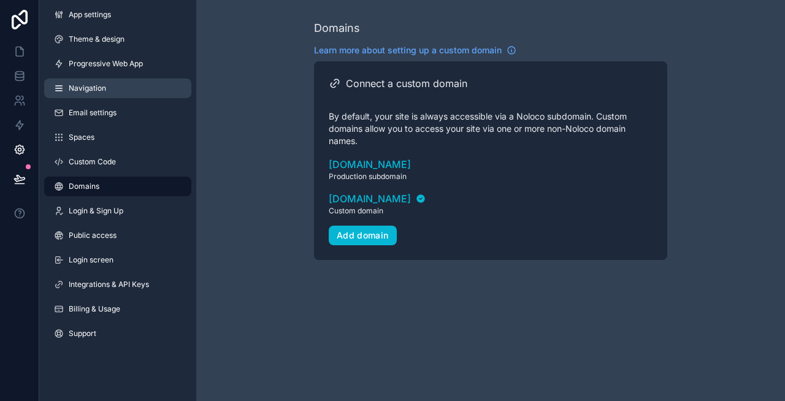
click at [96, 86] on span "Navigation" at bounding box center [87, 88] width 37 height 10
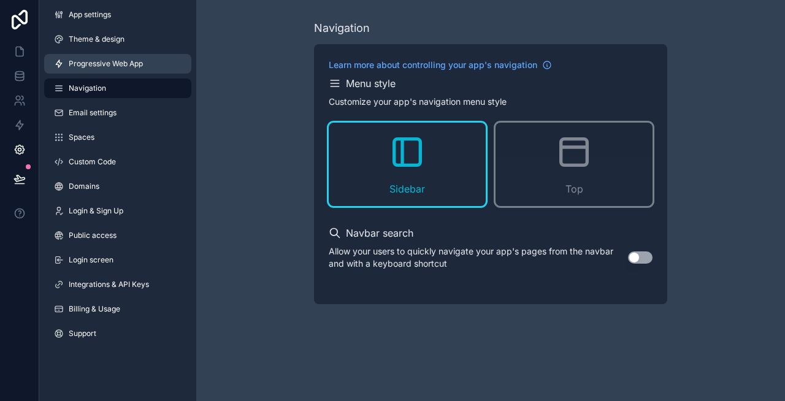
click at [107, 58] on link "Progressive Web App" at bounding box center [117, 64] width 147 height 20
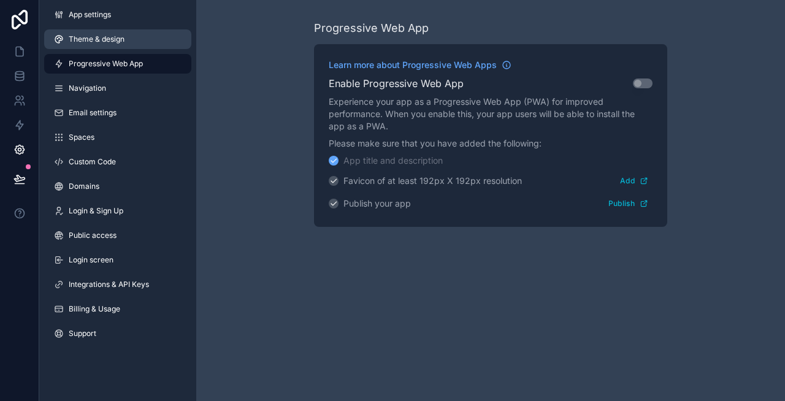
click at [93, 39] on span "Theme & design" at bounding box center [97, 39] width 56 height 10
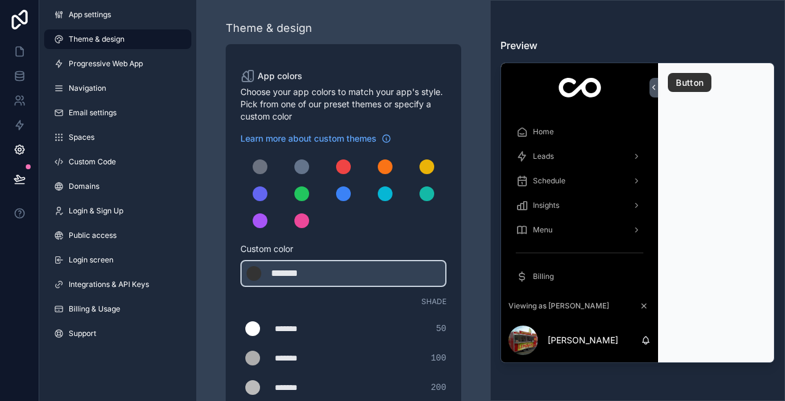
click at [590, 94] on img at bounding box center [580, 88] width 42 height 20
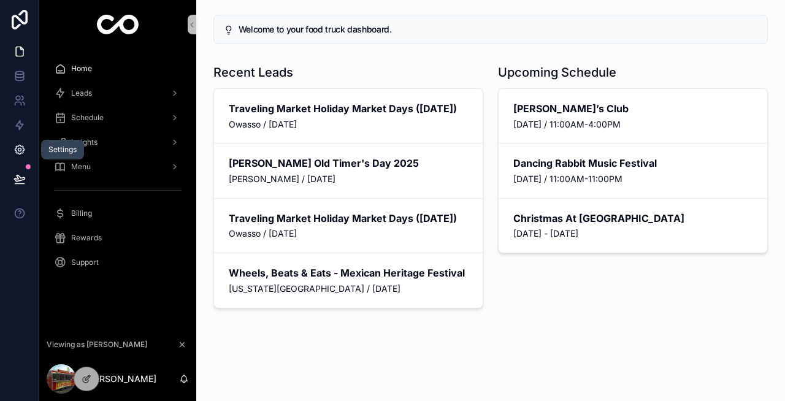
click at [18, 149] on icon at bounding box center [19, 149] width 12 height 12
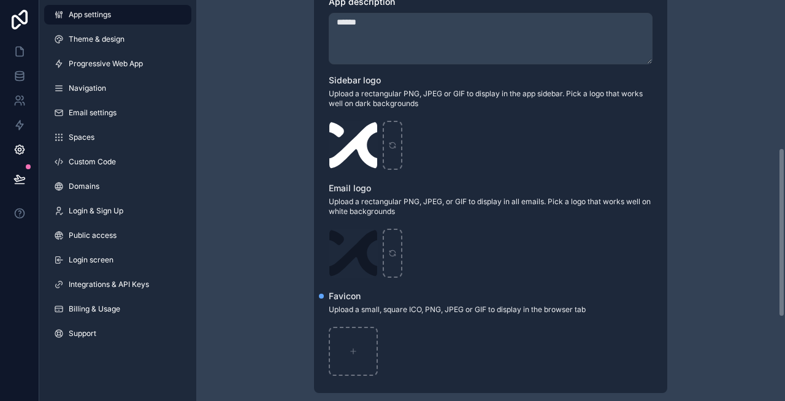
scroll to position [237, 0]
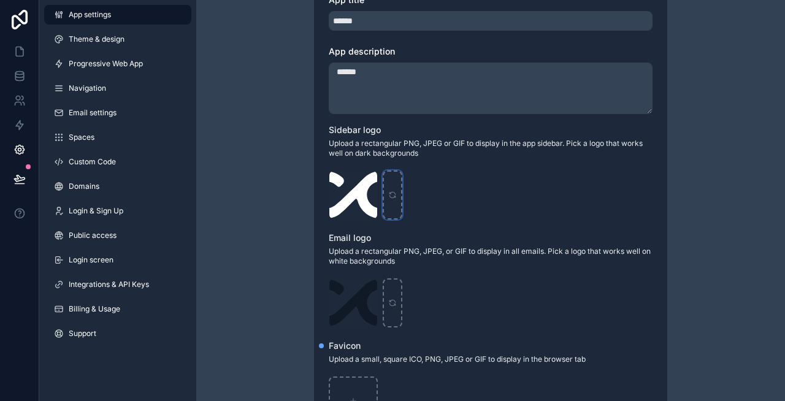
click at [393, 193] on icon "scrollable content" at bounding box center [392, 195] width 9 height 9
type input "**********"
click at [397, 299] on div "scrollable content" at bounding box center [393, 302] width 20 height 49
type input "**********"
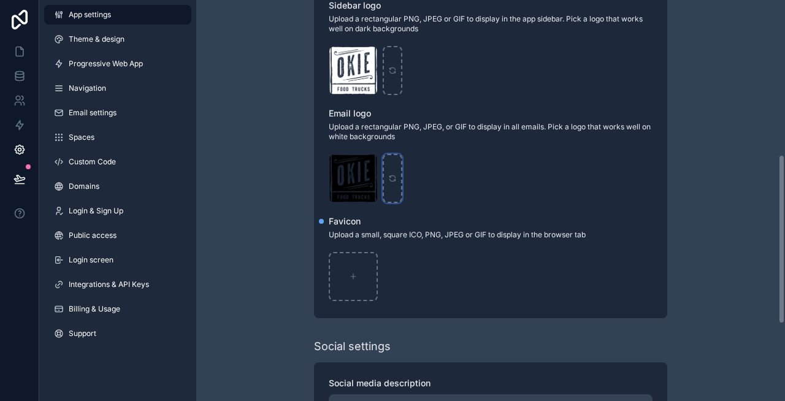
scroll to position [365, 0]
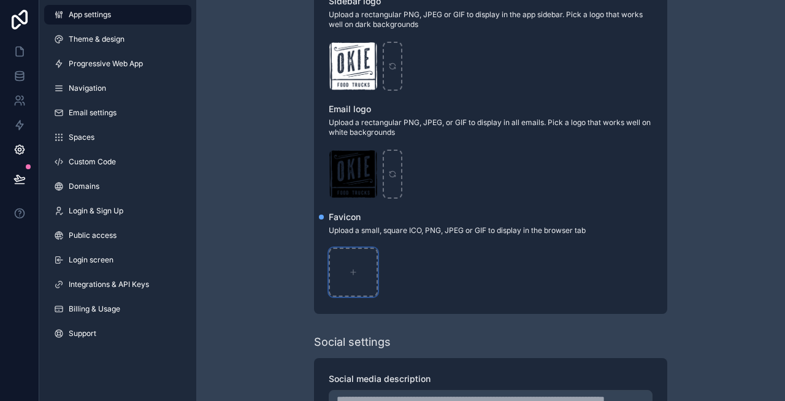
click at [345, 263] on div "scrollable content" at bounding box center [353, 272] width 49 height 49
type input "**********"
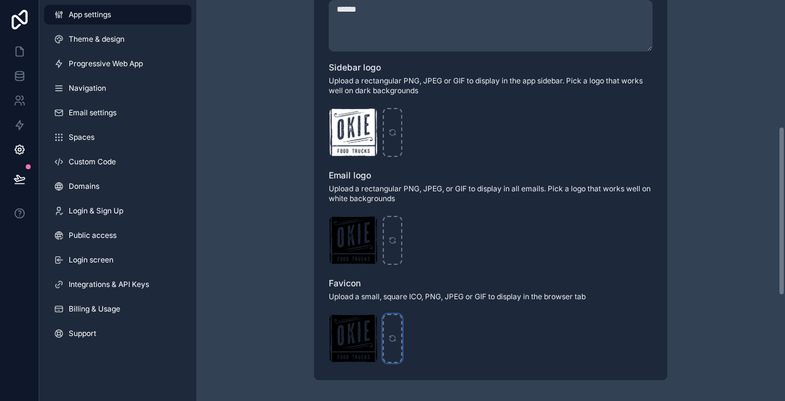
scroll to position [0, 0]
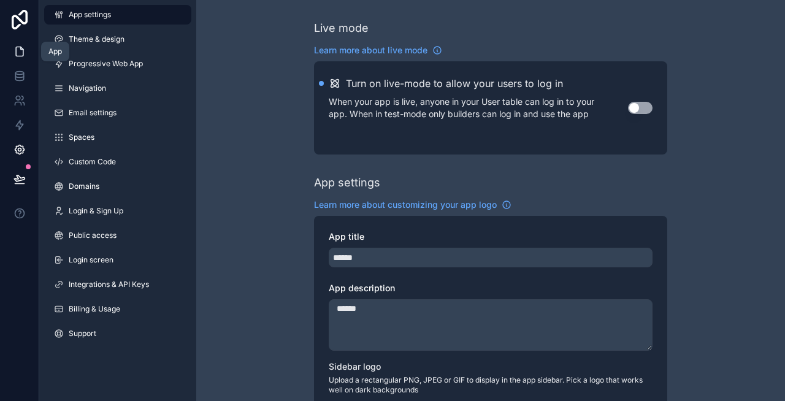
click at [16, 51] on icon at bounding box center [19, 51] width 7 height 9
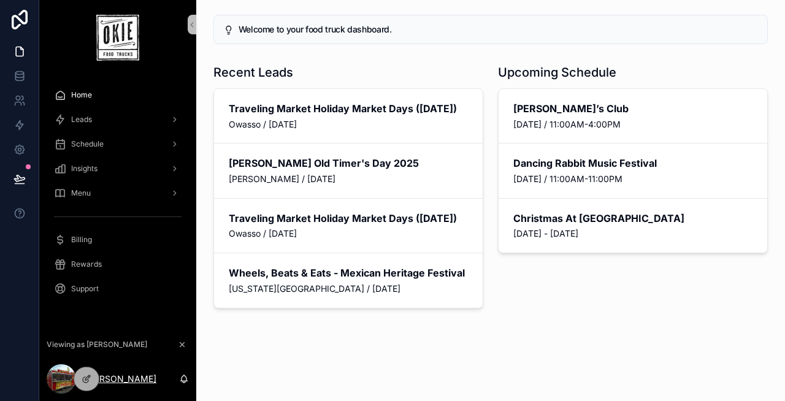
click at [115, 376] on p "[PERSON_NAME]" at bounding box center [121, 379] width 71 height 12
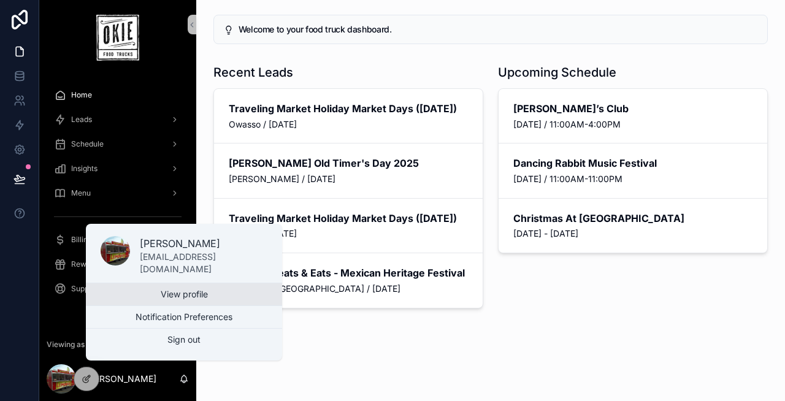
click at [174, 296] on link "View profile" at bounding box center [184, 294] width 196 height 22
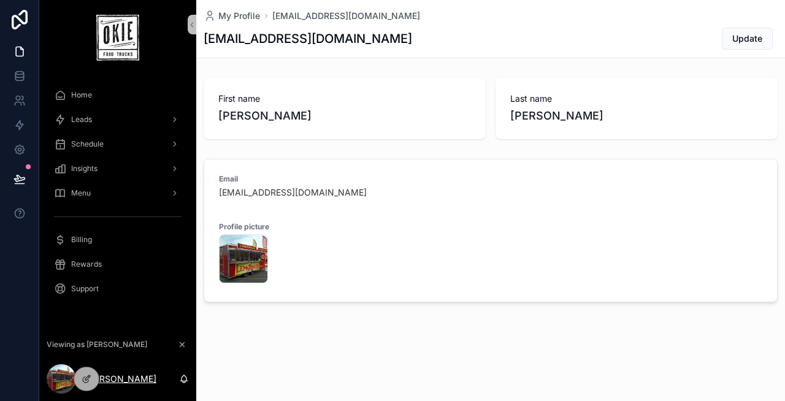
click at [115, 378] on p "[PERSON_NAME]" at bounding box center [121, 379] width 71 height 12
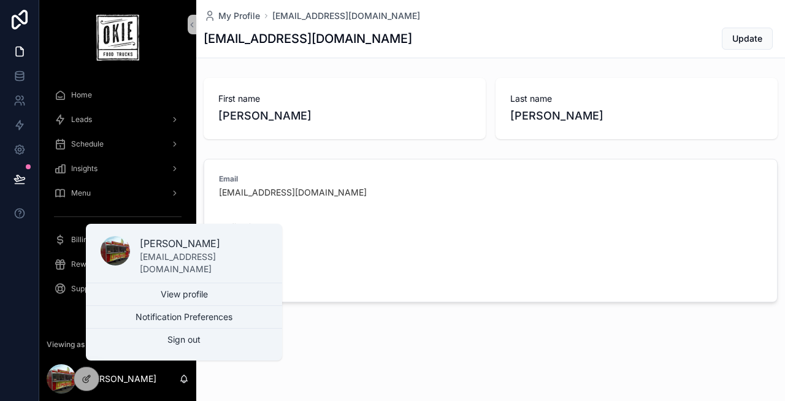
click at [297, 340] on div "My Profile [EMAIL_ADDRESS][DOMAIN_NAME] [EMAIL_ADDRESS][DOMAIN_NAME] Update Fir…" at bounding box center [490, 193] width 589 height 386
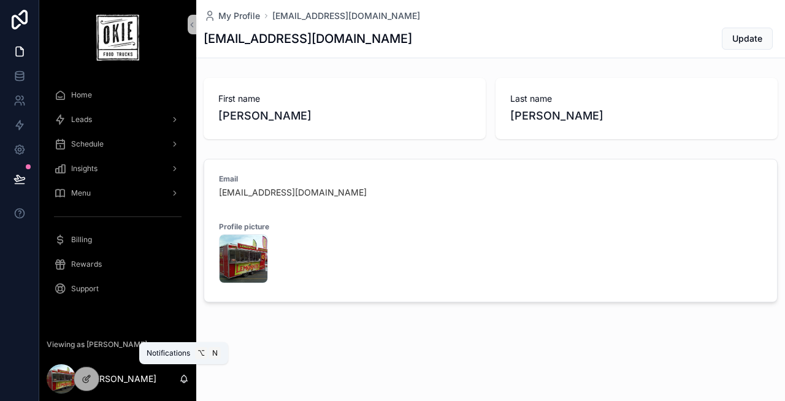
click at [182, 378] on icon "scrollable content" at bounding box center [184, 379] width 10 height 10
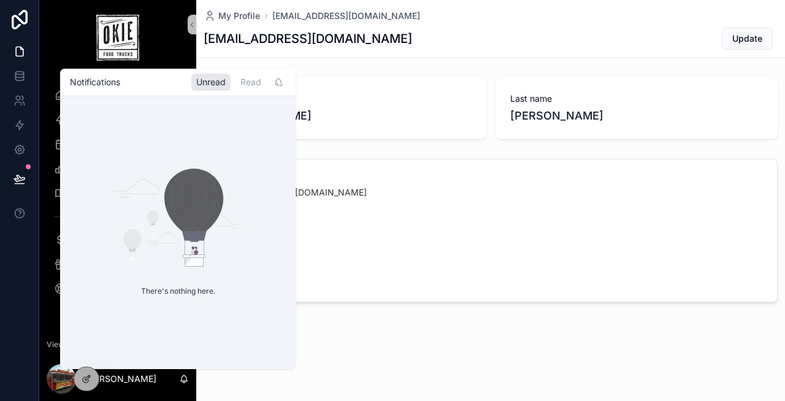
click at [349, 373] on div "My Profile [EMAIL_ADDRESS][DOMAIN_NAME] [EMAIL_ADDRESS][DOMAIN_NAME] Update Fir…" at bounding box center [490, 193] width 589 height 386
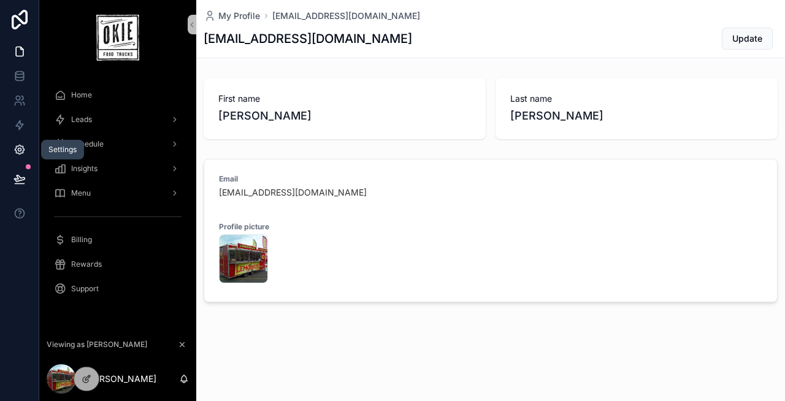
click at [19, 150] on icon at bounding box center [19, 149] width 12 height 12
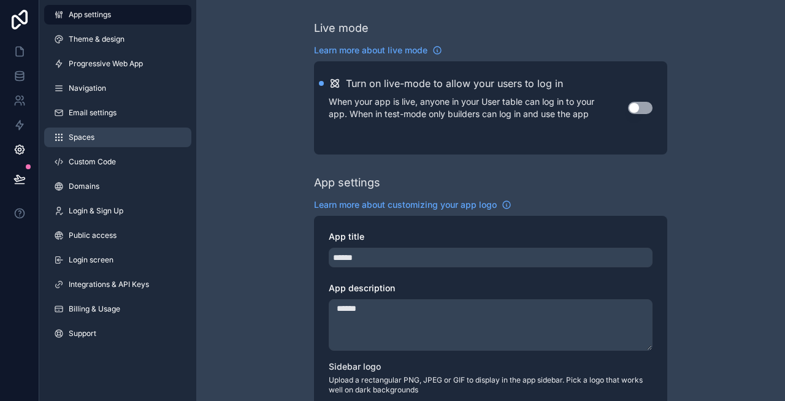
click at [85, 137] on span "Spaces" at bounding box center [82, 137] width 26 height 10
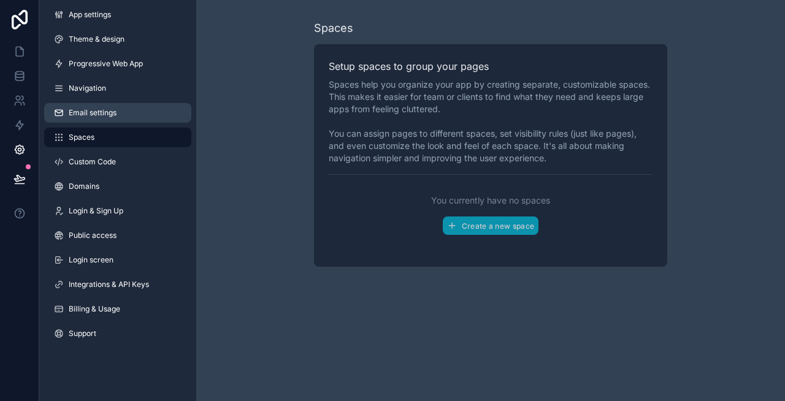
click at [93, 119] on link "Email settings" at bounding box center [117, 113] width 147 height 20
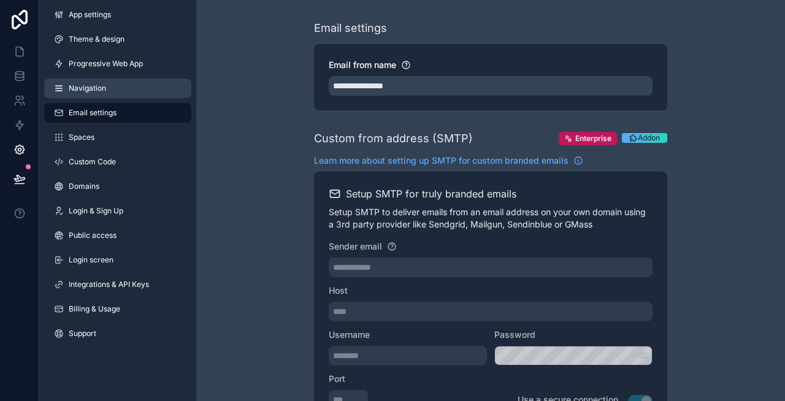
click at [86, 88] on span "Navigation" at bounding box center [87, 88] width 37 height 10
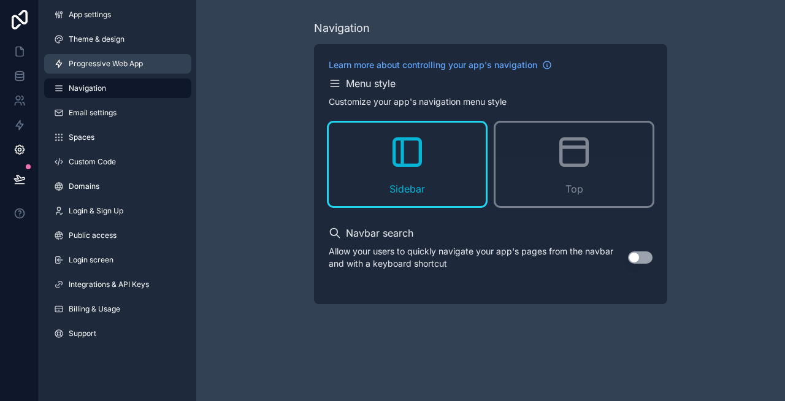
click at [107, 64] on span "Progressive Web App" at bounding box center [106, 64] width 74 height 10
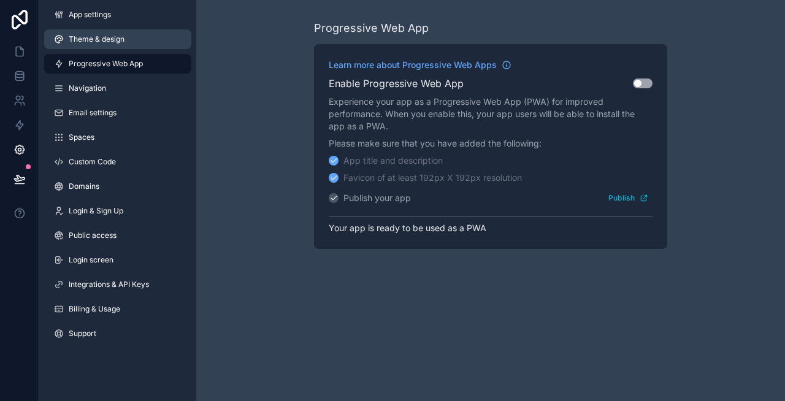
click at [91, 39] on span "Theme & design" at bounding box center [97, 39] width 56 height 10
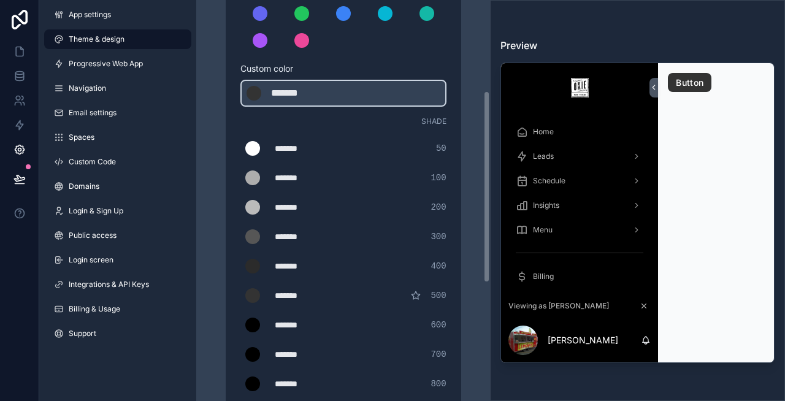
scroll to position [435, 0]
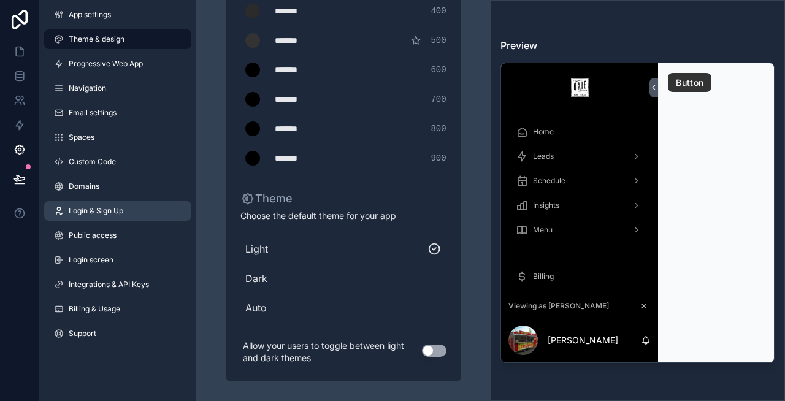
click at [80, 212] on span "Login & Sign Up" at bounding box center [96, 211] width 55 height 10
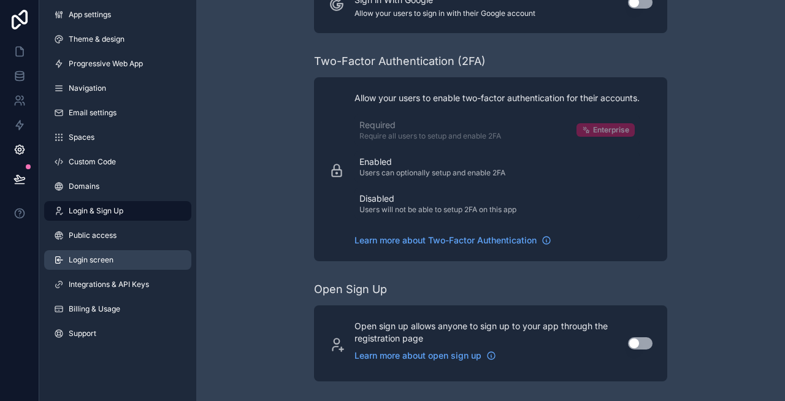
click at [110, 265] on link "Login screen" at bounding box center [117, 260] width 147 height 20
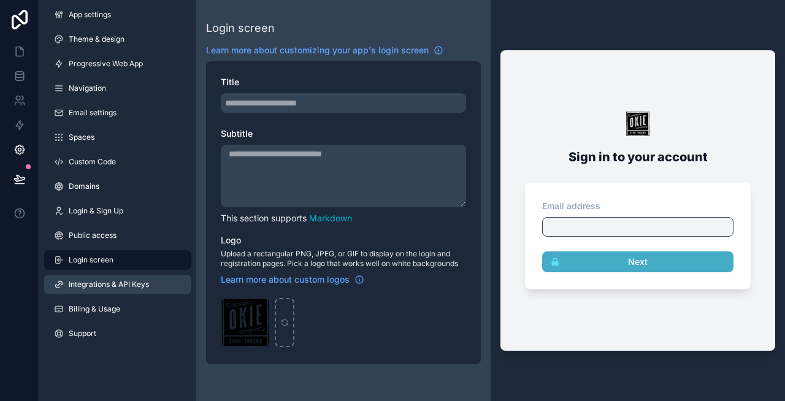
click at [120, 291] on link "Integrations & API Keys" at bounding box center [117, 285] width 147 height 20
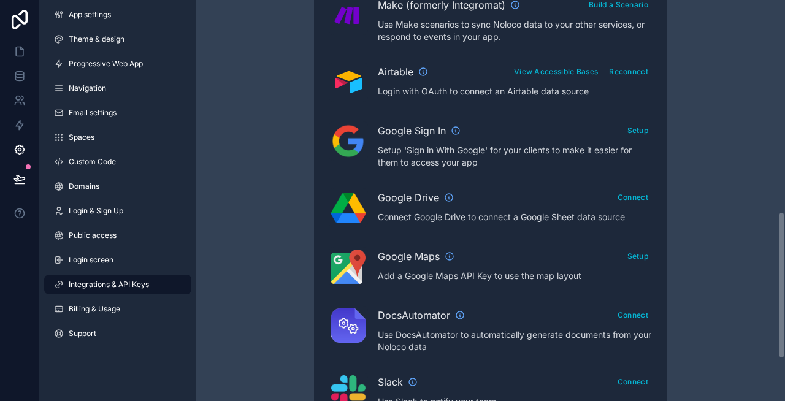
scroll to position [692, 0]
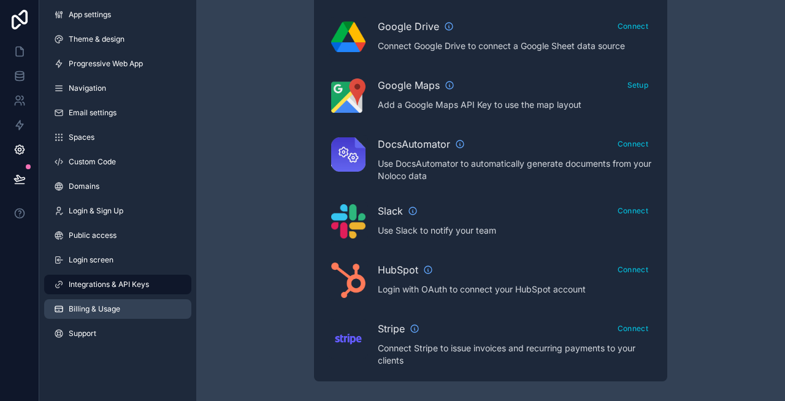
click at [120, 310] on span "Billing & Usage" at bounding box center [95, 309] width 52 height 10
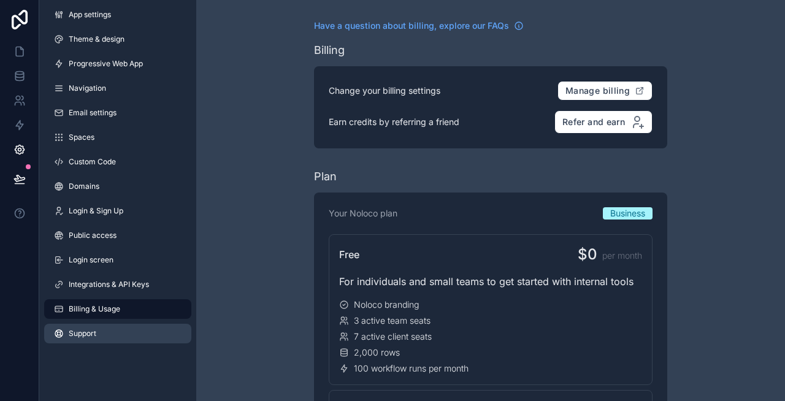
click at [94, 342] on link "Support" at bounding box center [117, 334] width 147 height 20
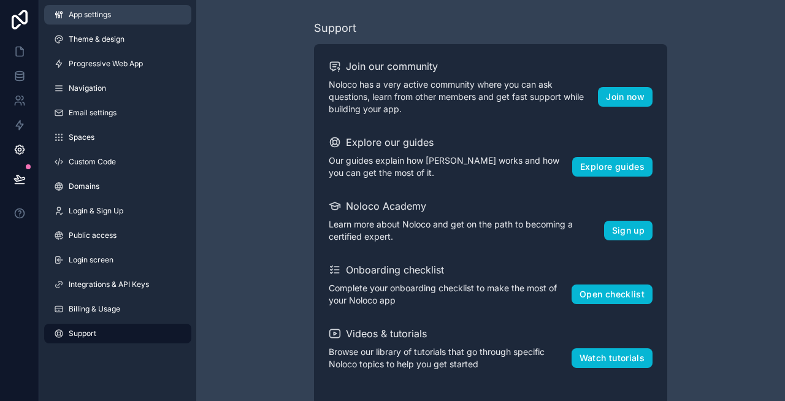
click at [101, 14] on span "App settings" at bounding box center [90, 15] width 42 height 10
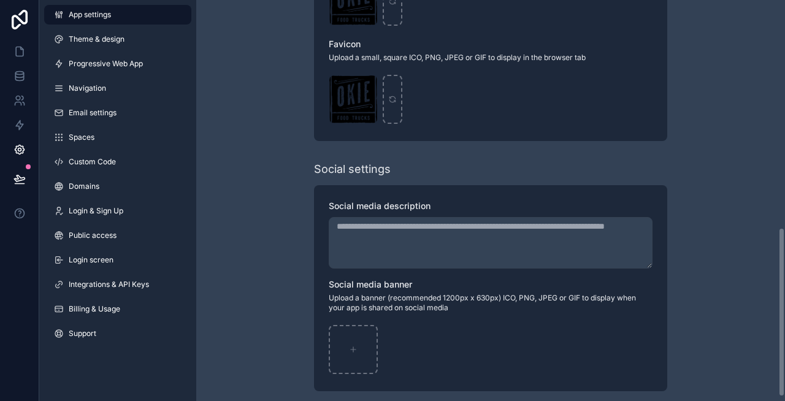
scroll to position [548, 0]
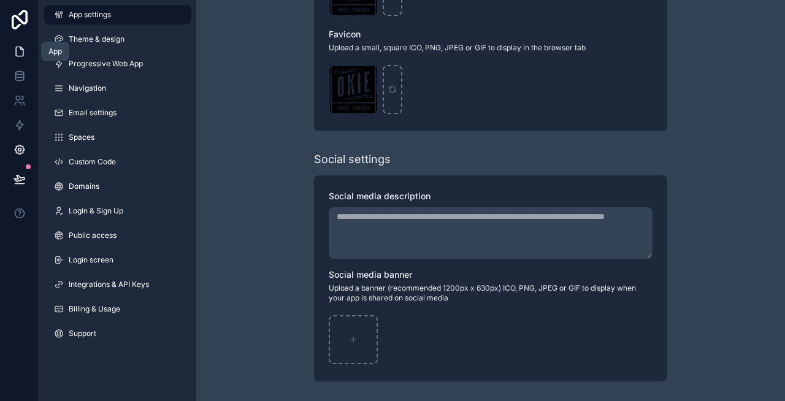
click at [18, 51] on icon at bounding box center [19, 51] width 12 height 12
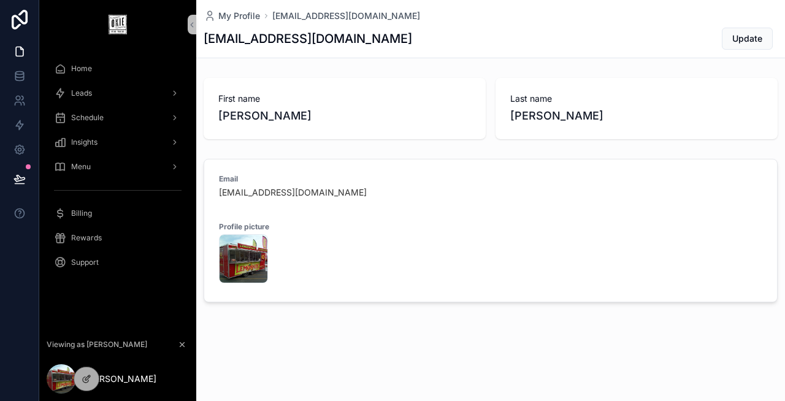
drag, startPoint x: 64, startPoint y: 378, endPoint x: 109, endPoint y: 310, distance: 80.9
click at [109, 310] on div "Home Leads Schedule Insights Menu Billing Rewards Support Viewing as [PERSON_NA…" at bounding box center [117, 200] width 157 height 401
drag, startPoint x: 82, startPoint y: 380, endPoint x: 86, endPoint y: 354, distance: 26.0
click at [86, 367] on div at bounding box center [87, 379] width 26 height 25
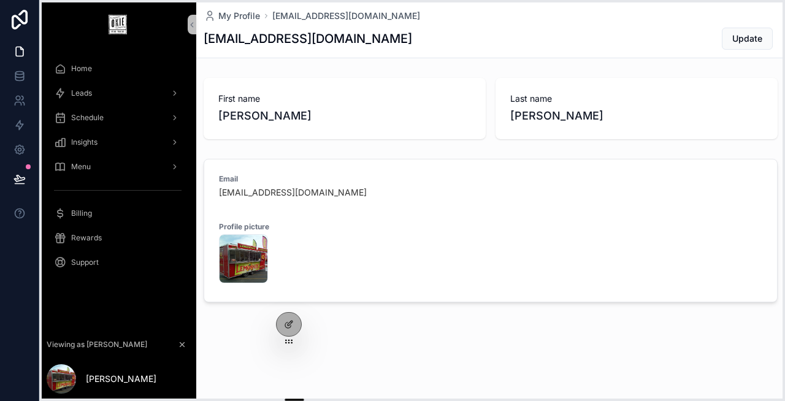
drag, startPoint x: 85, startPoint y: 396, endPoint x: 287, endPoint y: 342, distance: 209.6
click at [287, 342] on icon at bounding box center [289, 342] width 10 height 10
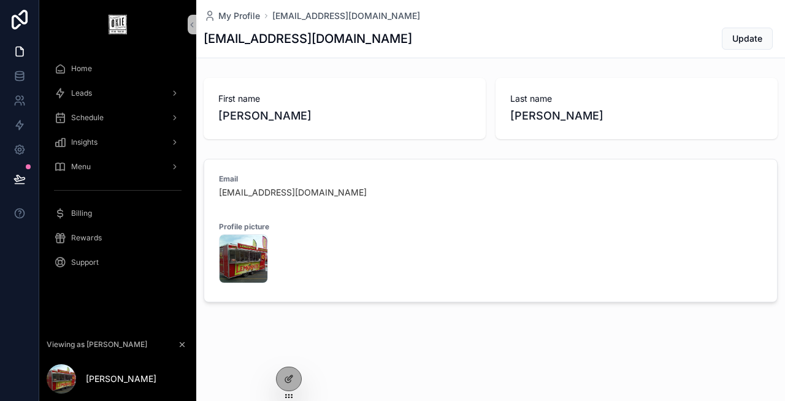
click at [372, 331] on div "My Profile [EMAIL_ADDRESS][DOMAIN_NAME] [EMAIL_ADDRESS][DOMAIN_NAME] Update Fir…" at bounding box center [490, 193] width 589 height 386
click at [107, 375] on p "[PERSON_NAME]" at bounding box center [121, 379] width 71 height 12
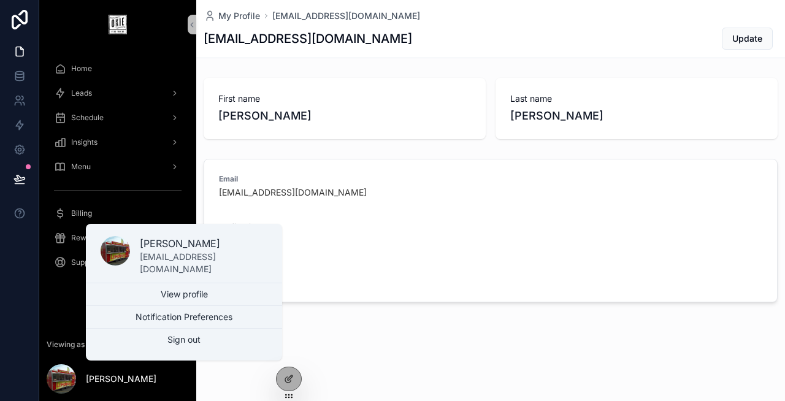
click at [373, 342] on div "My Profile [EMAIL_ADDRESS][DOMAIN_NAME] [EMAIL_ADDRESS][DOMAIN_NAME] Update Fir…" at bounding box center [490, 193] width 589 height 386
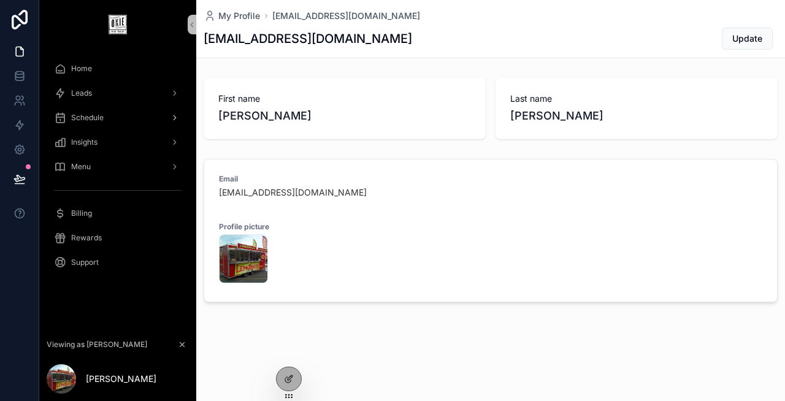
click at [94, 124] on div "Schedule" at bounding box center [118, 118] width 128 height 20
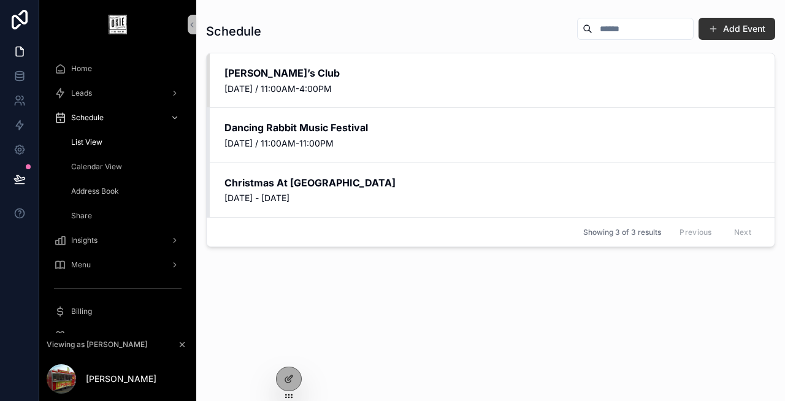
click at [93, 72] on div "Home" at bounding box center [118, 69] width 128 height 20
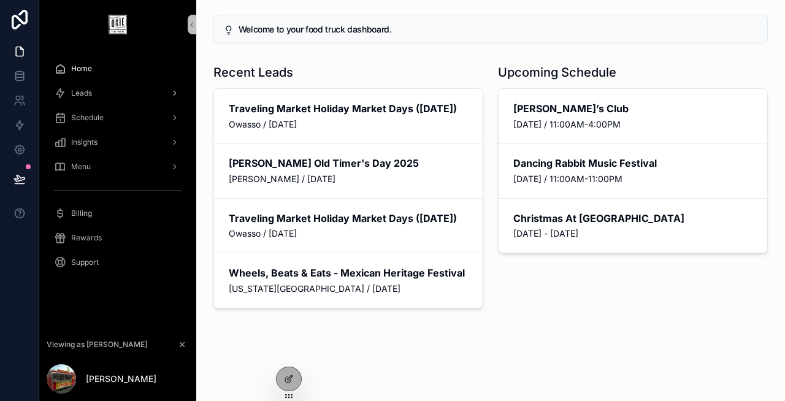
click at [91, 92] on span "Leads" at bounding box center [81, 93] width 21 height 10
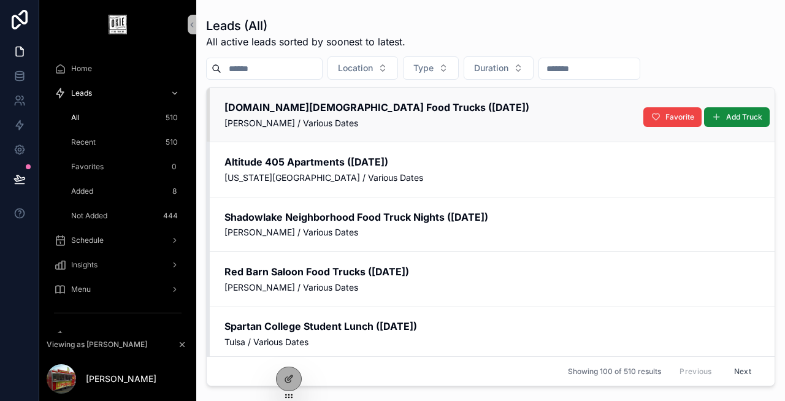
click at [331, 126] on span "[PERSON_NAME] / Various Dates" at bounding box center [491, 123] width 535 height 12
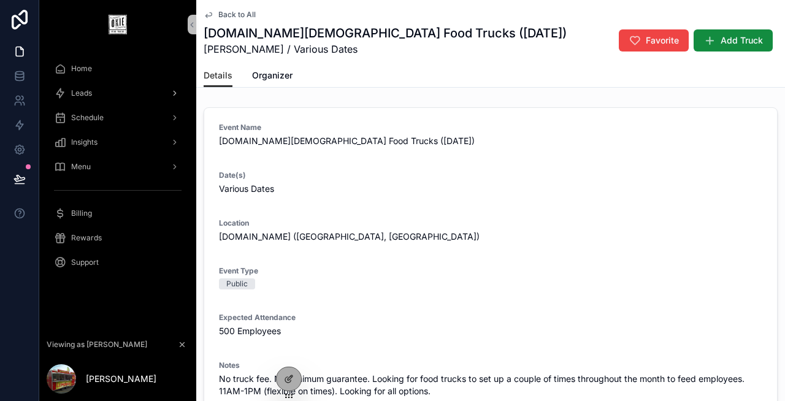
click at [136, 94] on div "Leads" at bounding box center [118, 93] width 128 height 20
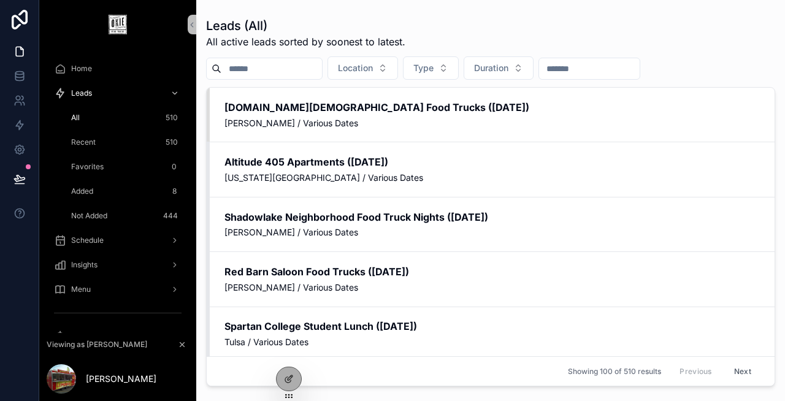
scroll to position [79, 0]
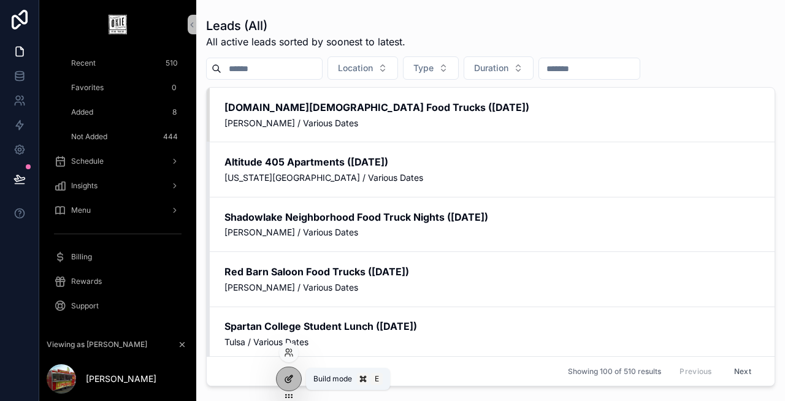
click at [296, 376] on div at bounding box center [289, 378] width 25 height 23
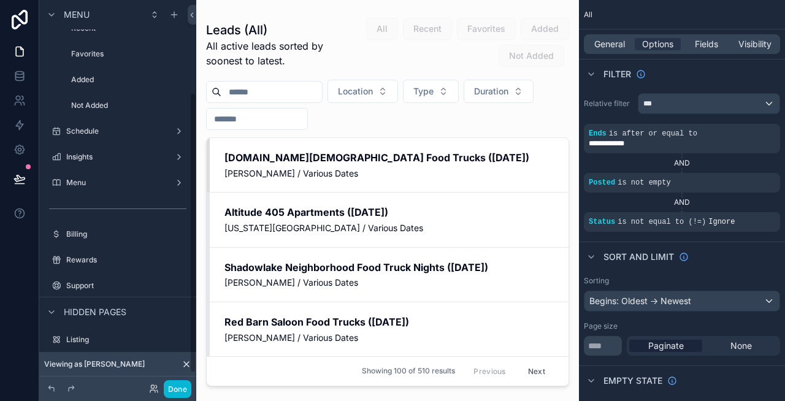
scroll to position [146, 0]
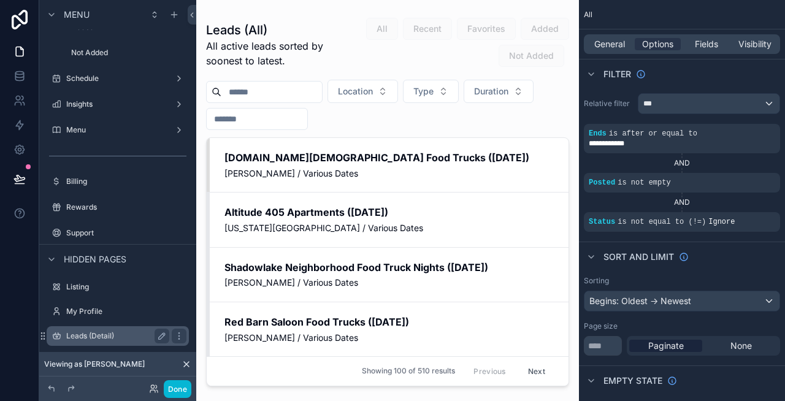
click at [128, 337] on label "Leads (Detail)" at bounding box center [115, 336] width 98 height 10
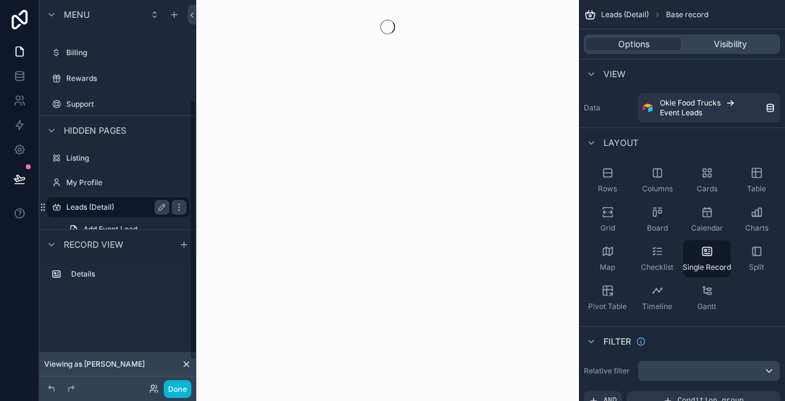
scroll to position [148, 0]
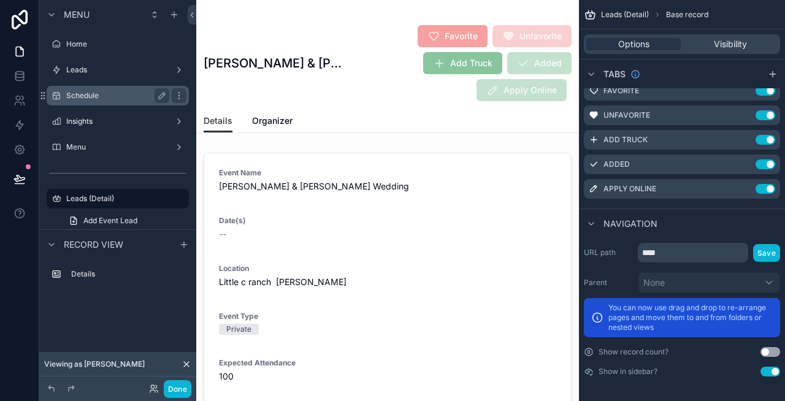
click at [86, 96] on label "Schedule" at bounding box center [115, 96] width 98 height 10
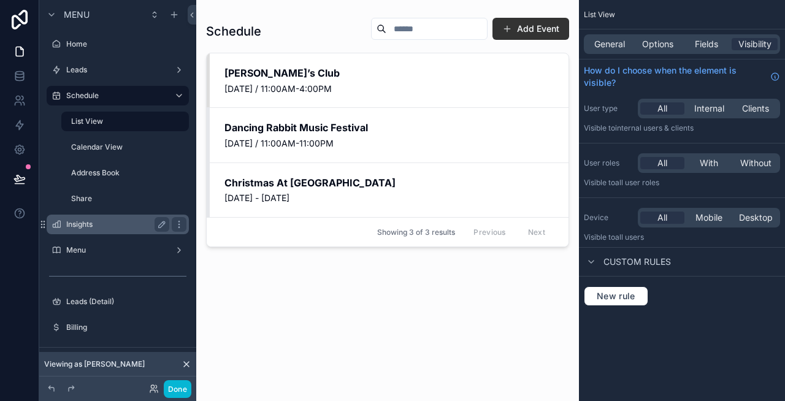
click at [71, 223] on label "Insights" at bounding box center [115, 225] width 98 height 10
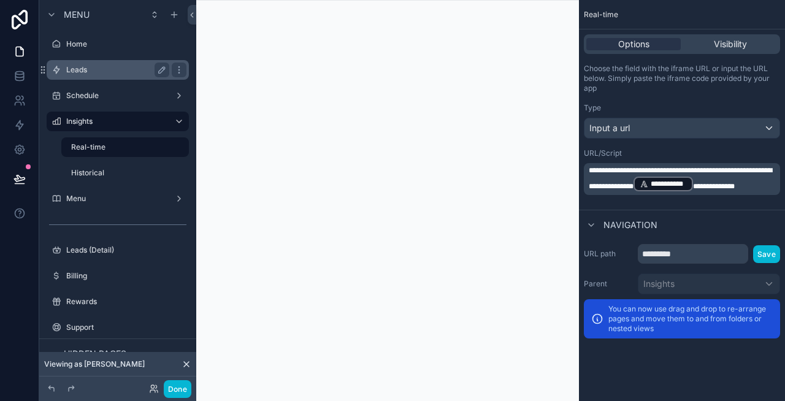
click at [85, 74] on label "Leads" at bounding box center [115, 70] width 98 height 10
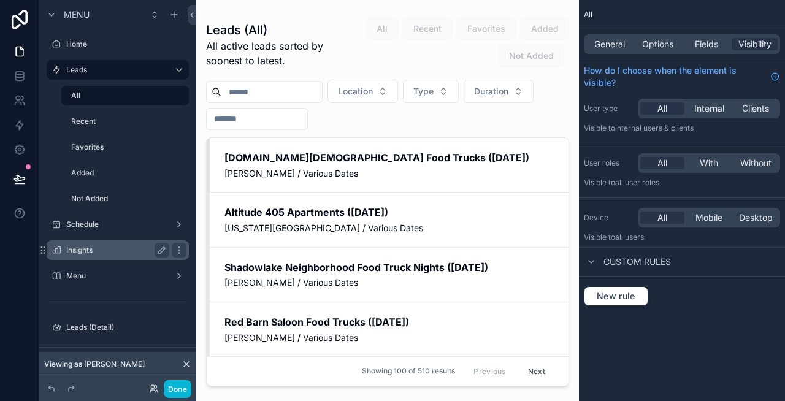
click at [91, 255] on div "Insights" at bounding box center [117, 250] width 103 height 15
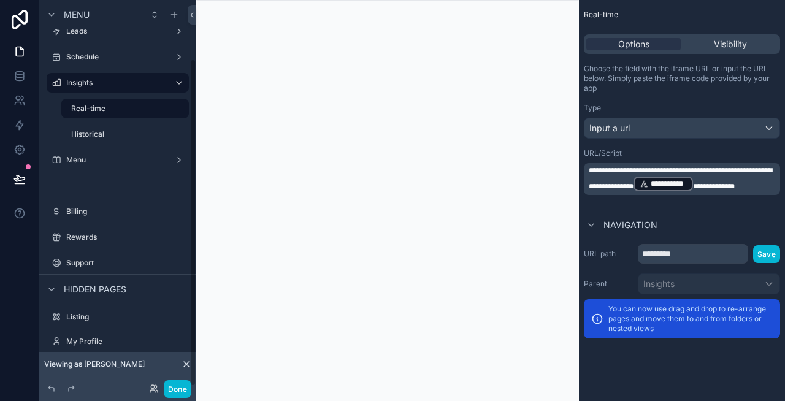
scroll to position [69, 0]
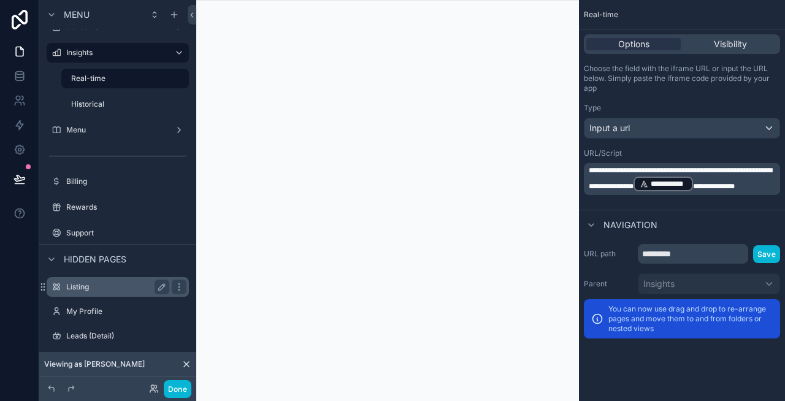
click at [99, 286] on label "Listing" at bounding box center [115, 287] width 98 height 10
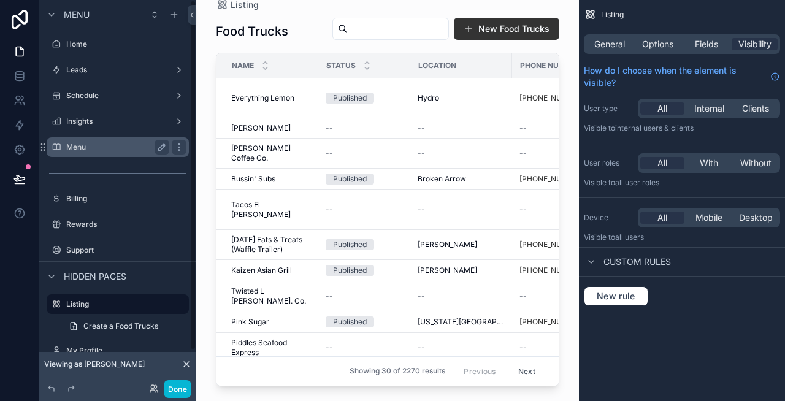
click at [81, 142] on label "Menu" at bounding box center [115, 147] width 98 height 10
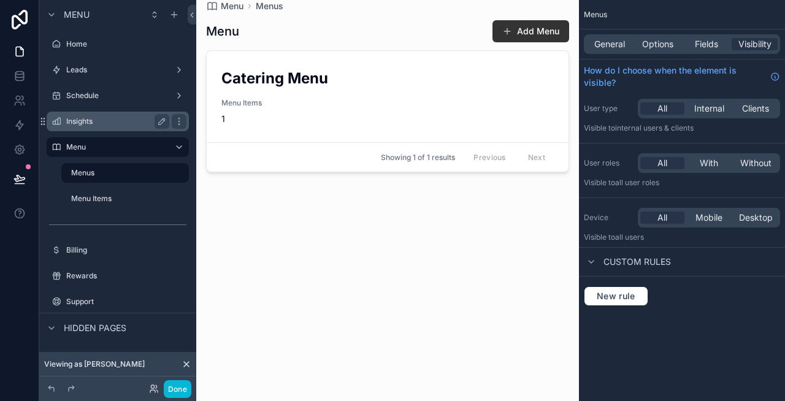
click at [82, 121] on label "Insights" at bounding box center [115, 121] width 98 height 10
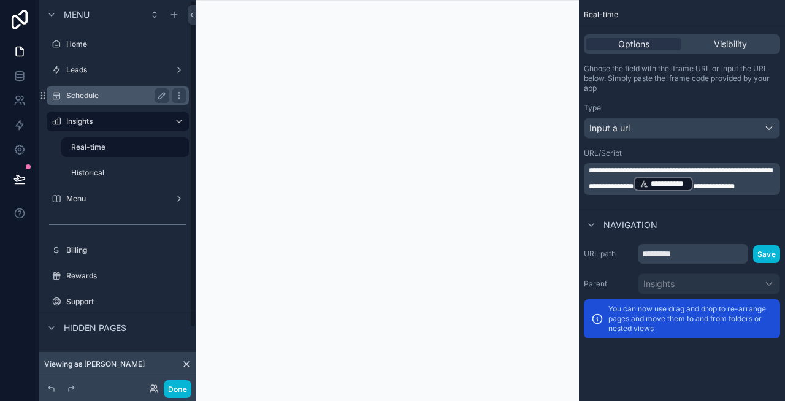
click at [75, 94] on label "Schedule" at bounding box center [115, 96] width 98 height 10
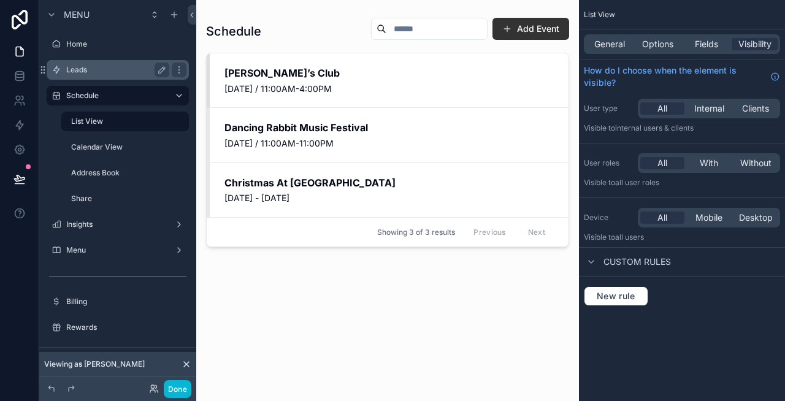
click at [74, 70] on label "Leads" at bounding box center [115, 70] width 98 height 10
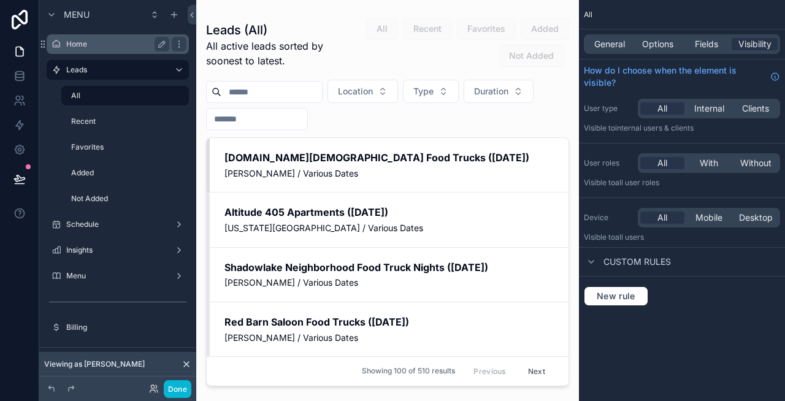
click at [73, 39] on div "Home" at bounding box center [117, 44] width 103 height 15
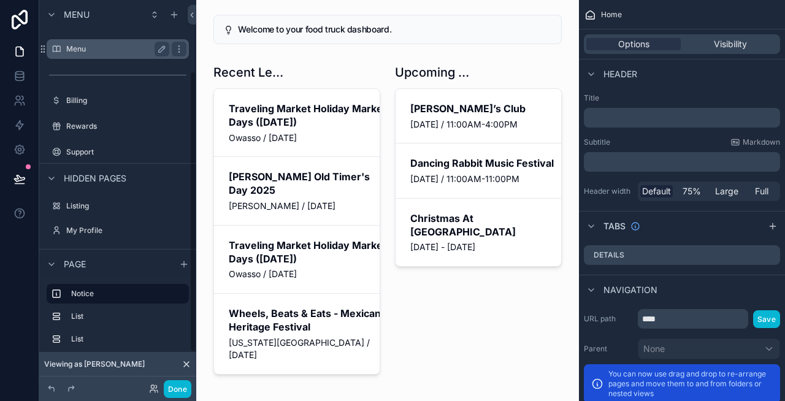
scroll to position [145, 0]
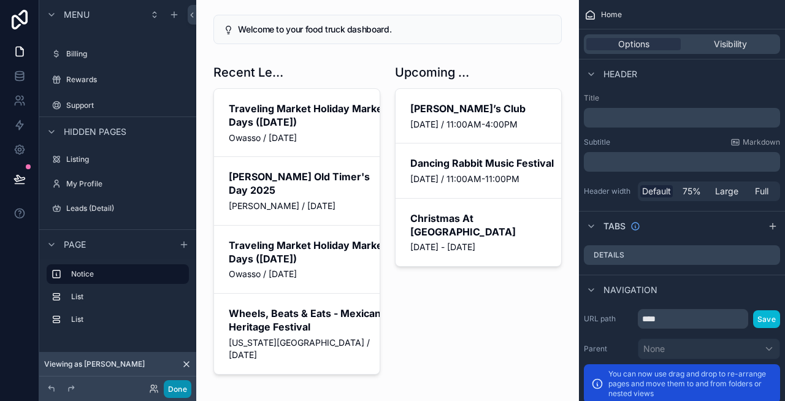
click at [176, 386] on button "Done" at bounding box center [178, 389] width 28 height 18
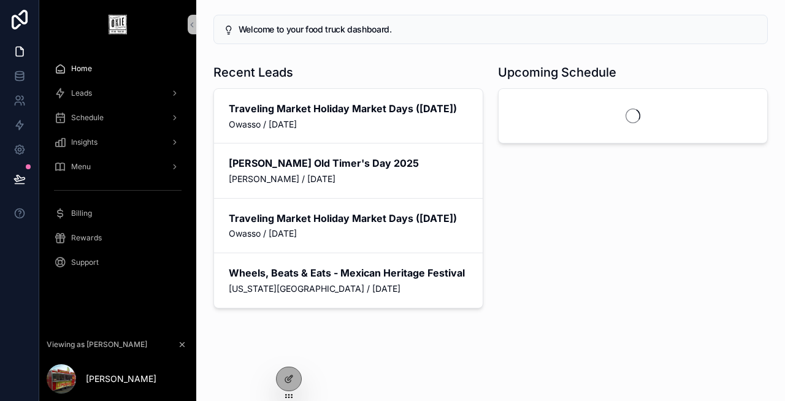
scroll to position [0, 0]
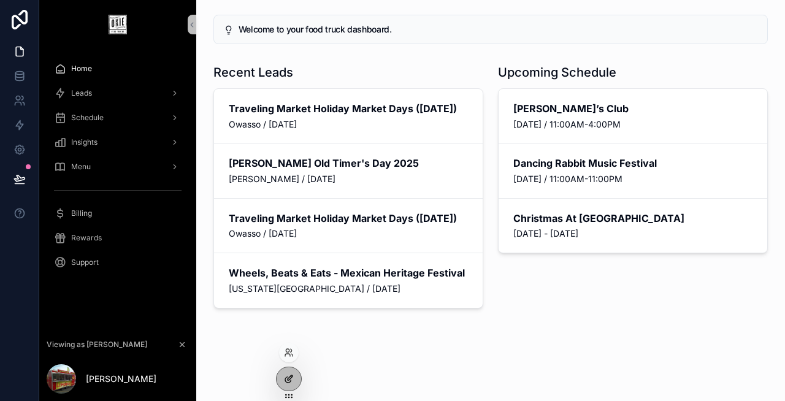
click at [287, 382] on icon at bounding box center [288, 380] width 6 height 6
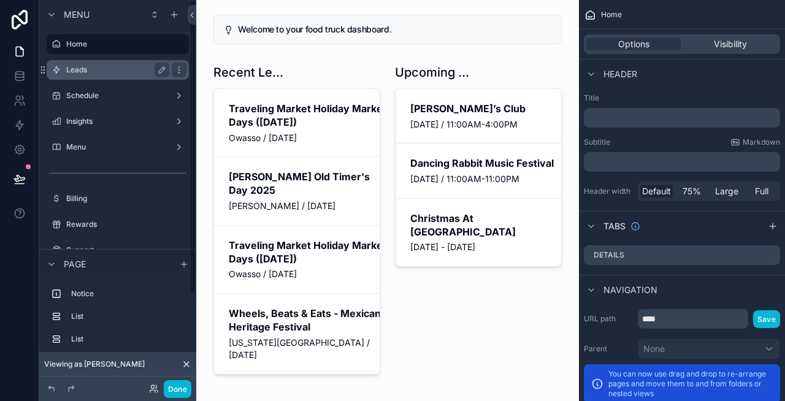
click at [99, 66] on label "Leads" at bounding box center [115, 70] width 98 height 10
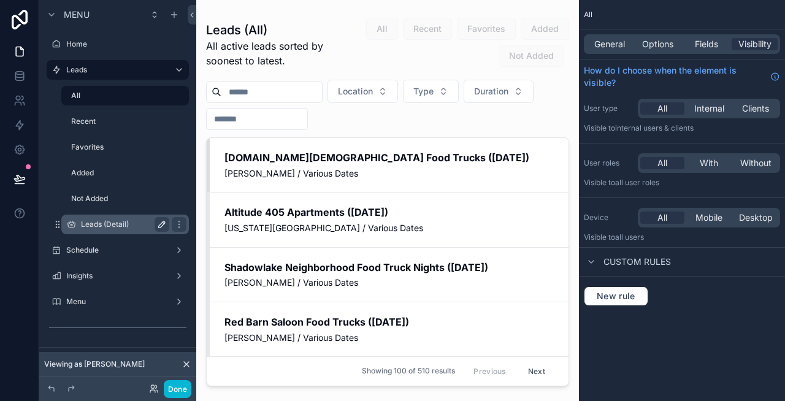
click at [160, 224] on icon "scrollable content" at bounding box center [162, 224] width 6 height 6
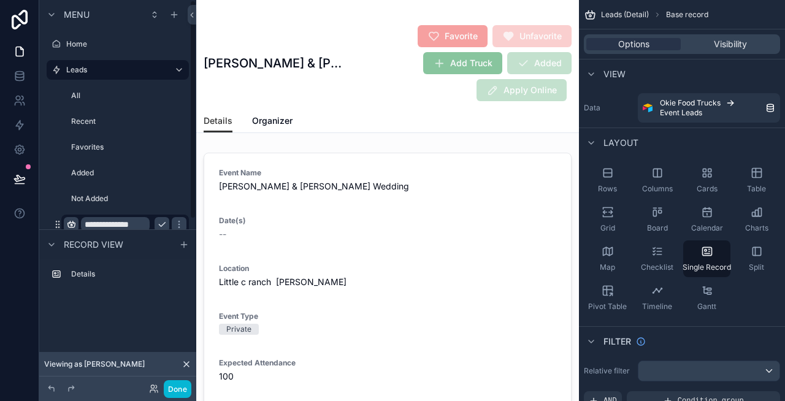
click at [75, 226] on icon "scrollable content" at bounding box center [71, 225] width 10 height 10
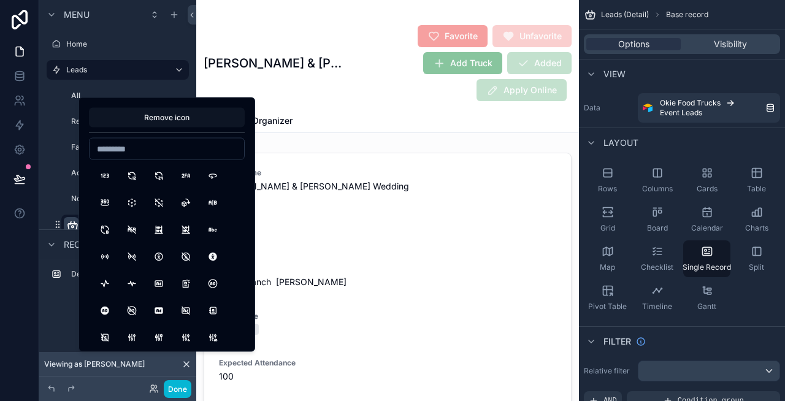
click at [164, 120] on button "Remove icon" at bounding box center [167, 118] width 156 height 20
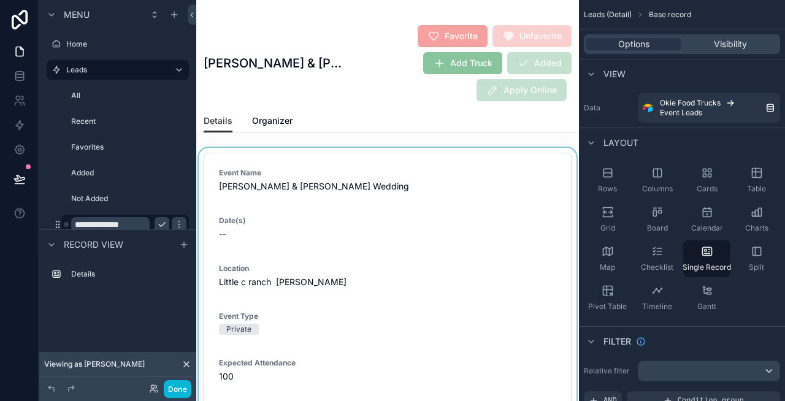
click at [296, 216] on div "scrollable content" at bounding box center [387, 349] width 383 height 402
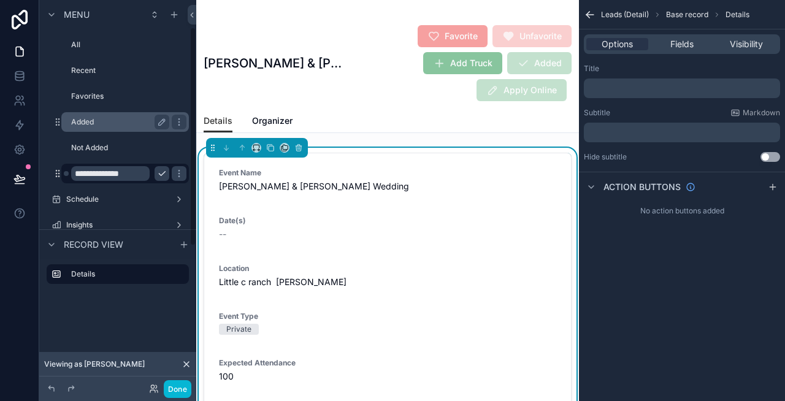
scroll to position [56, 0]
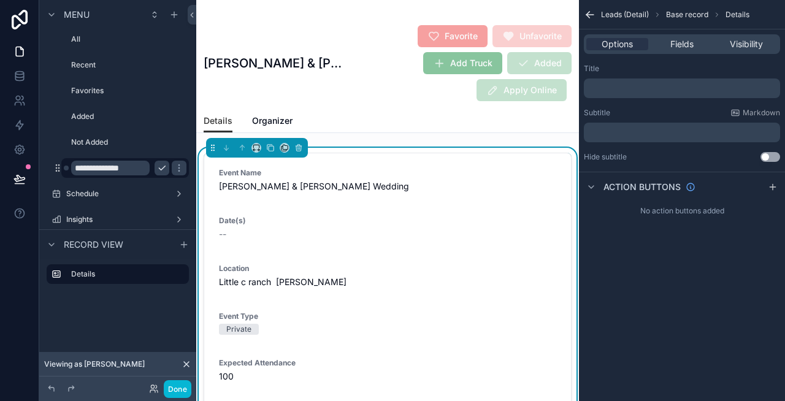
click at [158, 168] on icon "scrollable content" at bounding box center [162, 168] width 10 height 10
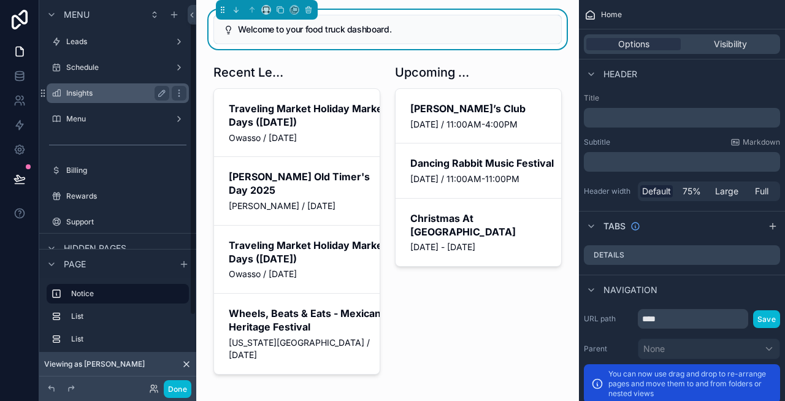
scroll to position [31, 0]
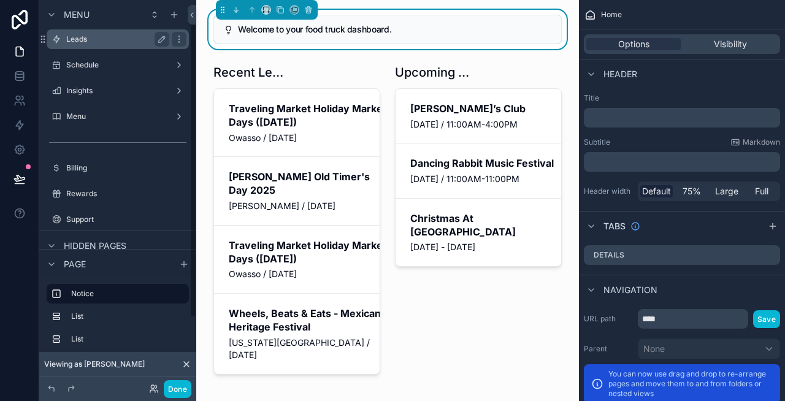
click at [115, 40] on label "Leads" at bounding box center [115, 39] width 98 height 10
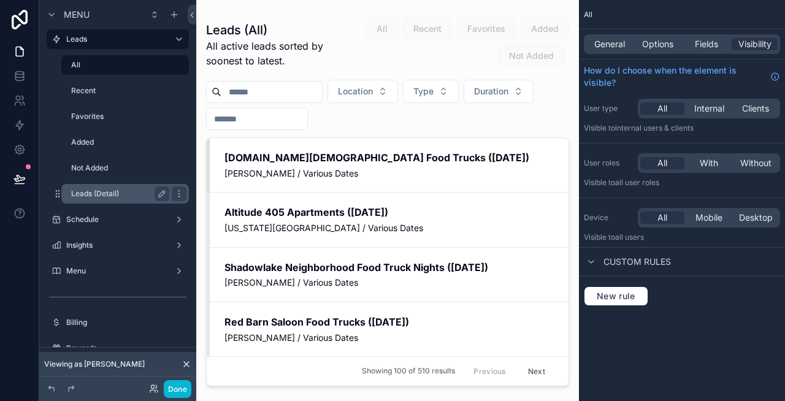
click at [130, 196] on label "Leads (Detail)" at bounding box center [117, 194] width 93 height 10
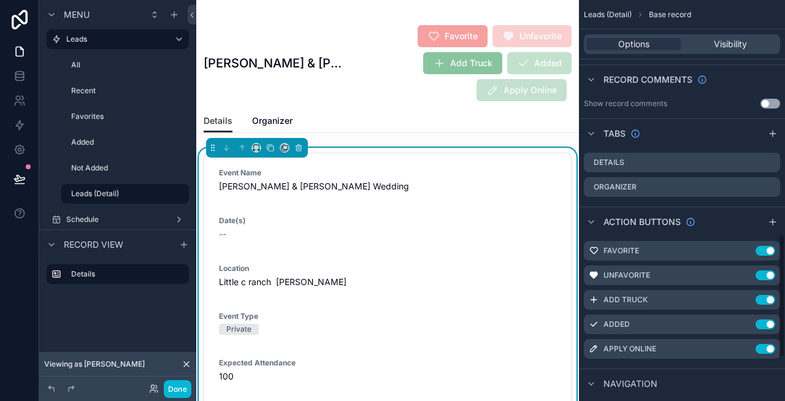
scroll to position [901, 0]
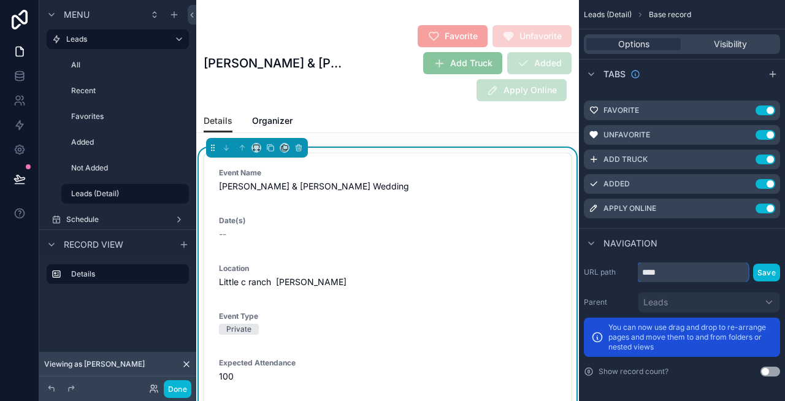
click at [680, 275] on input "****" at bounding box center [693, 272] width 110 height 20
click at [179, 194] on icon "scrollable content" at bounding box center [179, 194] width 10 height 10
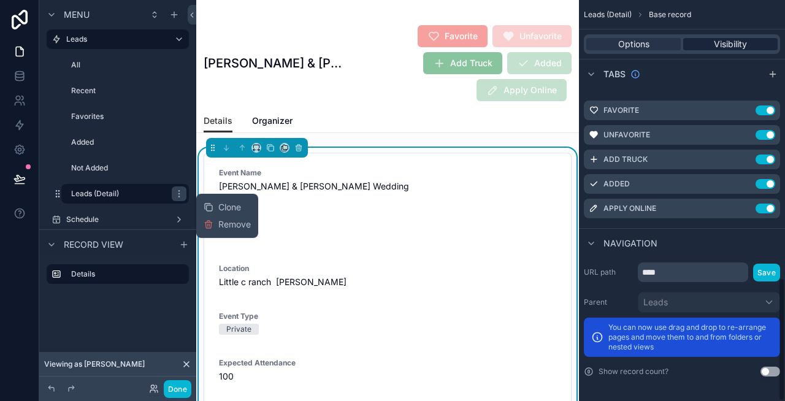
click at [722, 46] on span "Visibility" at bounding box center [730, 44] width 33 height 12
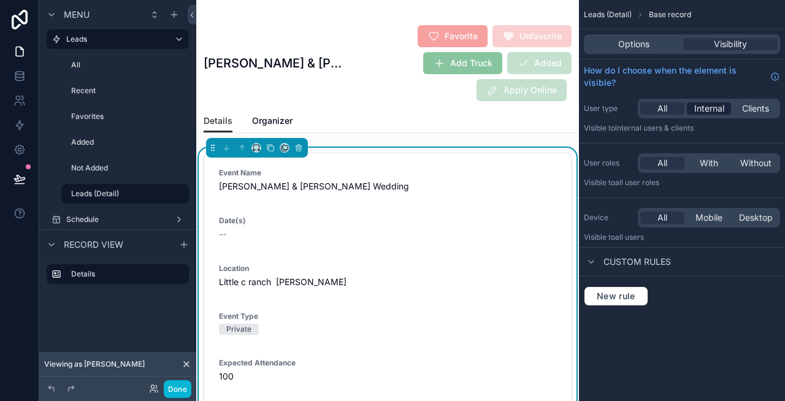
click at [703, 109] on span "Internal" at bounding box center [709, 108] width 30 height 12
click at [174, 384] on button "Done" at bounding box center [178, 389] width 28 height 18
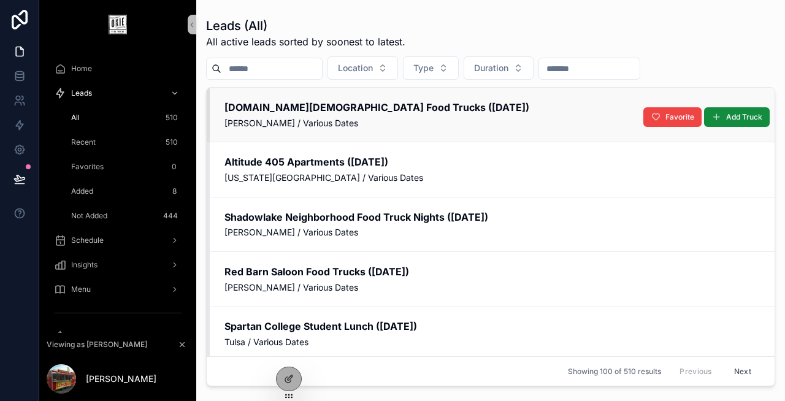
click at [290, 115] on div "[DOMAIN_NAME][DEMOGRAPHIC_DATA] Food Trucks ([DATE]) [PERSON_NAME] / Various Da…" at bounding box center [491, 115] width 535 height 29
click at [302, 135] on link "[DOMAIN_NAME][DEMOGRAPHIC_DATA] Food Trucks ([DATE]) [PERSON_NAME] / Various Da…" at bounding box center [491, 115] width 568 height 54
click at [97, 212] on span "Not Added" at bounding box center [89, 216] width 36 height 10
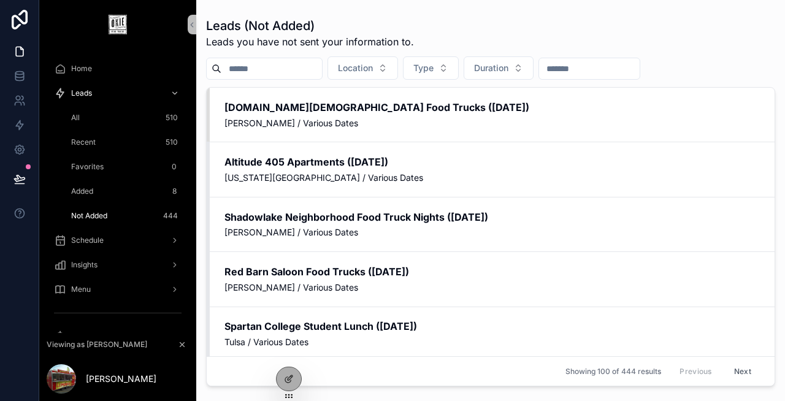
click at [94, 145] on span "Recent" at bounding box center [83, 142] width 25 height 10
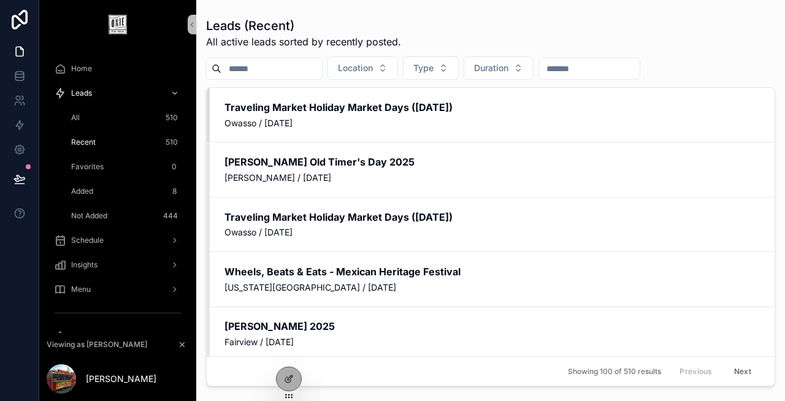
click at [94, 120] on div "All 510" at bounding box center [125, 118] width 113 height 20
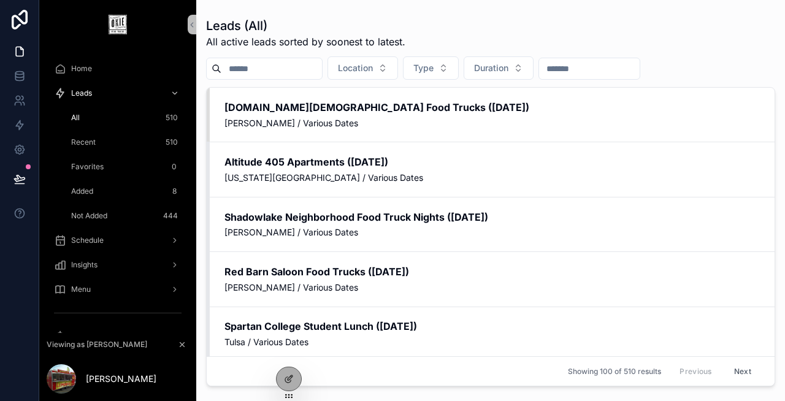
click at [107, 166] on div "Favorites 0" at bounding box center [125, 167] width 113 height 20
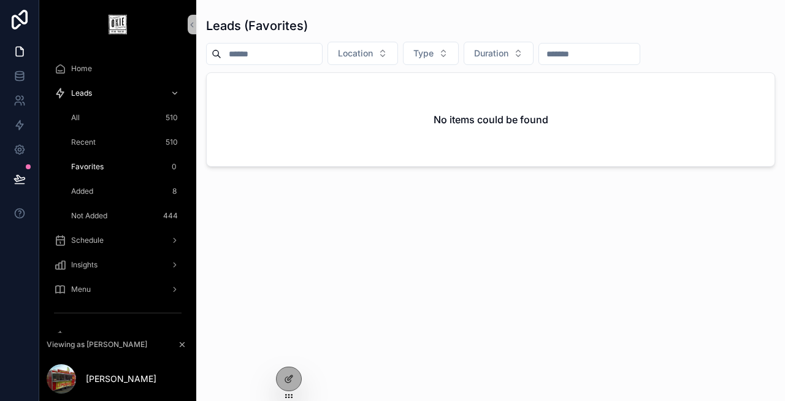
click at [105, 188] on div "Added 8" at bounding box center [125, 191] width 113 height 20
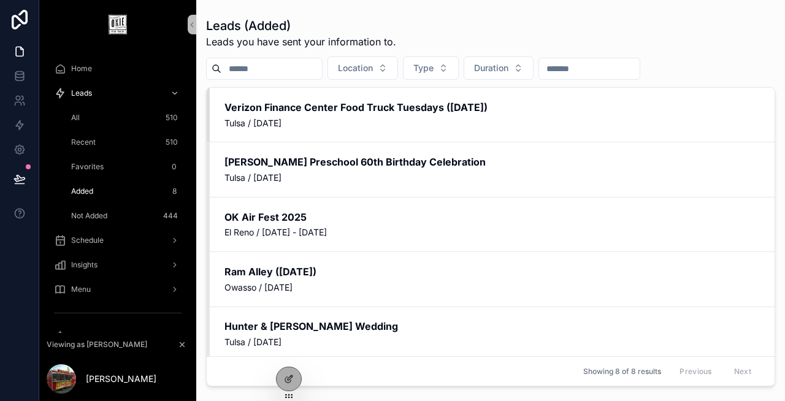
click at [105, 215] on span "Not Added" at bounding box center [89, 216] width 36 height 10
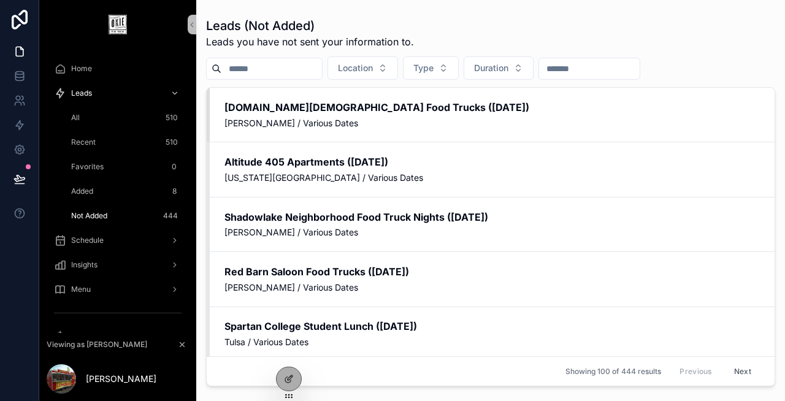
click at [103, 188] on div "Added 8" at bounding box center [125, 191] width 113 height 20
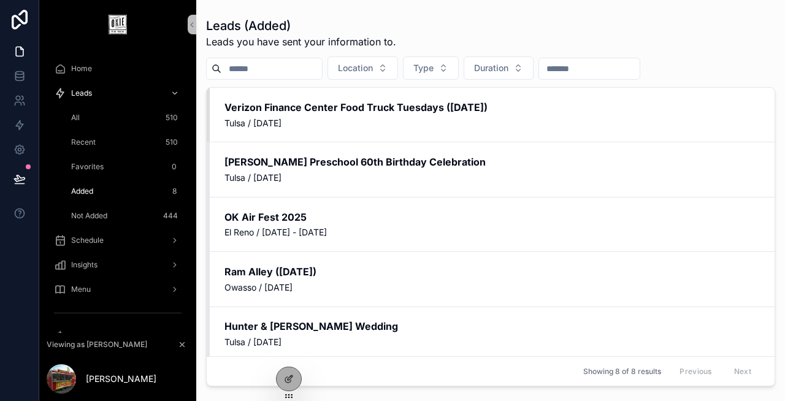
click at [98, 146] on div "Recent 510" at bounding box center [125, 142] width 113 height 20
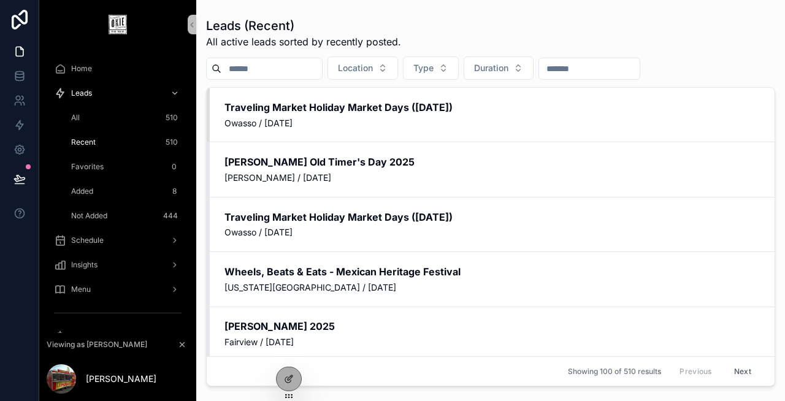
click at [94, 116] on div "All 510" at bounding box center [125, 118] width 113 height 20
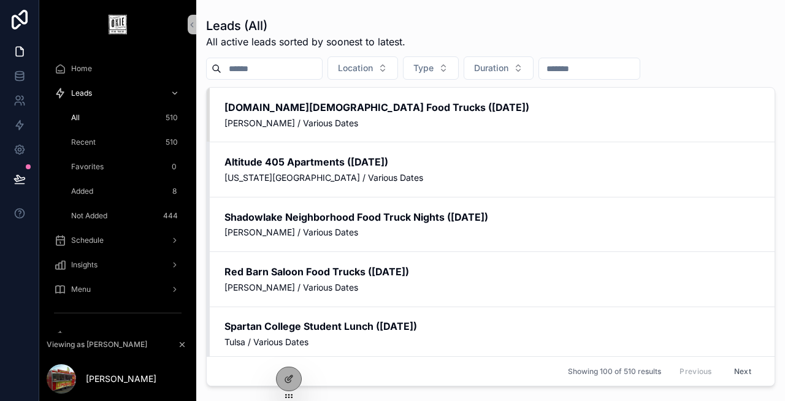
click at [112, 172] on div "Favorites 0" at bounding box center [125, 167] width 113 height 20
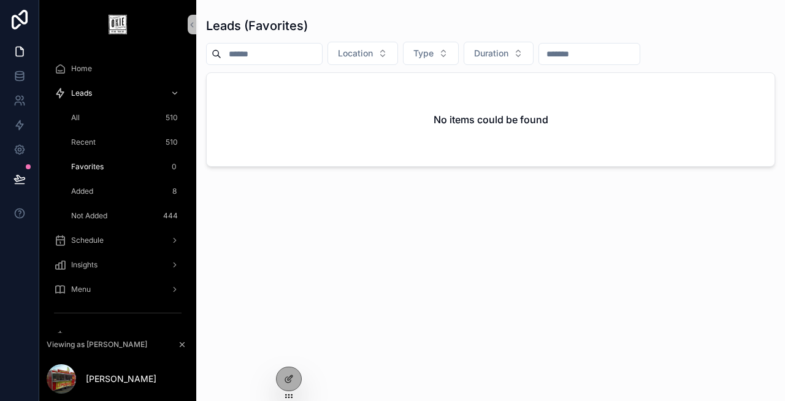
click at [109, 188] on div "Added 8" at bounding box center [125, 191] width 113 height 20
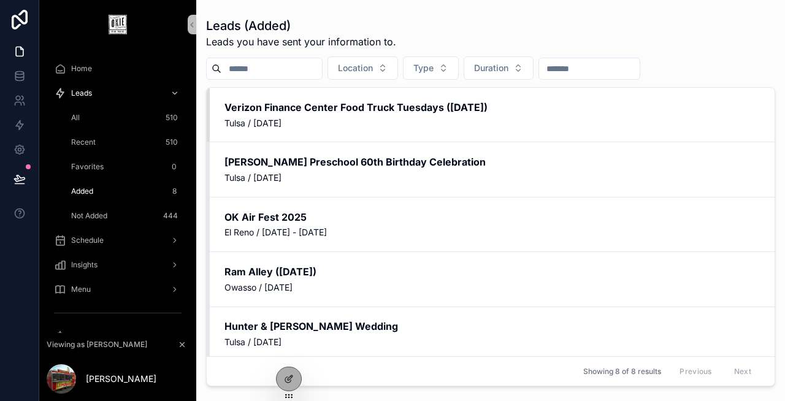
click at [106, 216] on span "Not Added" at bounding box center [89, 216] width 36 height 10
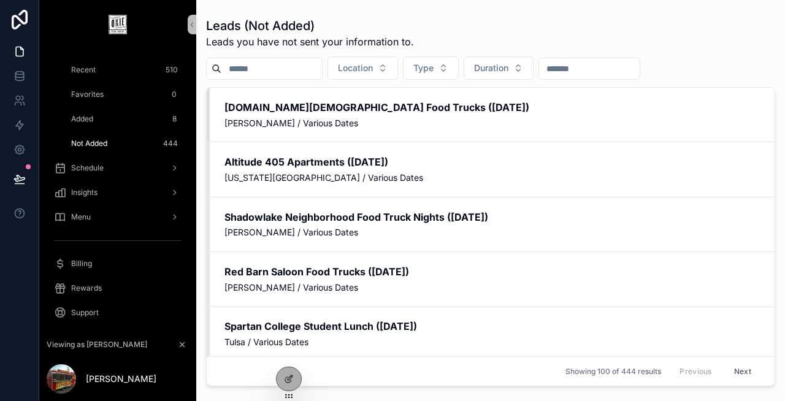
scroll to position [79, 0]
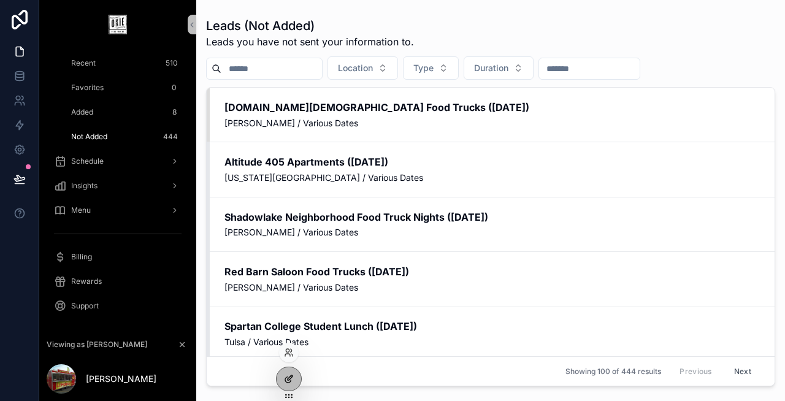
click at [286, 378] on icon at bounding box center [289, 379] width 10 height 10
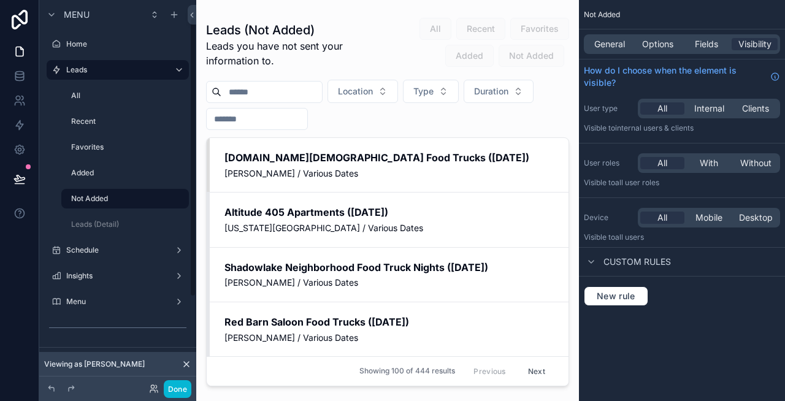
scroll to position [34, 0]
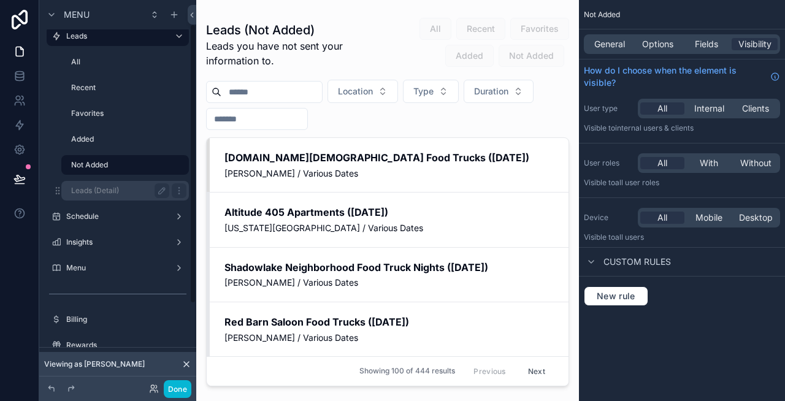
click at [110, 191] on label "Leads (Detail)" at bounding box center [117, 191] width 93 height 10
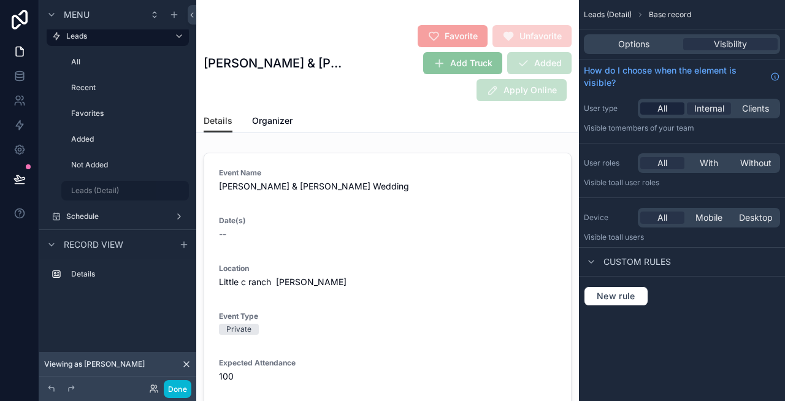
click at [669, 104] on div "All" at bounding box center [662, 108] width 44 height 12
click at [636, 46] on span "Options" at bounding box center [633, 44] width 31 height 12
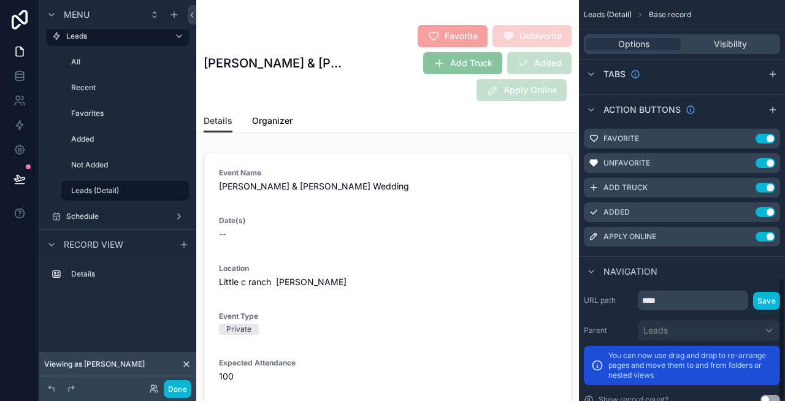
scroll to position [901, 0]
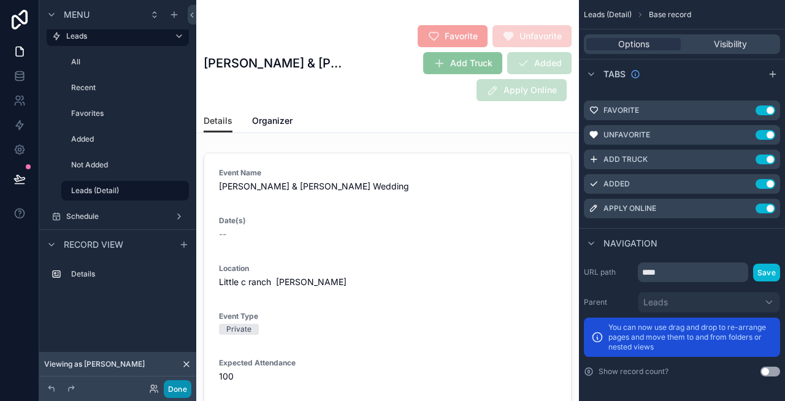
click at [176, 388] on button "Done" at bounding box center [178, 389] width 28 height 18
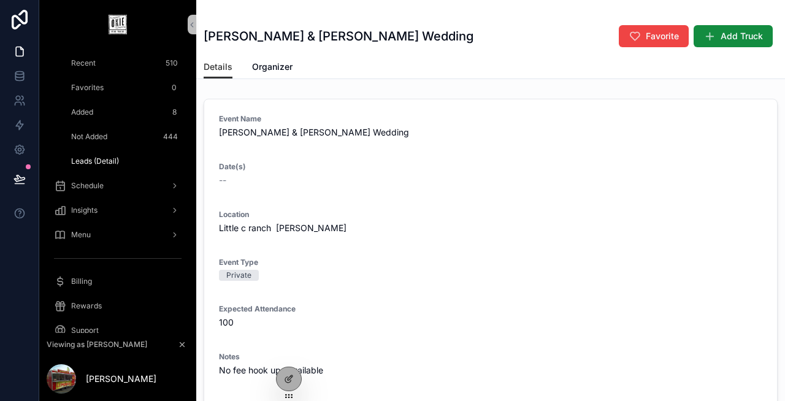
click at [106, 136] on span "Not Added" at bounding box center [89, 137] width 36 height 10
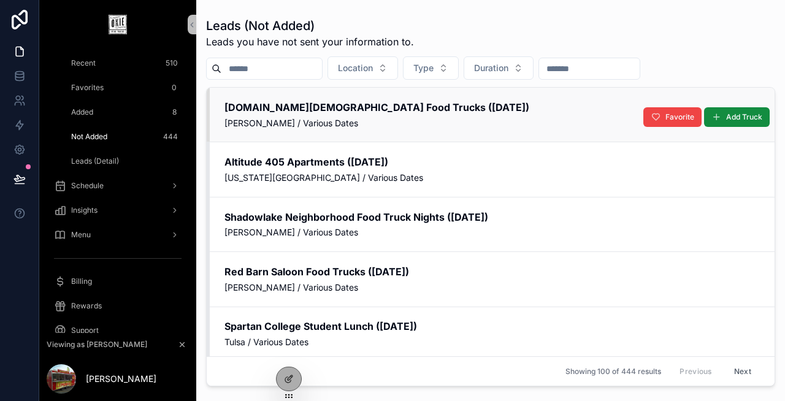
click at [270, 113] on h2 "[DOMAIN_NAME][DEMOGRAPHIC_DATA] Food Trucks ([DATE])" at bounding box center [491, 107] width 535 height 13
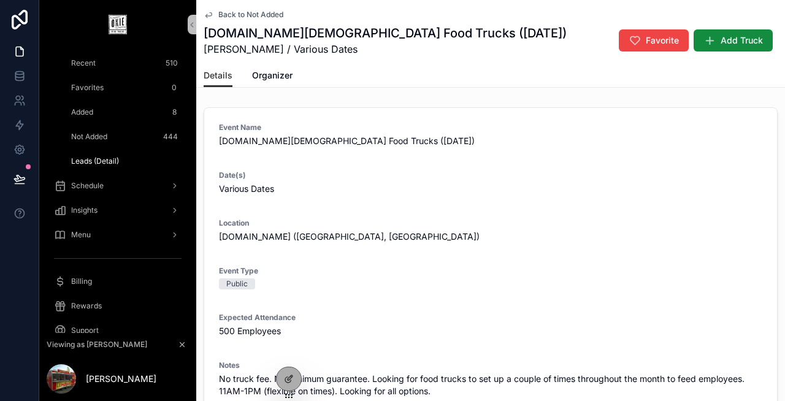
click at [83, 137] on span "Not Added" at bounding box center [89, 137] width 36 height 10
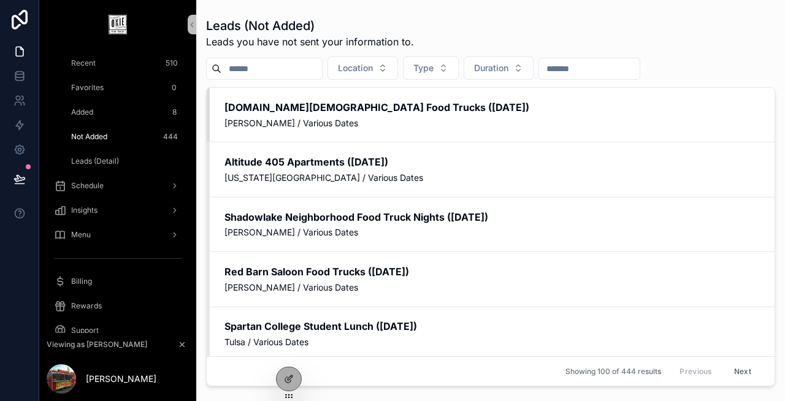
click at [110, 100] on div "Added 8" at bounding box center [125, 112] width 142 height 25
click at [104, 112] on div "Added 8" at bounding box center [125, 112] width 113 height 20
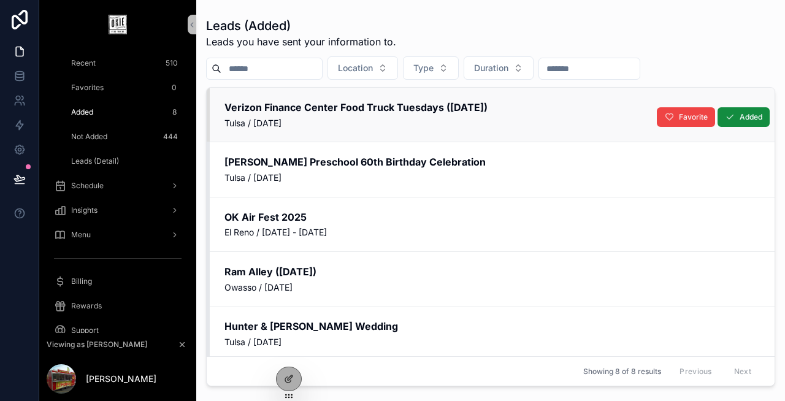
click at [284, 105] on h2 "Verizon Finance Center Food Truck Tuesdays ([DATE])" at bounding box center [491, 107] width 535 height 13
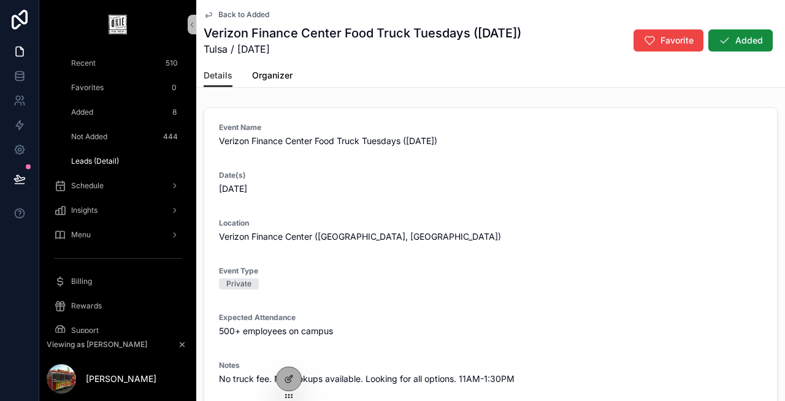
click at [271, 78] on span "Organizer" at bounding box center [272, 75] width 40 height 12
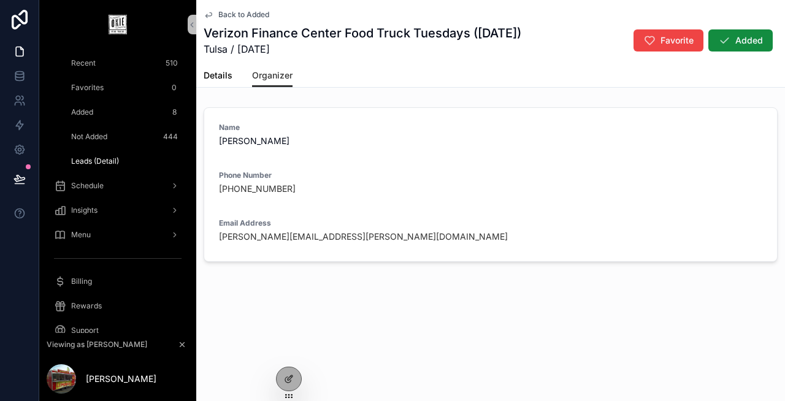
click at [216, 75] on span "Details" at bounding box center [218, 75] width 29 height 12
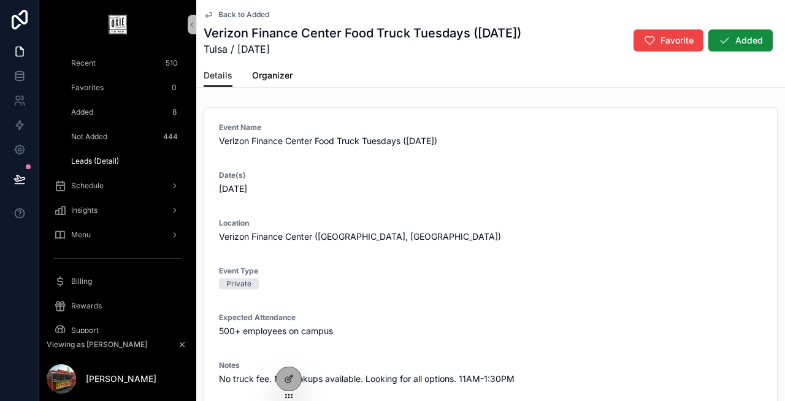
click at [264, 74] on span "Organizer" at bounding box center [272, 75] width 40 height 12
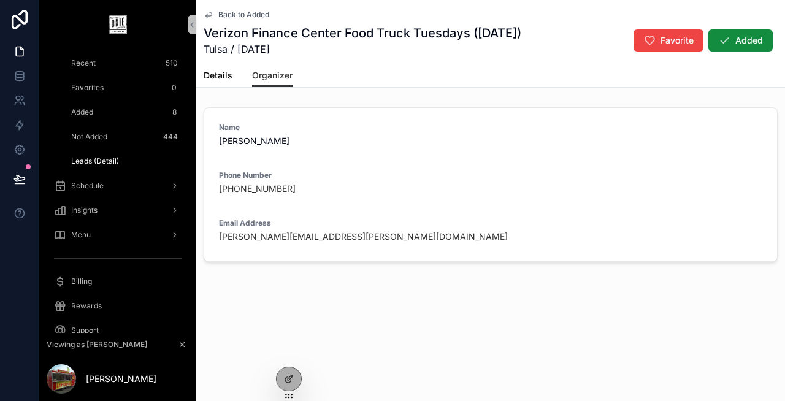
click at [223, 69] on span "Details" at bounding box center [218, 75] width 29 height 12
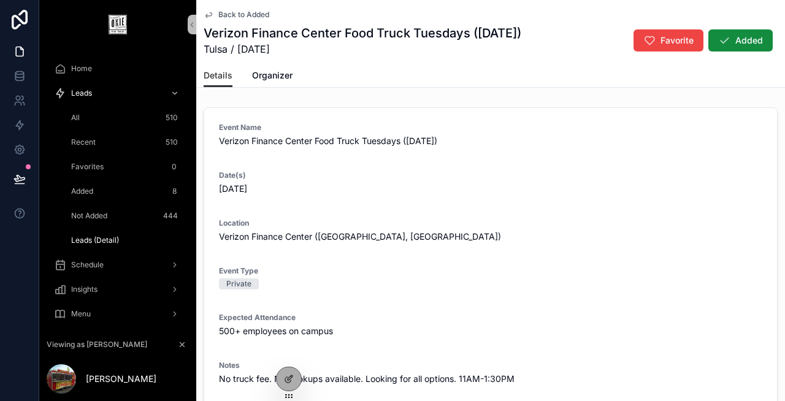
click at [112, 220] on div "Not Added 444" at bounding box center [125, 216] width 113 height 20
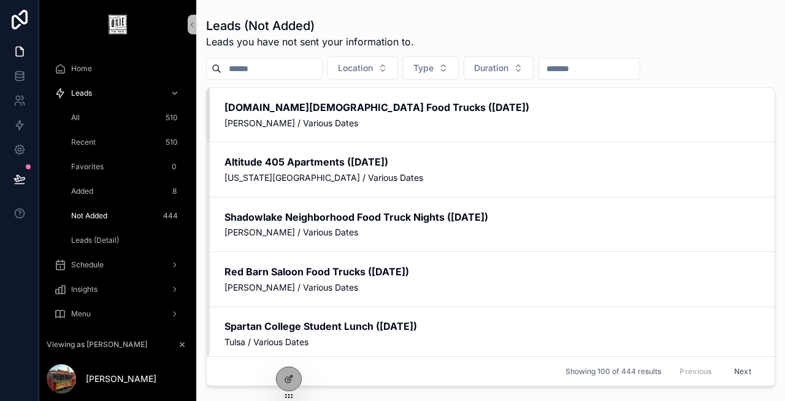
click at [112, 246] on div "Leads (Detail)" at bounding box center [125, 241] width 113 height 20
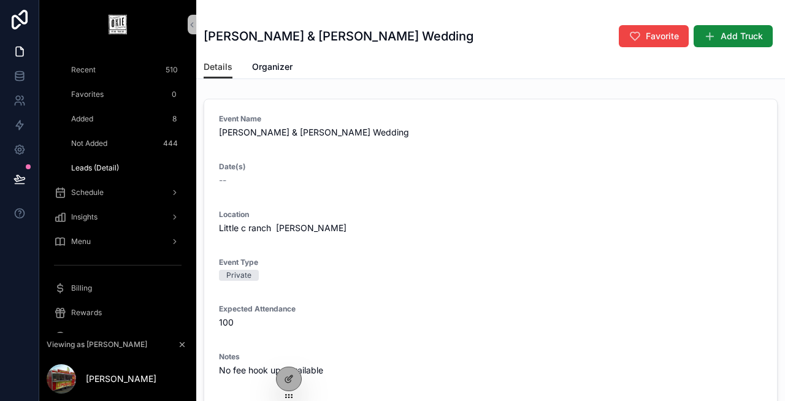
scroll to position [104, 0]
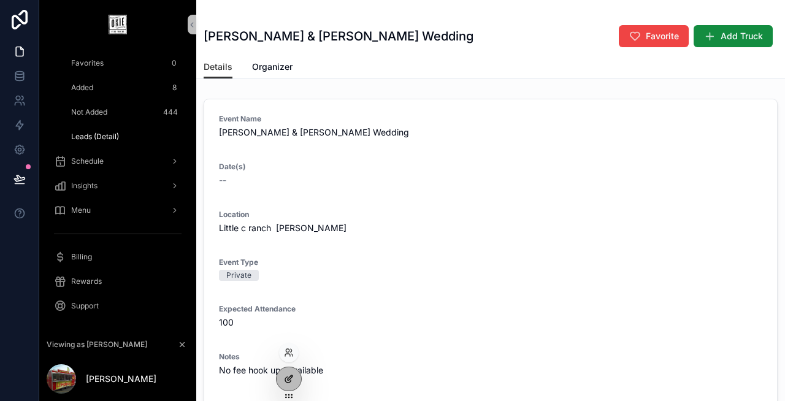
click at [287, 377] on icon at bounding box center [289, 379] width 10 height 10
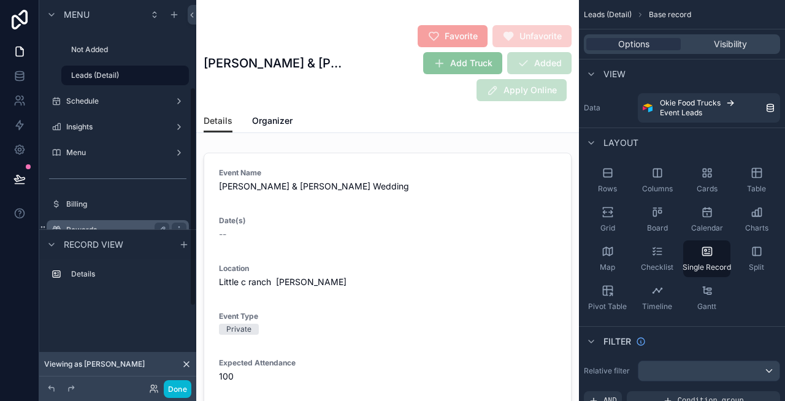
scroll to position [154, 0]
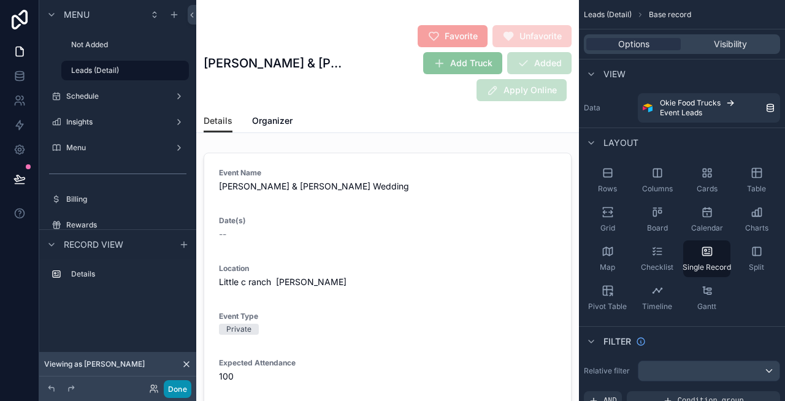
click at [174, 387] on button "Done" at bounding box center [178, 389] width 28 height 18
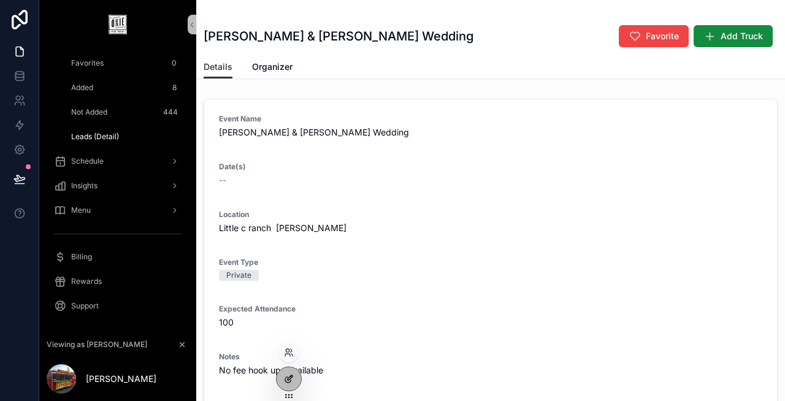
click at [289, 376] on icon at bounding box center [289, 379] width 10 height 10
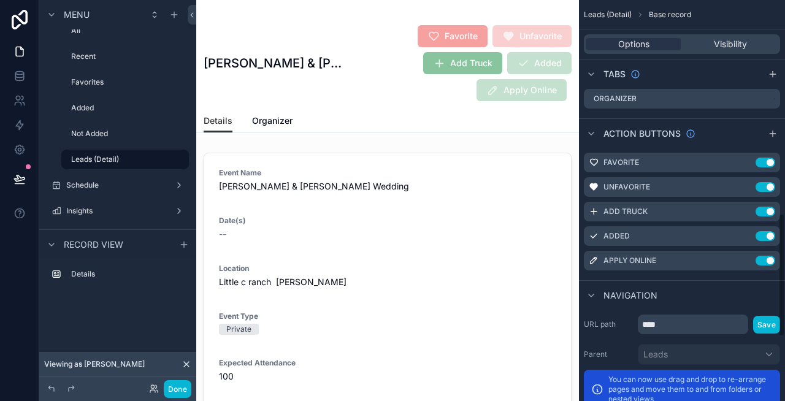
scroll to position [901, 0]
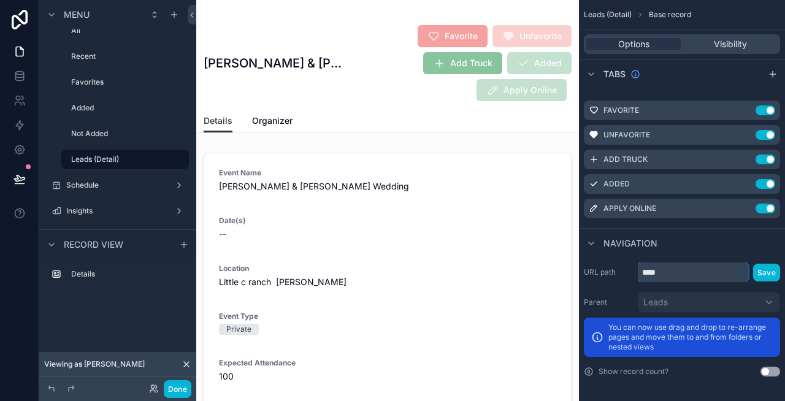
click at [679, 272] on input "****" at bounding box center [693, 272] width 110 height 20
type input "****"
click at [767, 271] on button "Save" at bounding box center [766, 273] width 27 height 18
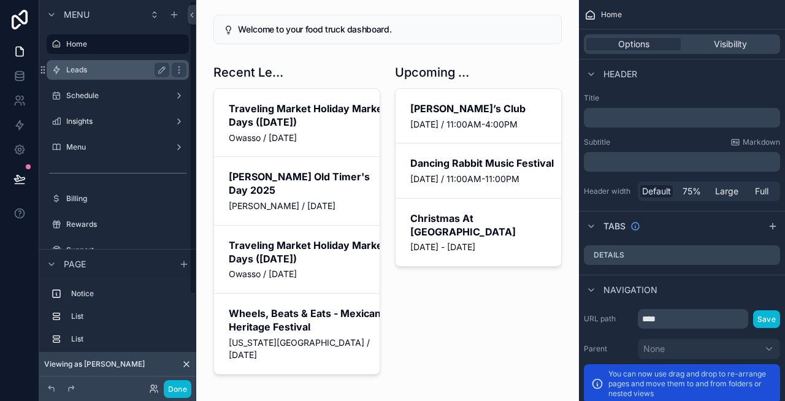
click at [96, 72] on label "Leads" at bounding box center [115, 70] width 98 height 10
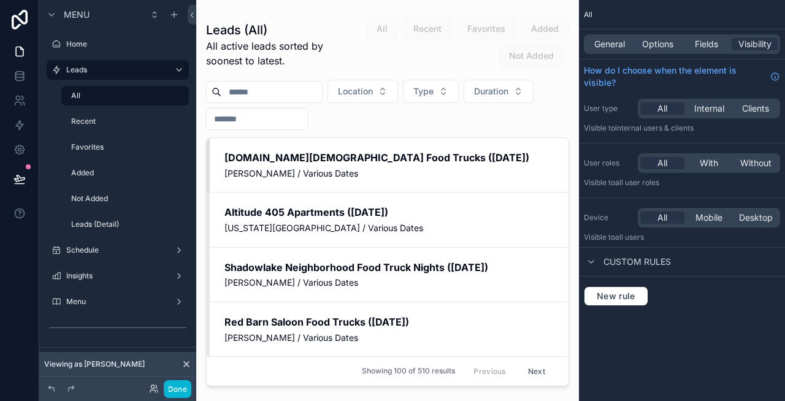
click at [283, 174] on div "scrollable content" at bounding box center [387, 193] width 383 height 386
click at [180, 383] on button "Done" at bounding box center [178, 389] width 28 height 18
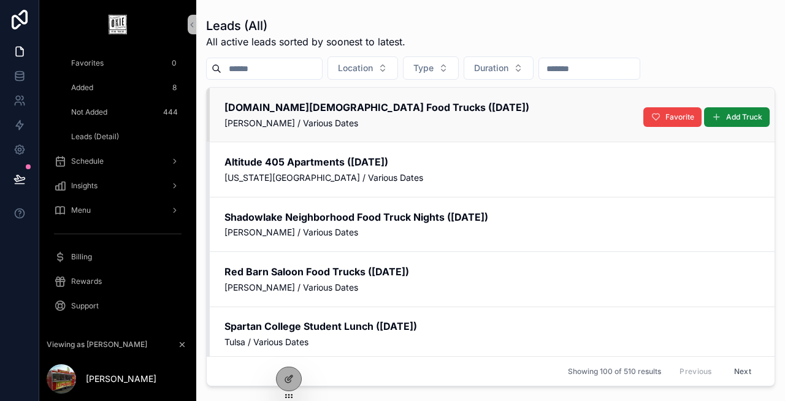
click at [310, 132] on link "[DOMAIN_NAME][DEMOGRAPHIC_DATA] Food Trucks ([DATE]) [PERSON_NAME] / Various Da…" at bounding box center [491, 115] width 568 height 54
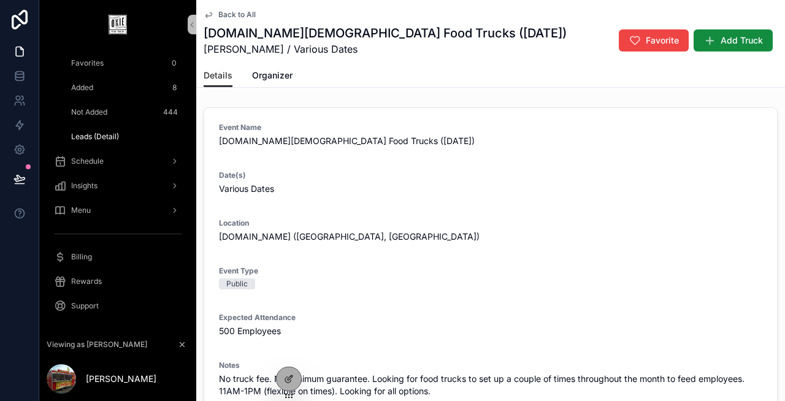
click at [102, 140] on span "Leads (Detail)" at bounding box center [95, 137] width 48 height 10
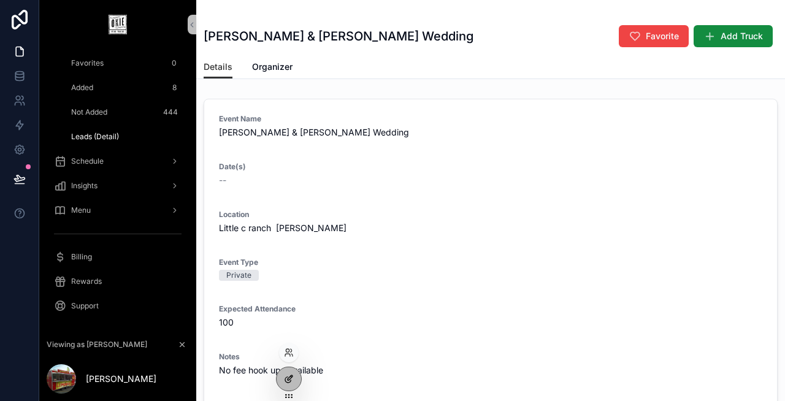
click at [296, 381] on div at bounding box center [289, 378] width 25 height 23
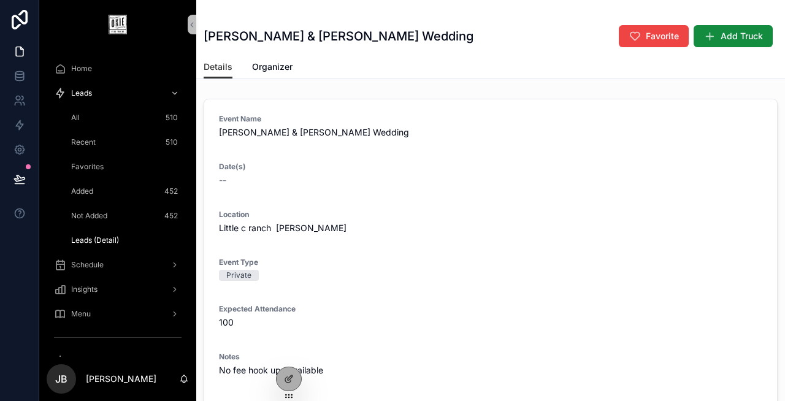
click at [107, 216] on span "Not Added" at bounding box center [89, 216] width 36 height 10
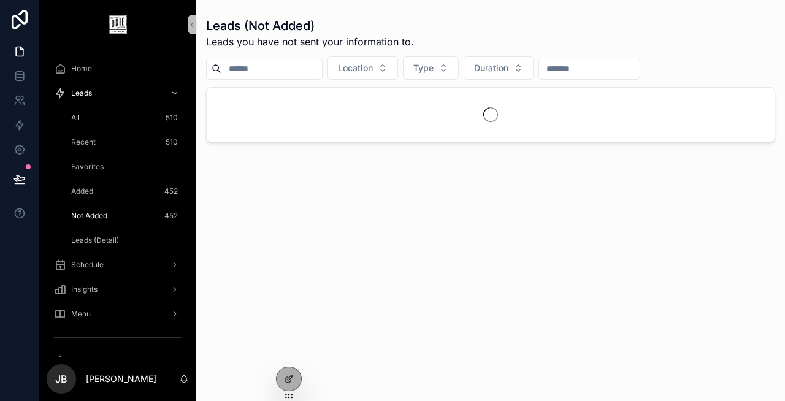
click at [110, 237] on span "Leads (Detail)" at bounding box center [95, 240] width 48 height 10
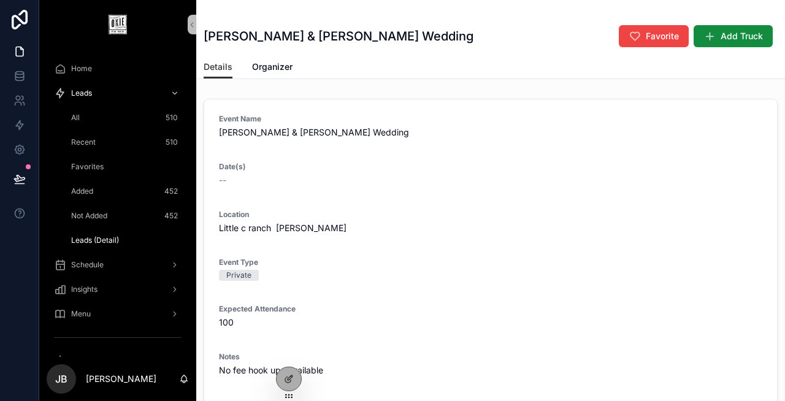
click at [90, 166] on span "Favorites" at bounding box center [87, 167] width 32 height 10
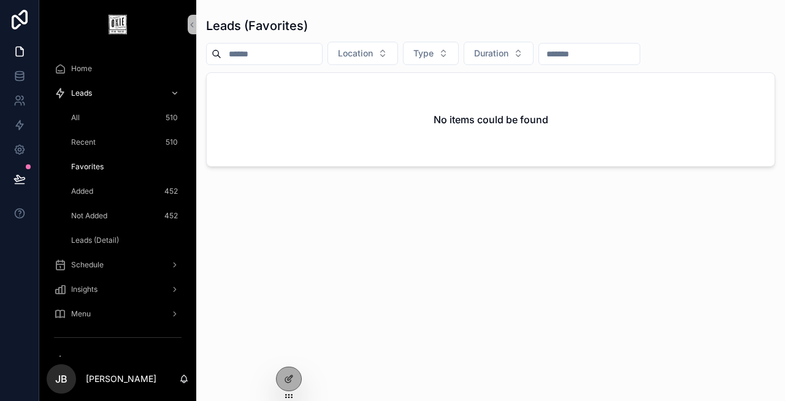
click at [123, 123] on div "All 510" at bounding box center [125, 118] width 113 height 20
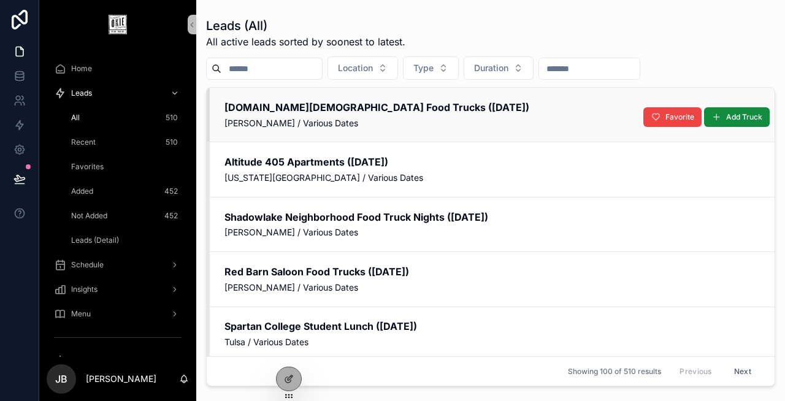
click at [329, 126] on span "[PERSON_NAME] / Various Dates" at bounding box center [491, 123] width 535 height 12
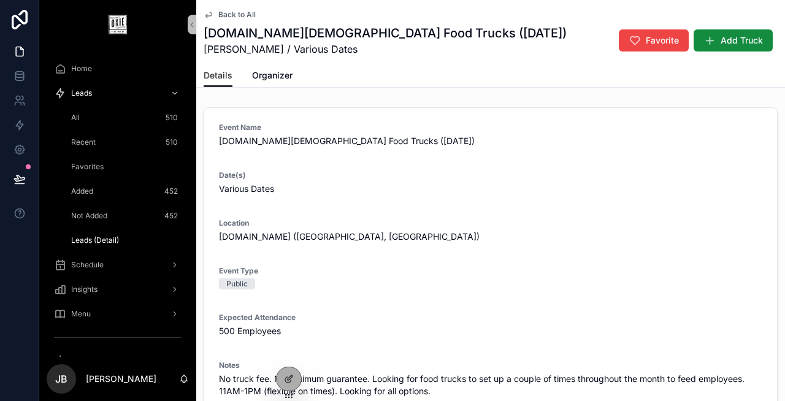
click at [59, 356] on icon "scrollable content" at bounding box center [60, 360] width 12 height 12
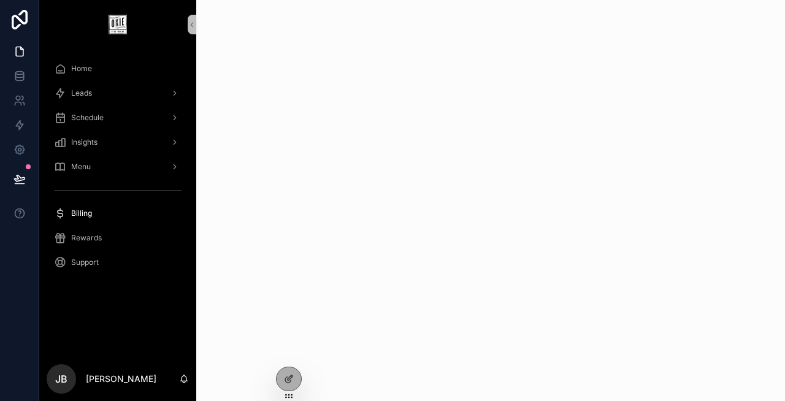
click at [85, 64] on span "Home" at bounding box center [81, 69] width 21 height 10
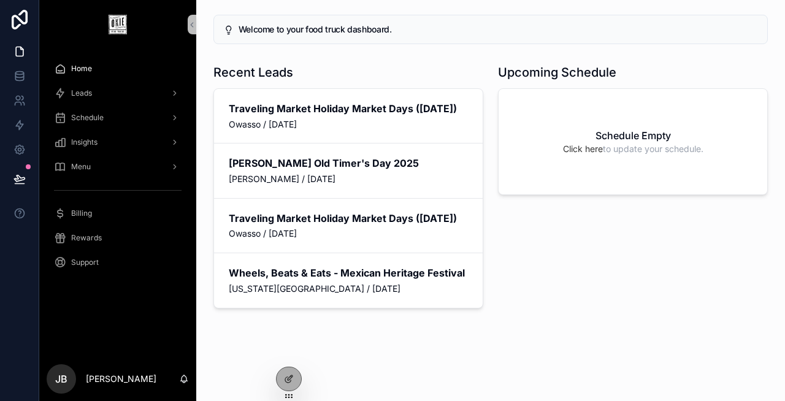
click at [85, 71] on span "Home" at bounding box center [81, 69] width 21 height 10
click at [623, 285] on div "Upcoming Schedule Schedule Empty Click here to update your schedule." at bounding box center [633, 186] width 285 height 254
